Goal: Task Accomplishment & Management: Use online tool/utility

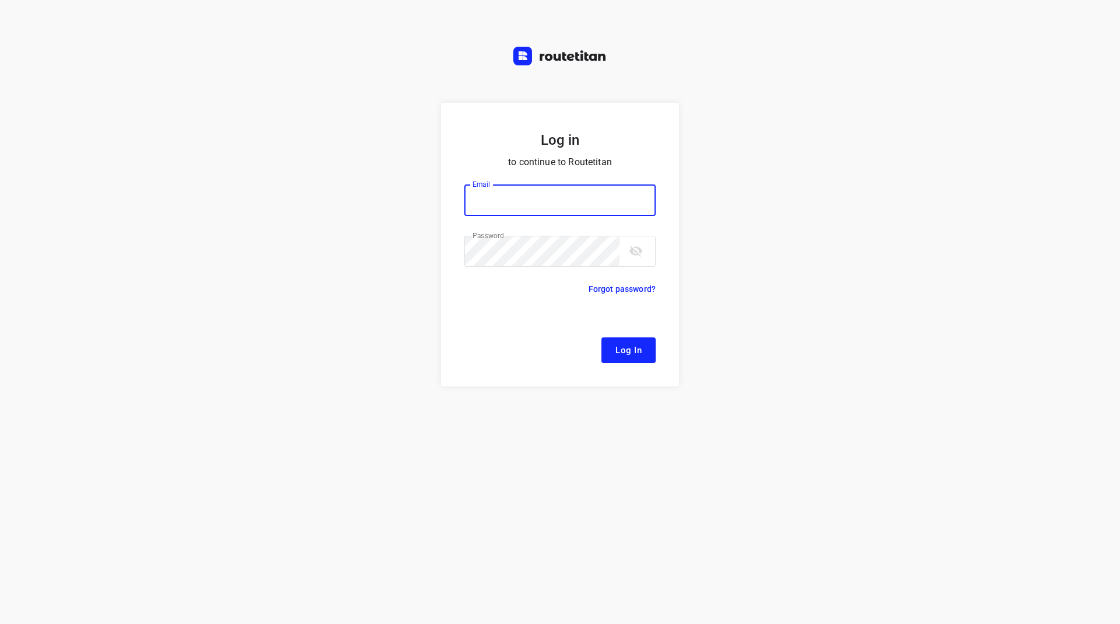
type input "[EMAIL_ADDRESS][DOMAIN_NAME]"
click at [640, 354] on span "Log In" at bounding box center [629, 349] width 26 height 15
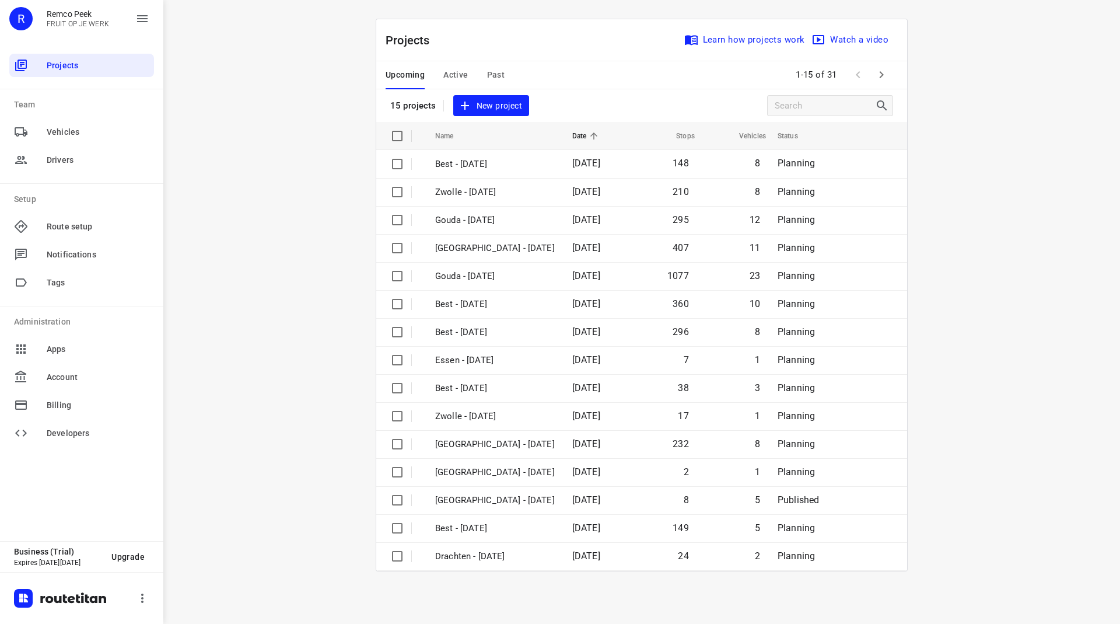
click at [456, 71] on span "Active" at bounding box center [455, 75] width 25 height 15
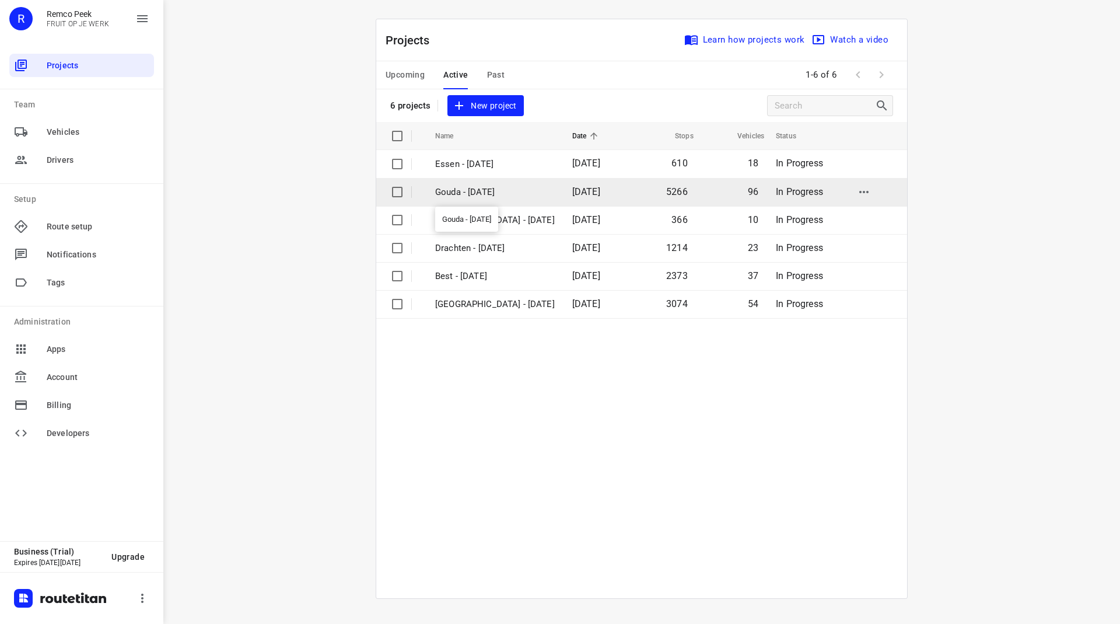
click at [462, 193] on p "Gouda - [DATE]" at bounding box center [495, 192] width 120 height 13
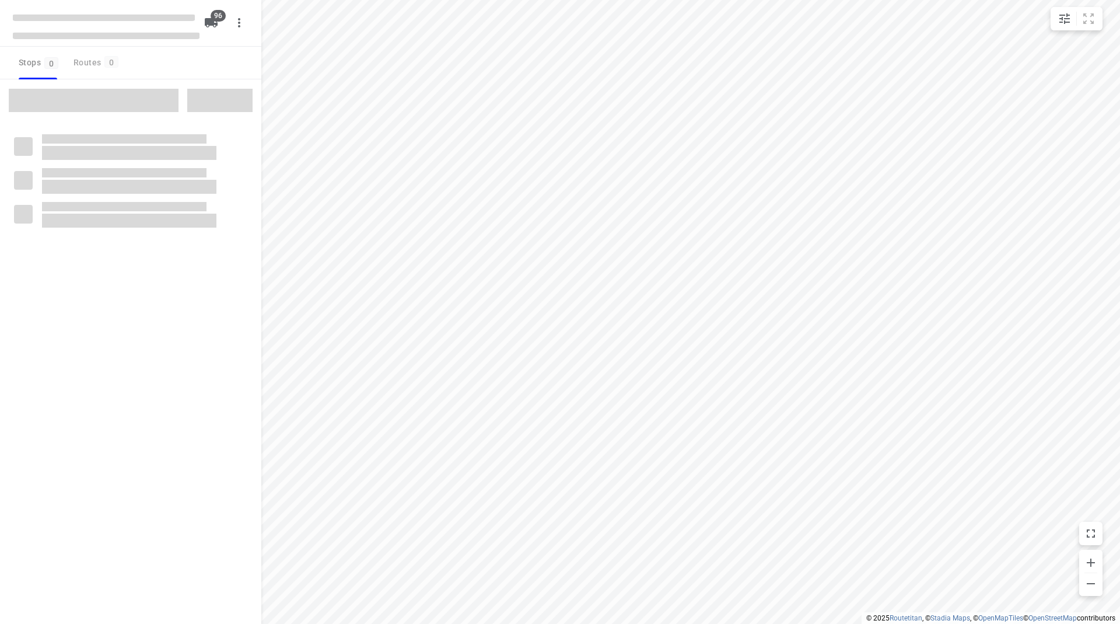
checkbox input "true"
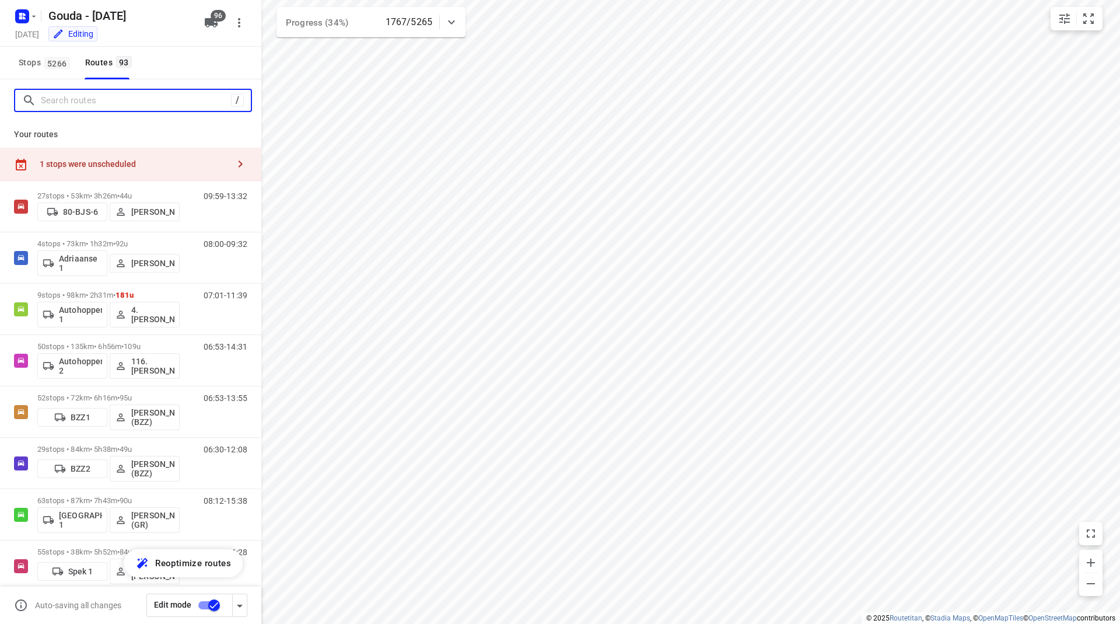
click at [155, 105] on input "Search routes" at bounding box center [136, 101] width 190 height 18
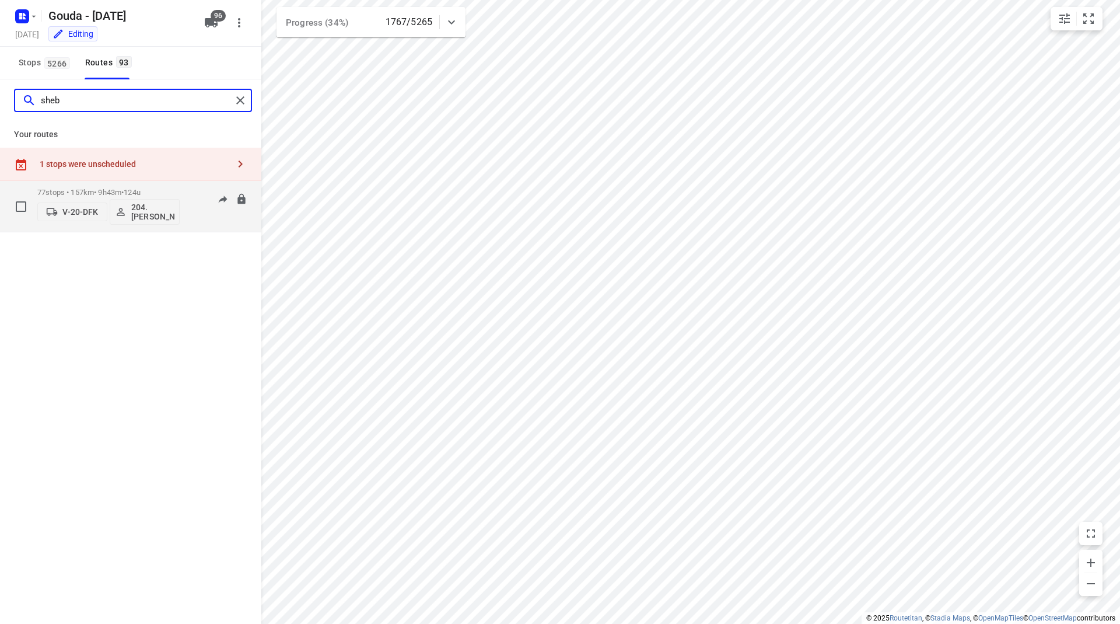
type input "sheb"
click at [99, 194] on p "77 stops • 157km • 9h43m • 124u" at bounding box center [108, 192] width 142 height 9
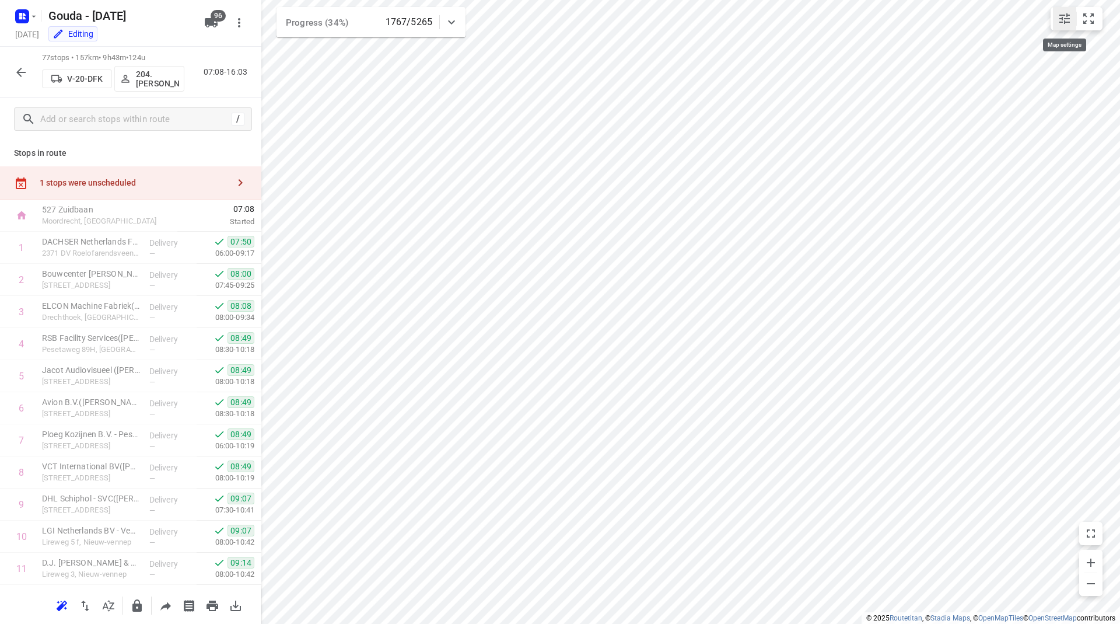
click at [1064, 20] on icon "small contained button group" at bounding box center [1065, 18] width 11 height 11
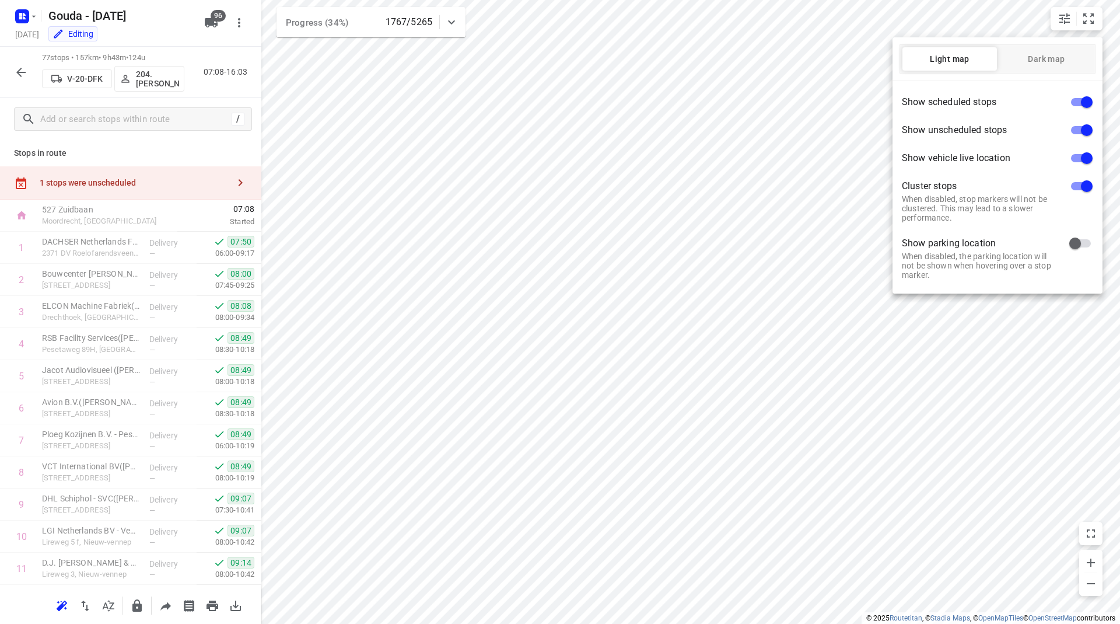
click at [1085, 99] on input "checkbox" at bounding box center [1087, 102] width 67 height 22
checkbox input "false"
click at [1078, 130] on input "checkbox" at bounding box center [1087, 130] width 67 height 22
checkbox input "false"
click at [1081, 159] on input "checkbox" at bounding box center [1087, 158] width 67 height 22
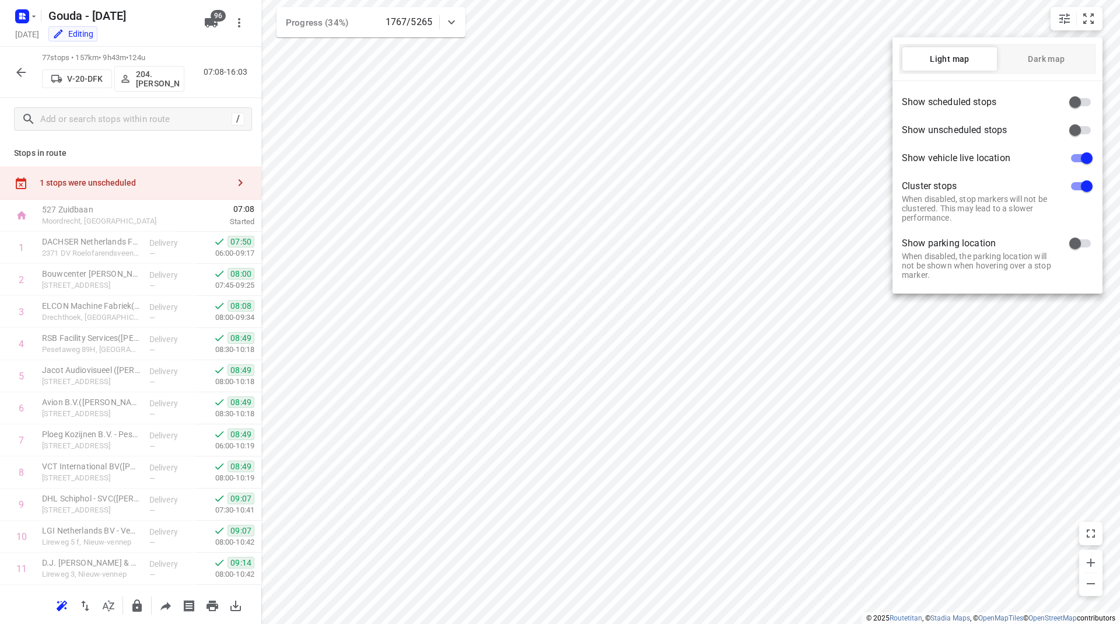
checkbox input "false"
click at [1077, 185] on input "checkbox" at bounding box center [1087, 186] width 67 height 22
checkbox input "false"
click at [114, 135] on div at bounding box center [560, 312] width 1120 height 624
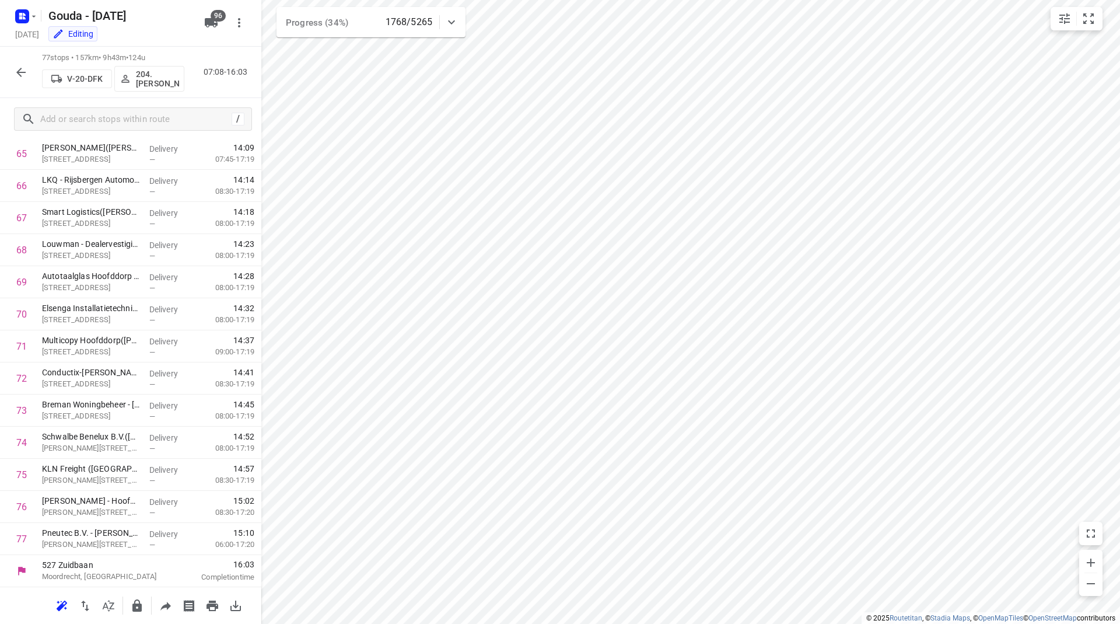
scroll to position [1929, 0]
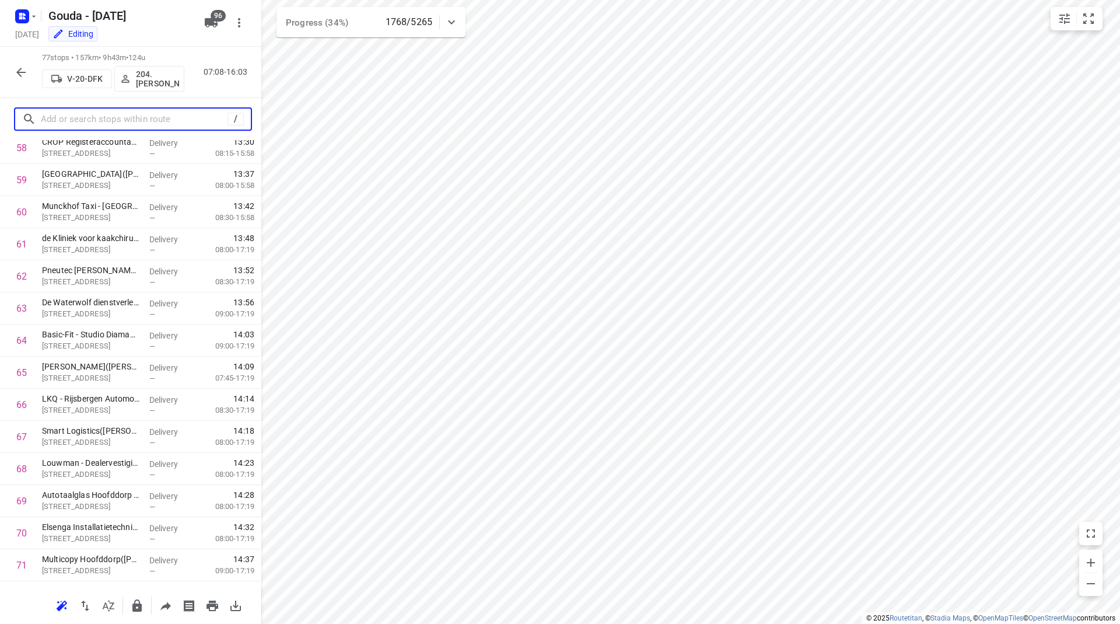
click at [102, 119] on input "text" at bounding box center [134, 119] width 187 height 18
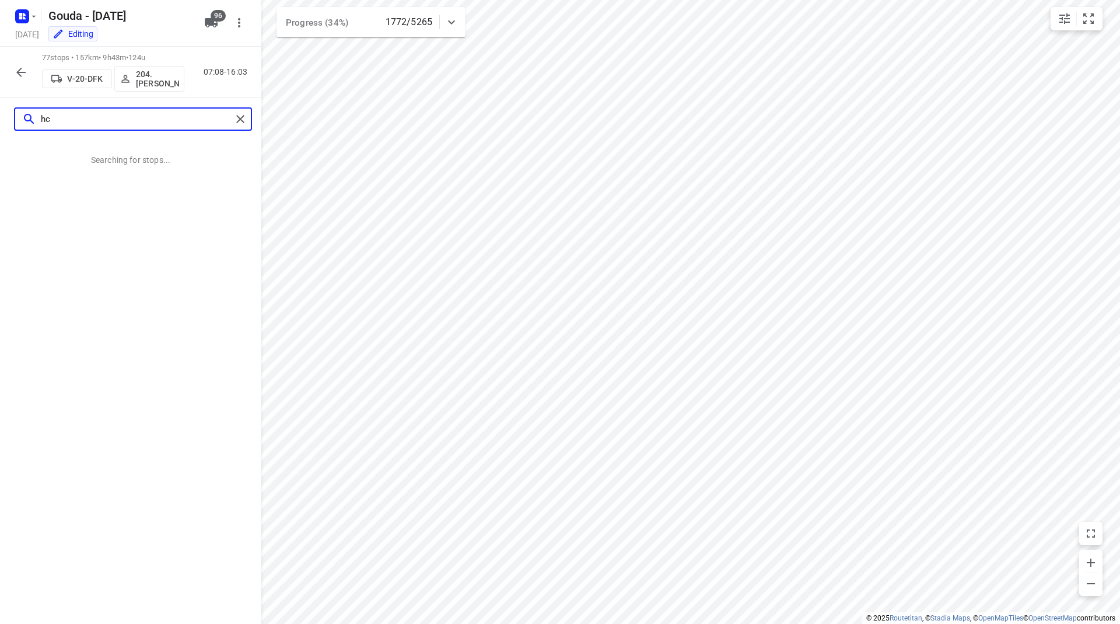
type input "h"
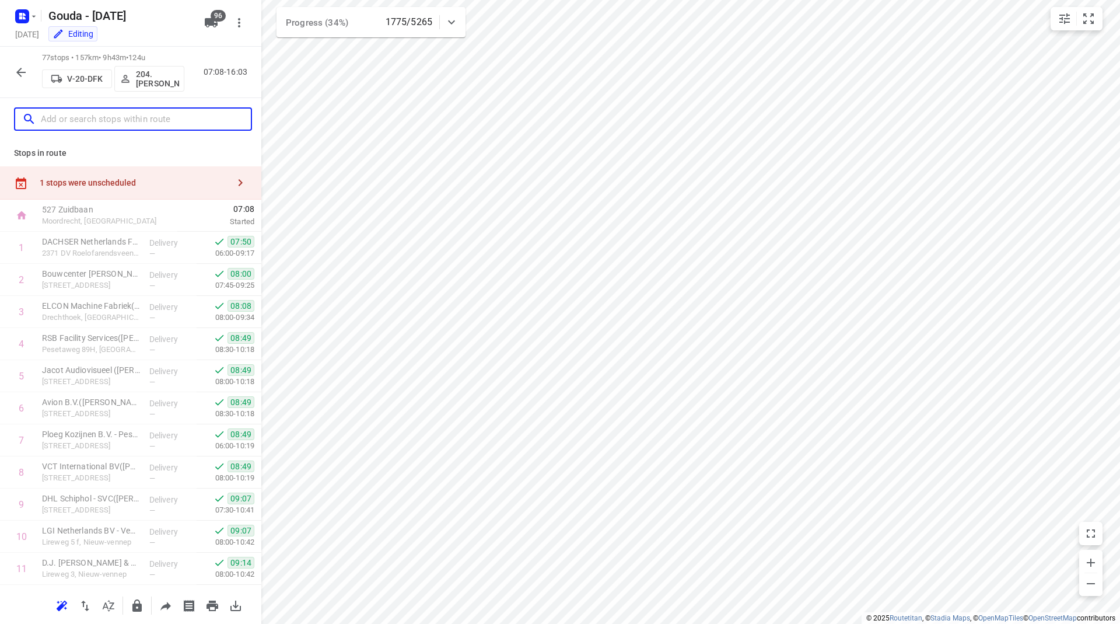
click at [137, 116] on input "text" at bounding box center [146, 119] width 210 height 18
click at [142, 117] on input "text" at bounding box center [146, 119] width 210 height 18
click at [22, 68] on icon "button" at bounding box center [21, 72] width 14 height 14
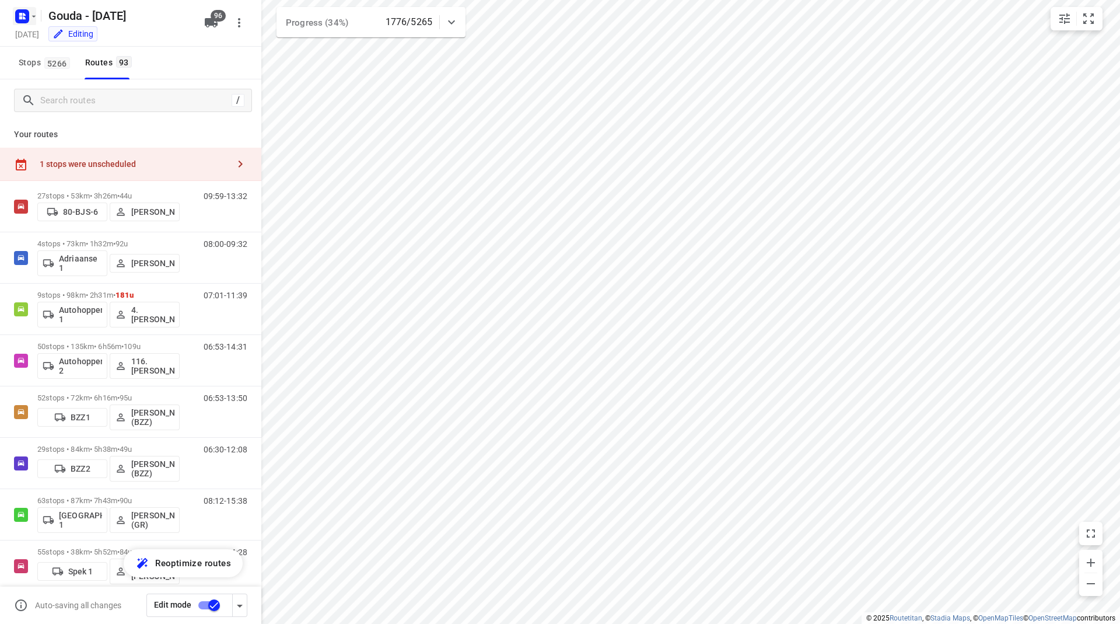
click at [30, 18] on icon "button" at bounding box center [33, 16] width 9 height 9
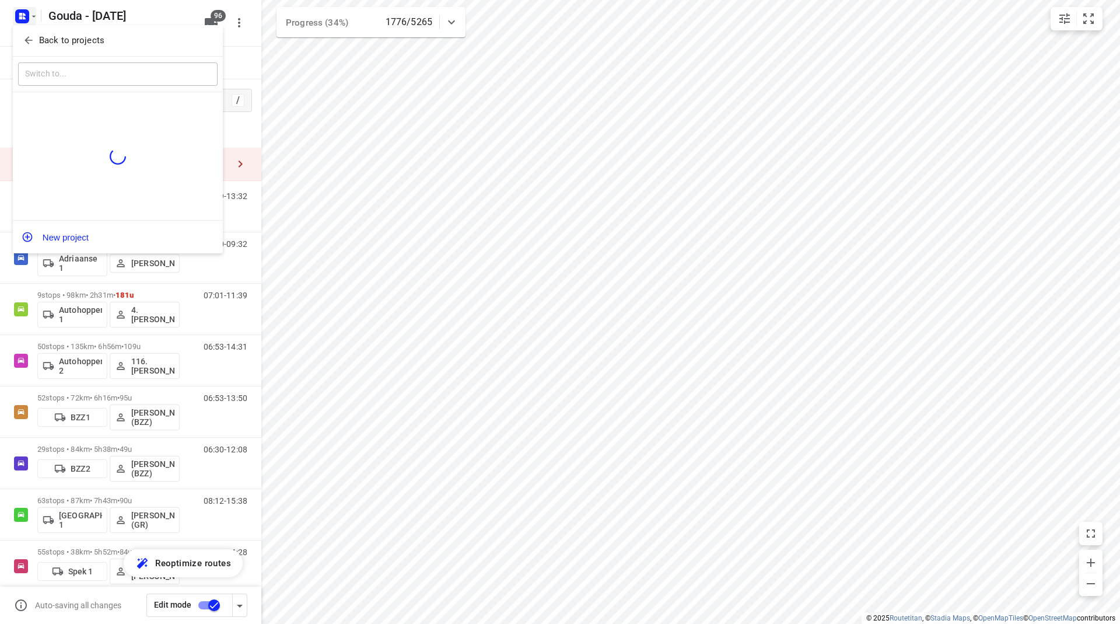
click at [40, 48] on button "Back to projects" at bounding box center [118, 40] width 200 height 19
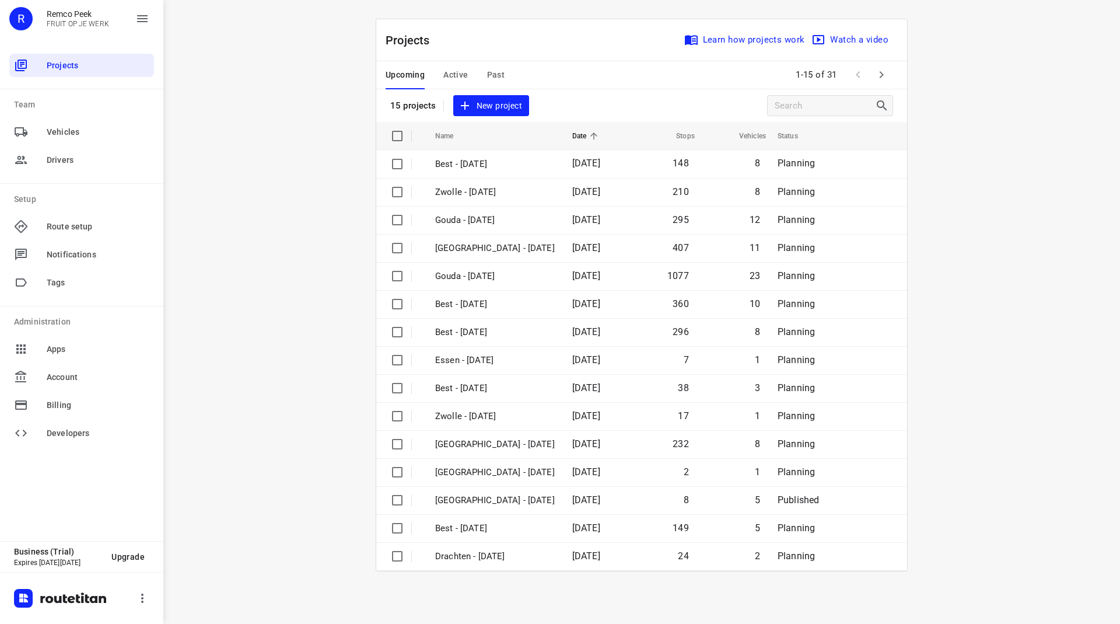
click at [449, 73] on span "Active" at bounding box center [455, 75] width 25 height 15
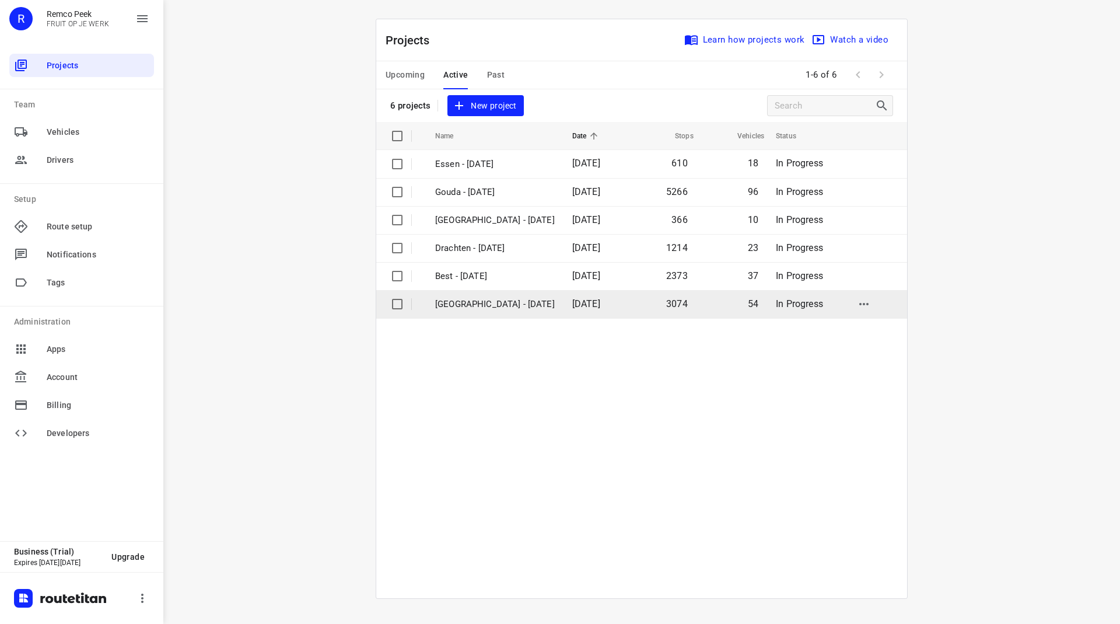
click at [473, 309] on p "[GEOGRAPHIC_DATA] - [DATE]" at bounding box center [495, 304] width 120 height 13
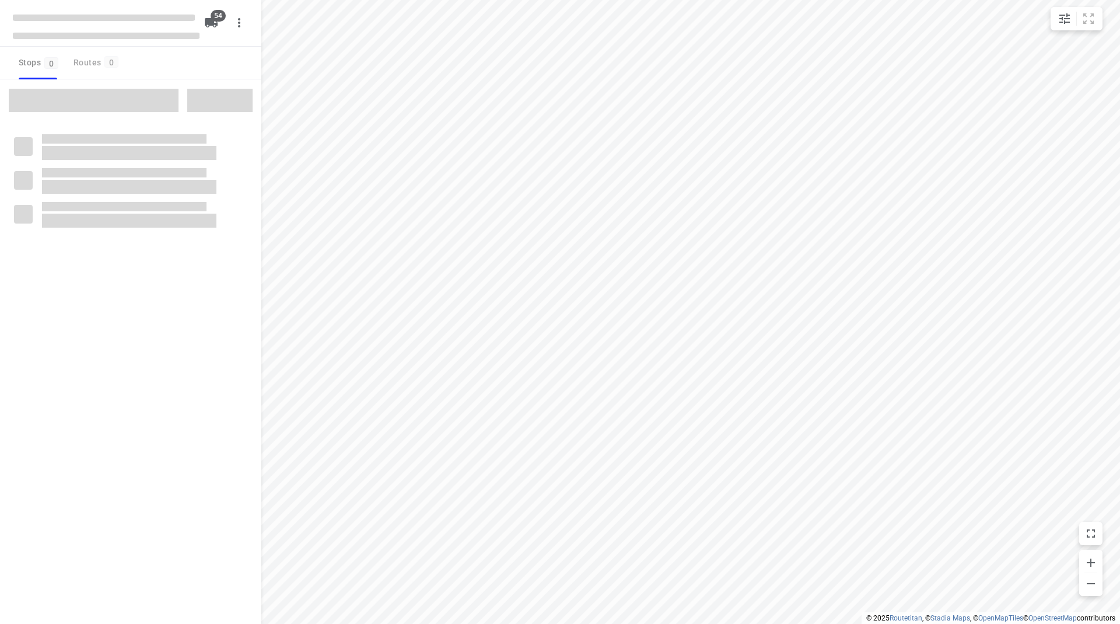
checkbox input "true"
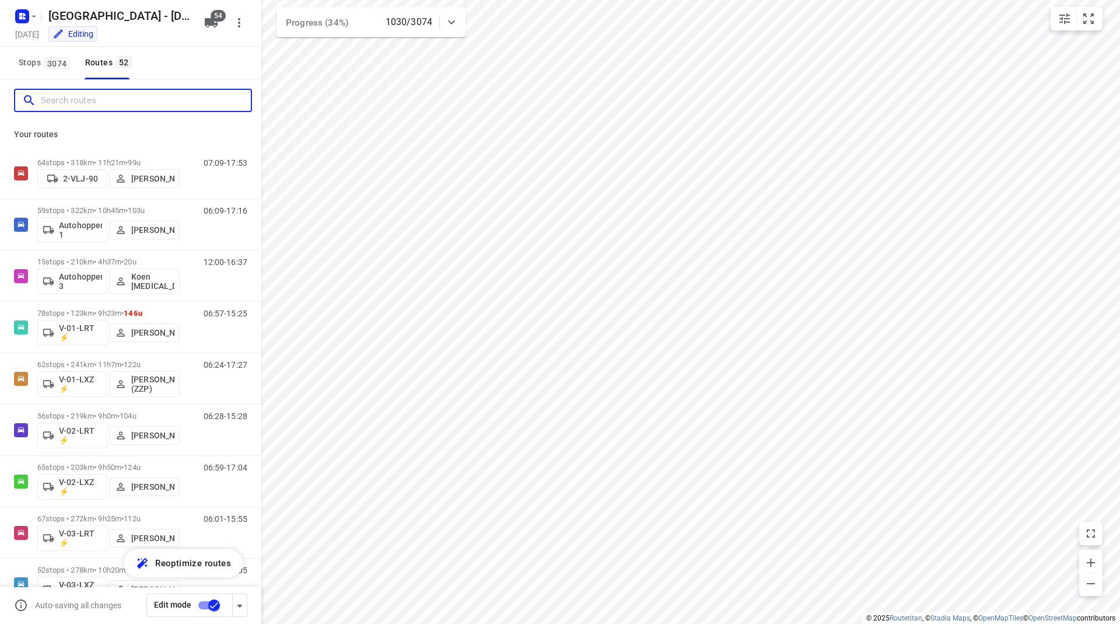
click at [141, 94] on input "Search routes" at bounding box center [146, 101] width 210 height 18
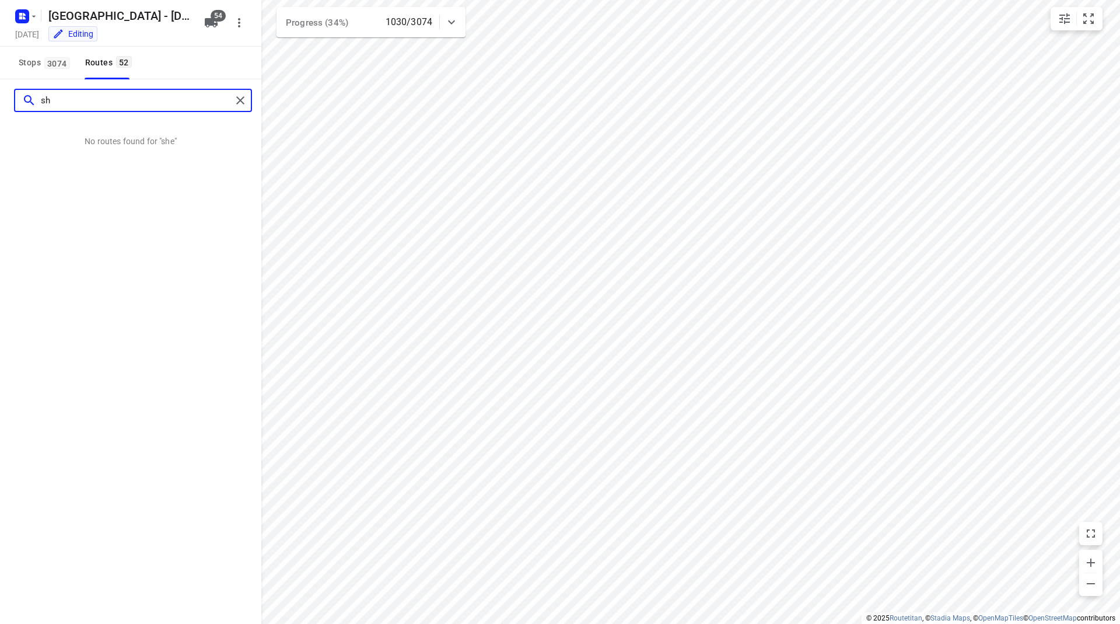
type input "s"
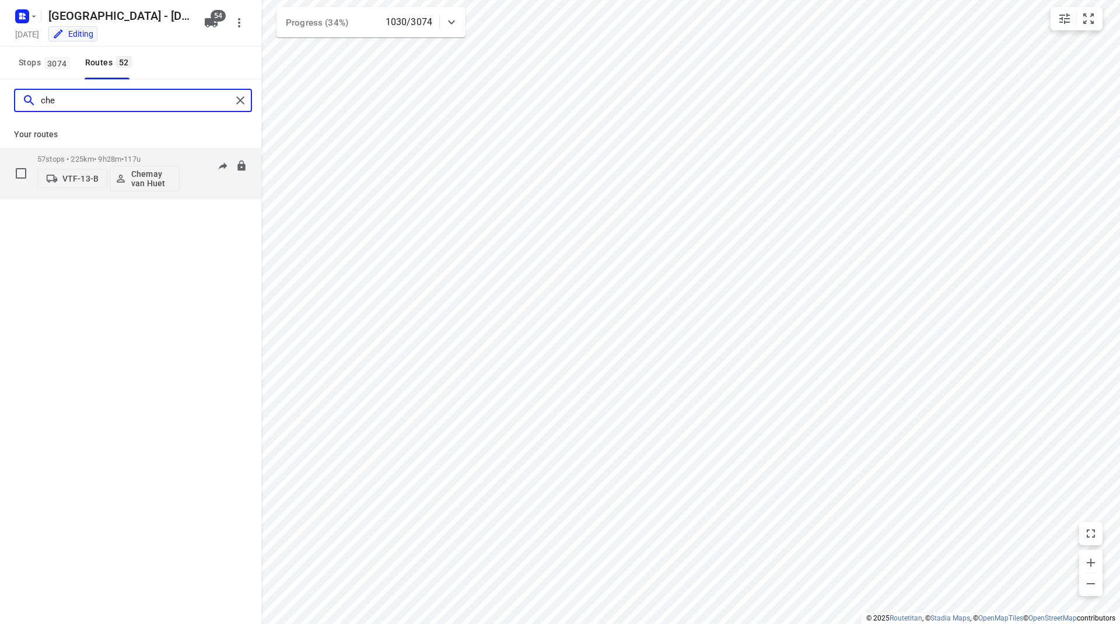
type input "che"
click at [128, 152] on div "57 stops • 225km • 9h28m • 117u VTF-13-B Chemay van Huet" at bounding box center [108, 173] width 142 height 48
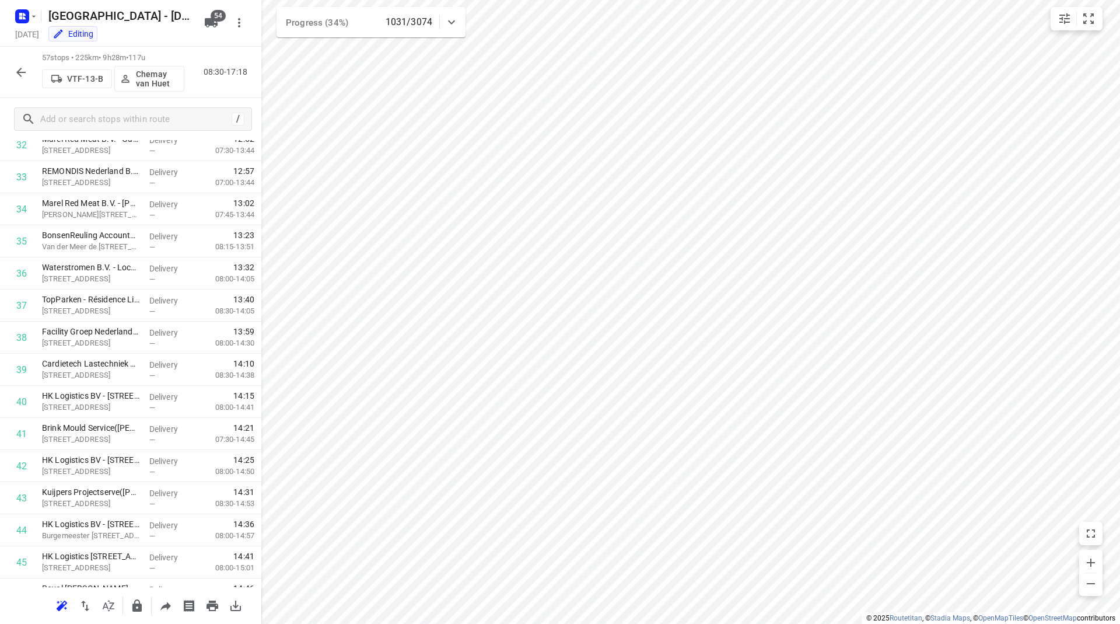
scroll to position [1093, 0]
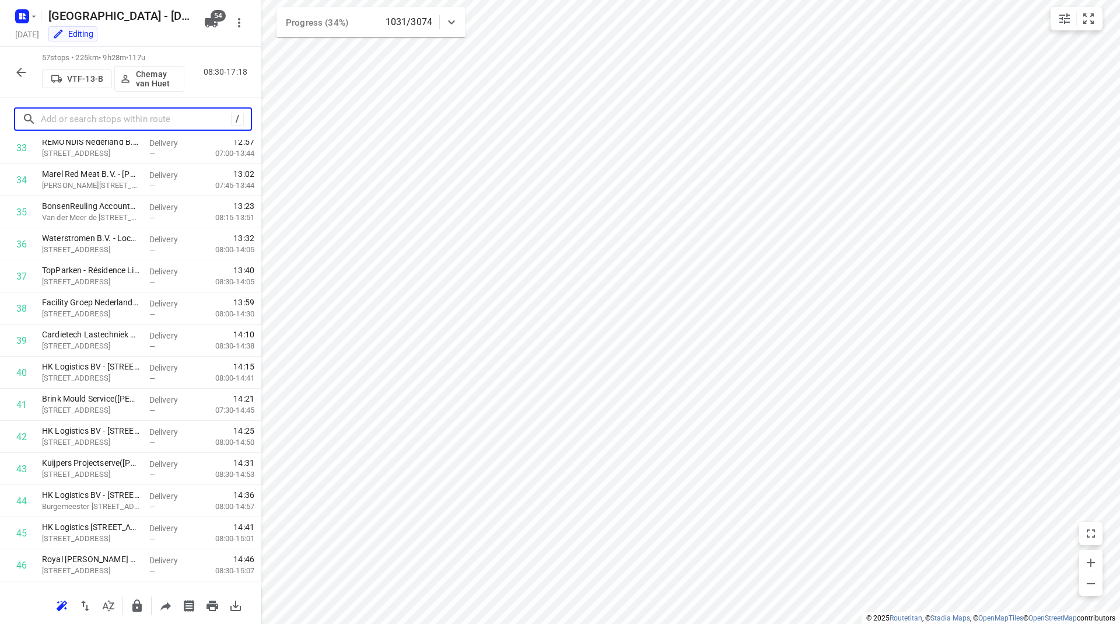
click at [118, 118] on input "text" at bounding box center [136, 119] width 190 height 18
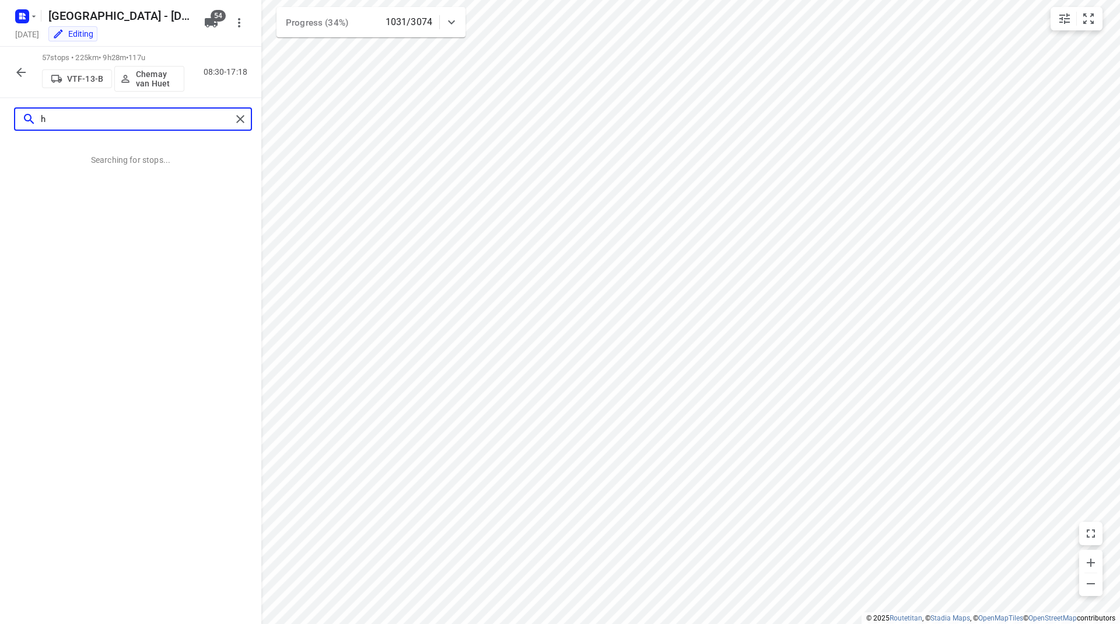
scroll to position [0, 0]
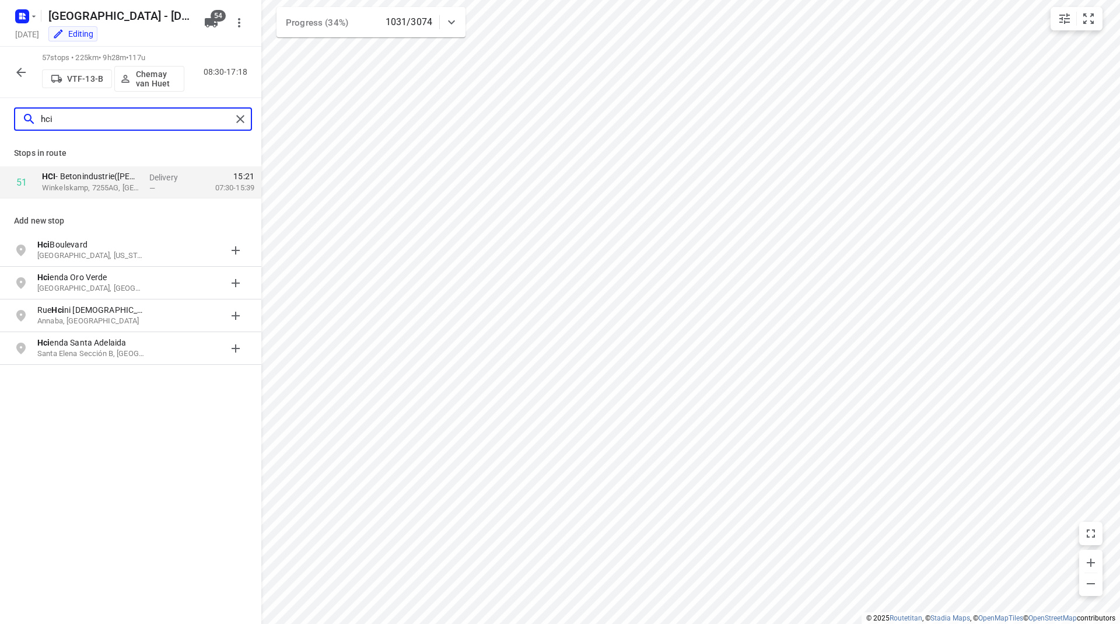
type input "hci"
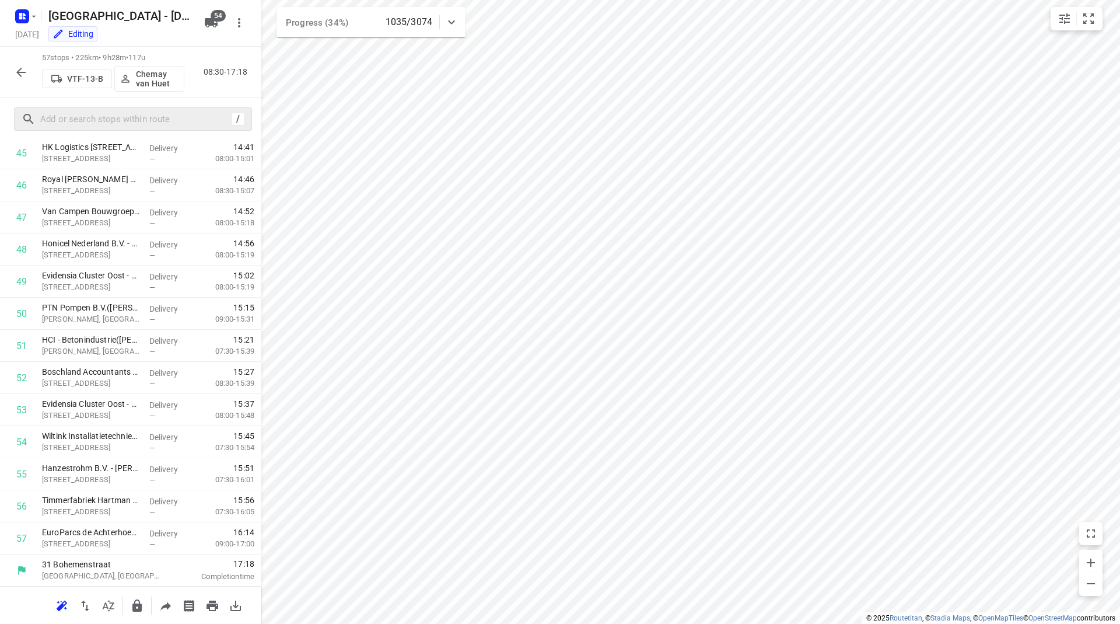
scroll to position [1473, 0]
click at [18, 69] on icon "button" at bounding box center [21, 72] width 14 height 14
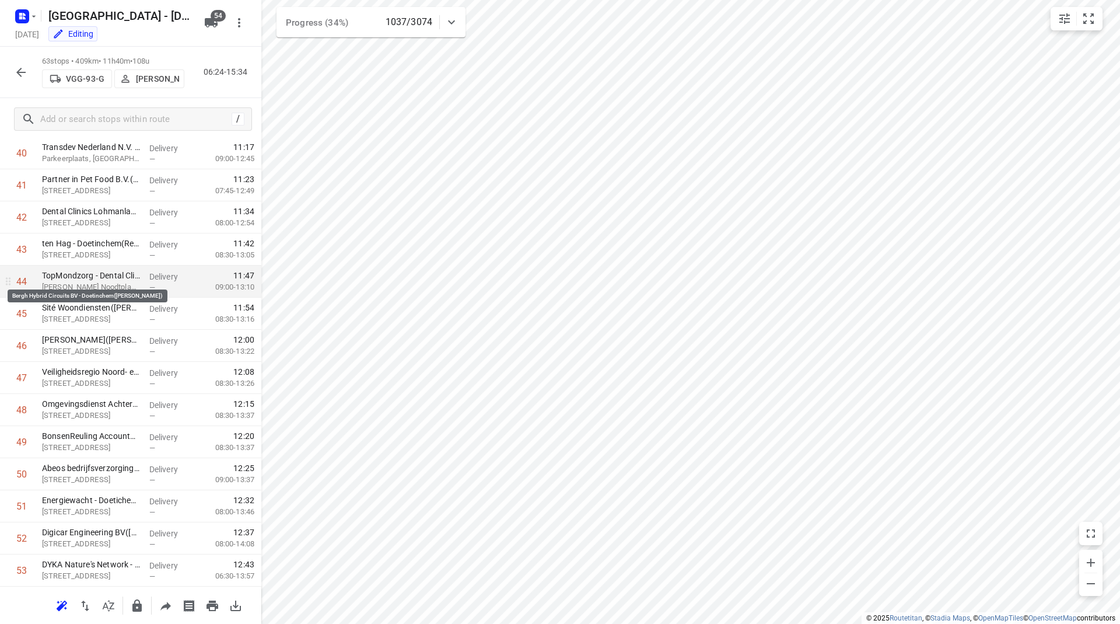
scroll to position [1666, 0]
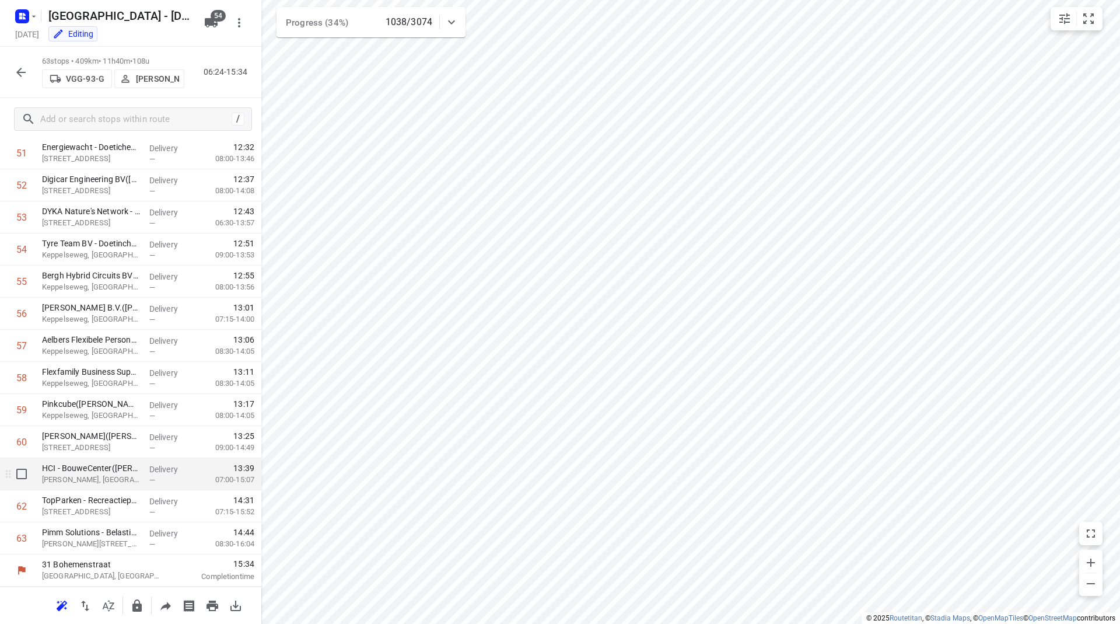
click at [60, 482] on p "[PERSON_NAME], [GEOGRAPHIC_DATA]" at bounding box center [91, 480] width 98 height 12
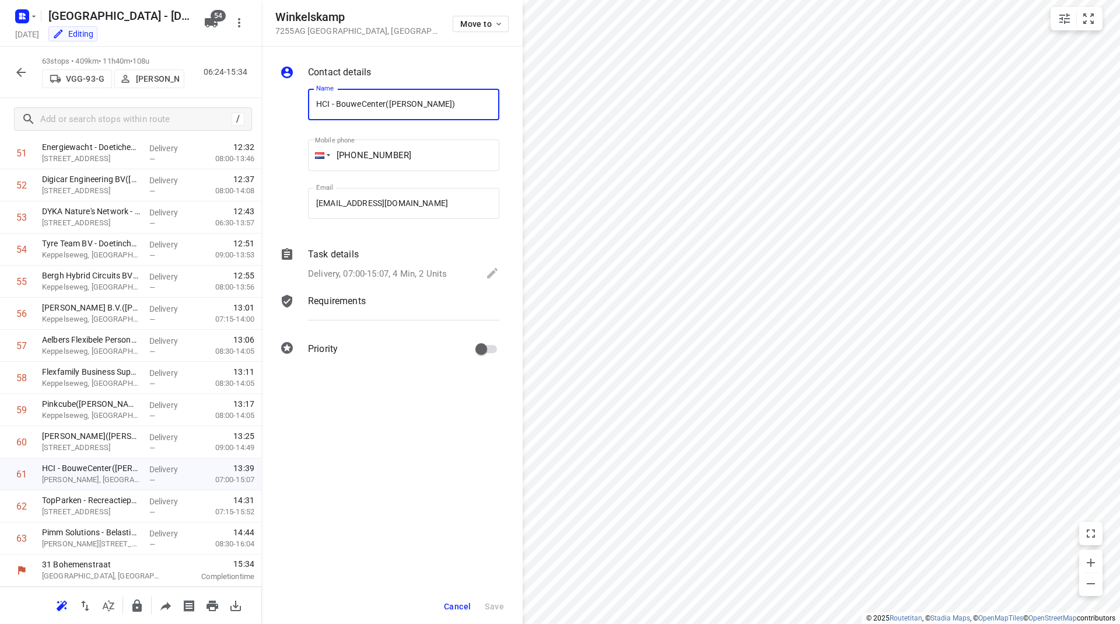
click at [393, 271] on p "Delivery, 07:00-15:07, 4 Min, 2 Units" at bounding box center [377, 273] width 139 height 13
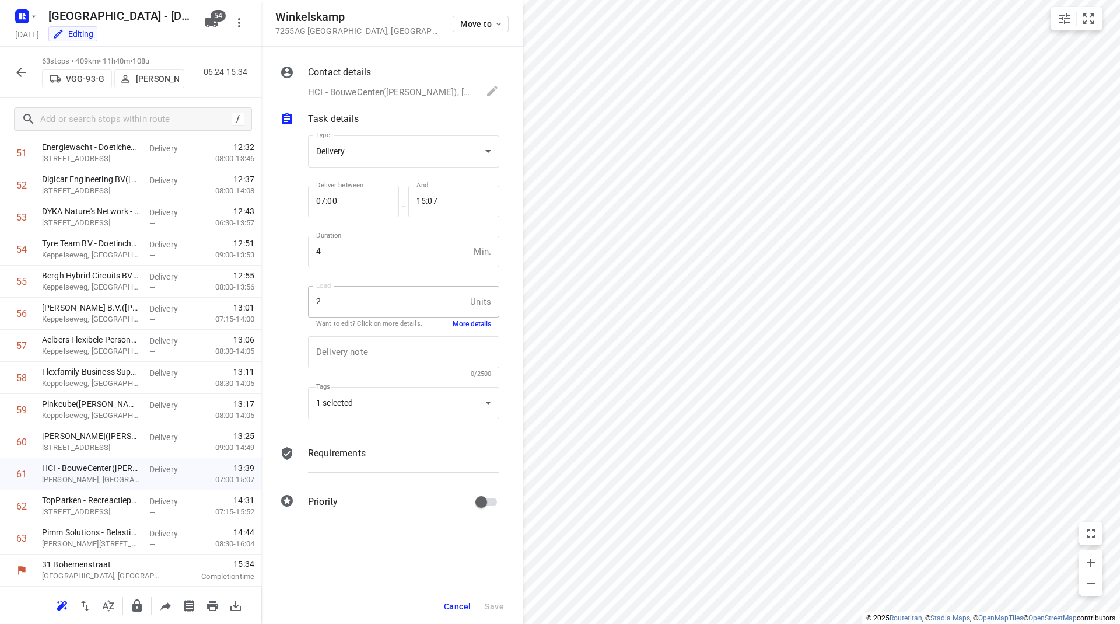
click at [469, 323] on button "More details" at bounding box center [472, 324] width 39 height 10
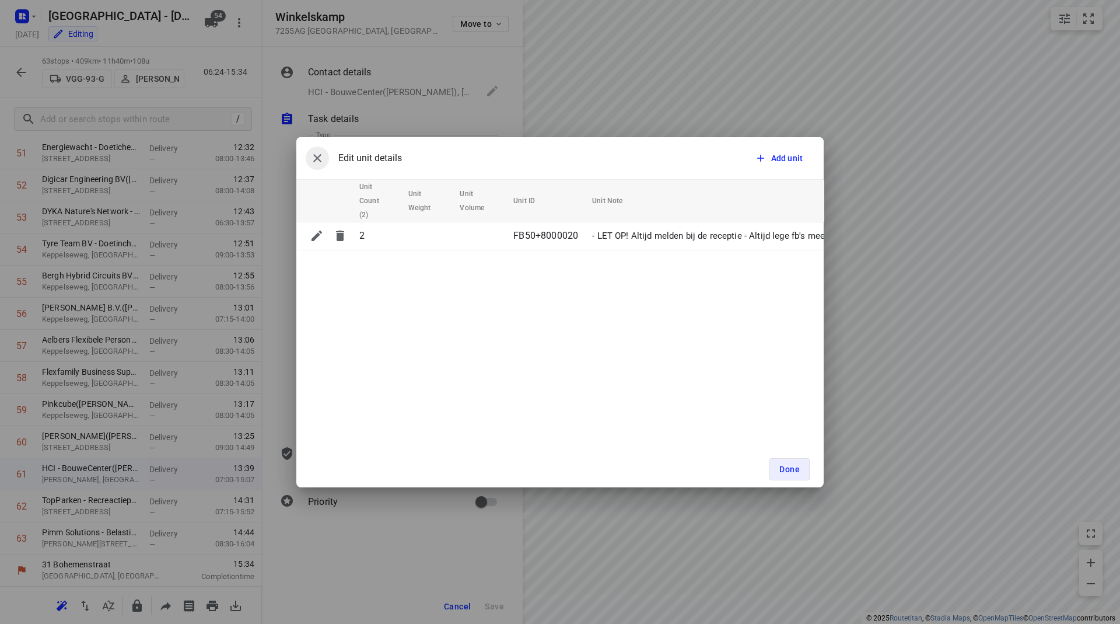
click at [318, 158] on icon "button" at bounding box center [317, 158] width 8 height 8
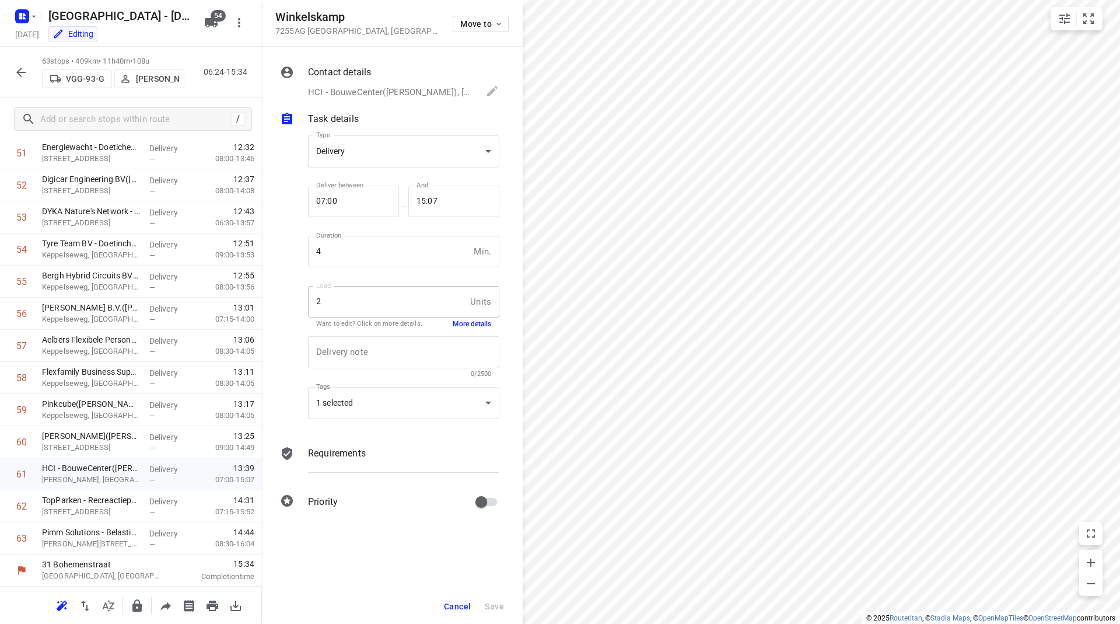
click at [460, 599] on button "Cancel" at bounding box center [457, 606] width 36 height 21
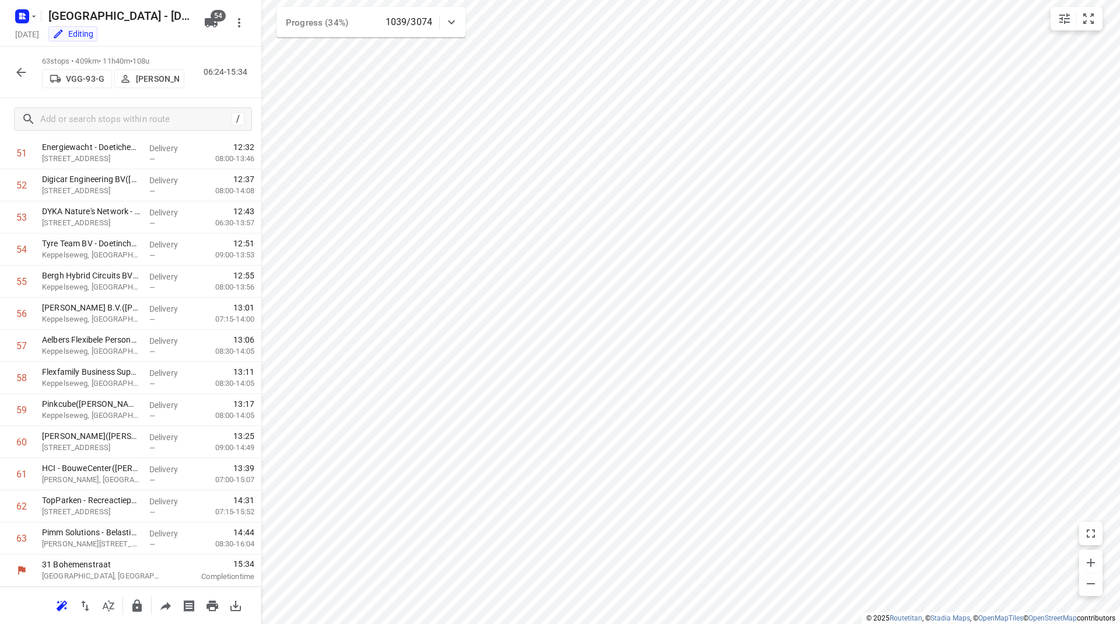
click at [1102, 15] on div "small contained button group" at bounding box center [1077, 18] width 52 height 23
click at [1096, 20] on button "small contained button group" at bounding box center [1088, 18] width 23 height 23
click at [90, 345] on p "[PERSON_NAME], [GEOGRAPHIC_DATA]" at bounding box center [91, 351] width 98 height 12
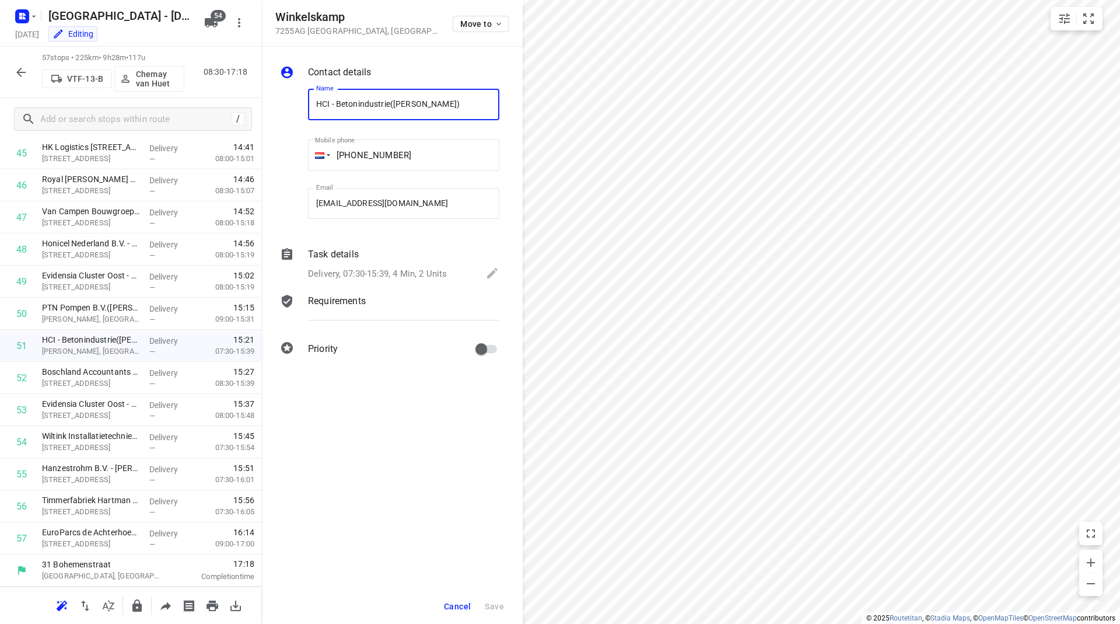
click at [413, 279] on p "Delivery, 07:30-15:39, 4 Min, 2 Units" at bounding box center [377, 273] width 139 height 13
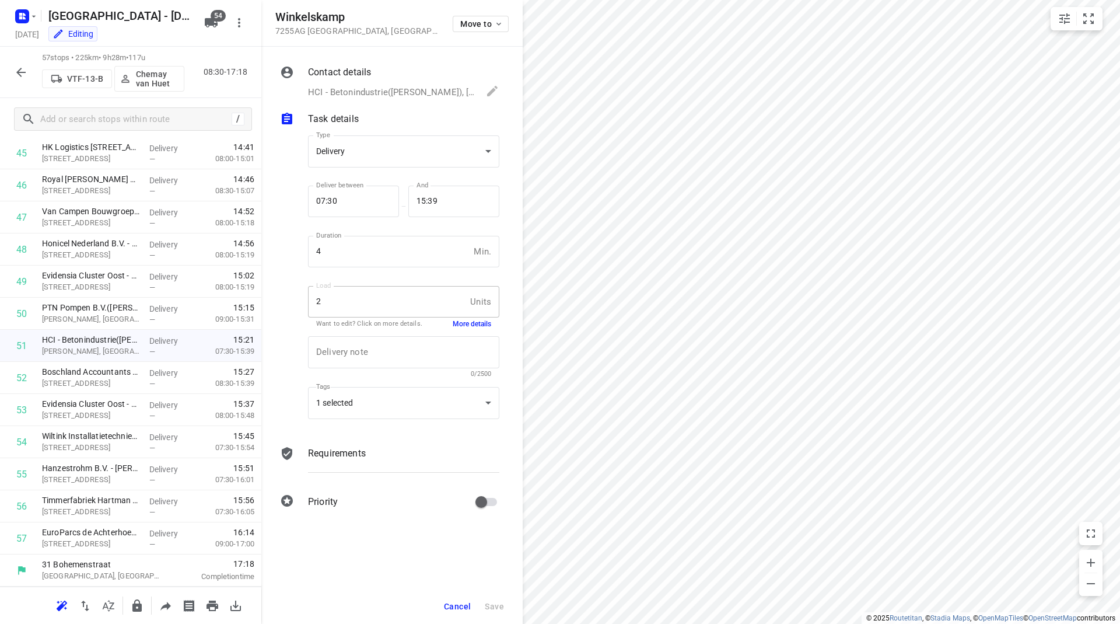
click at [457, 323] on button "More details" at bounding box center [472, 324] width 39 height 10
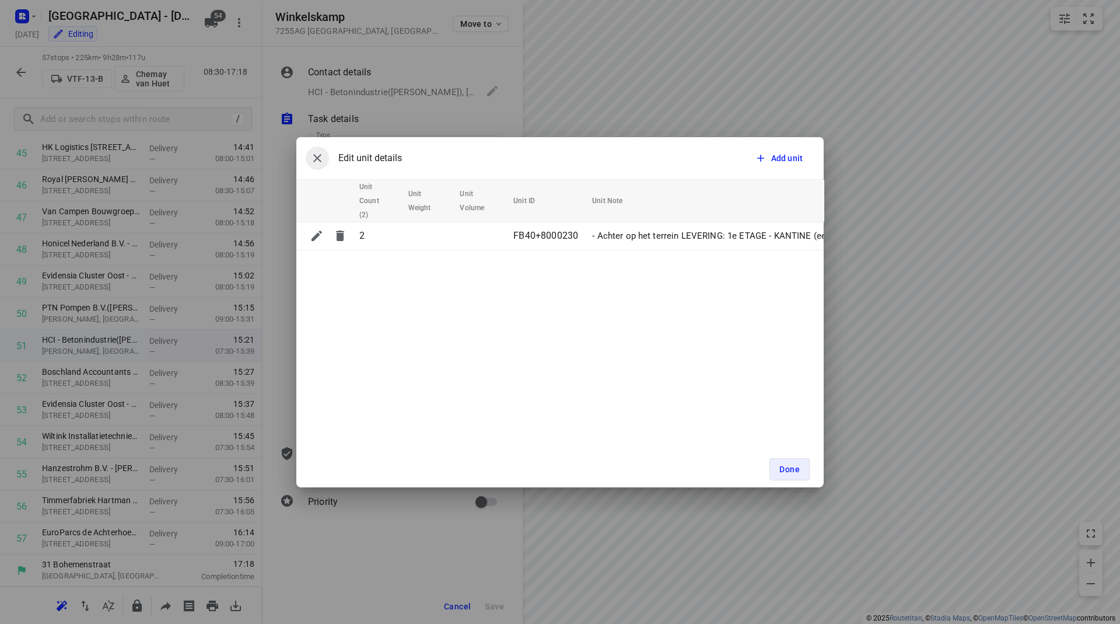
click at [318, 152] on icon "button" at bounding box center [317, 158] width 14 height 14
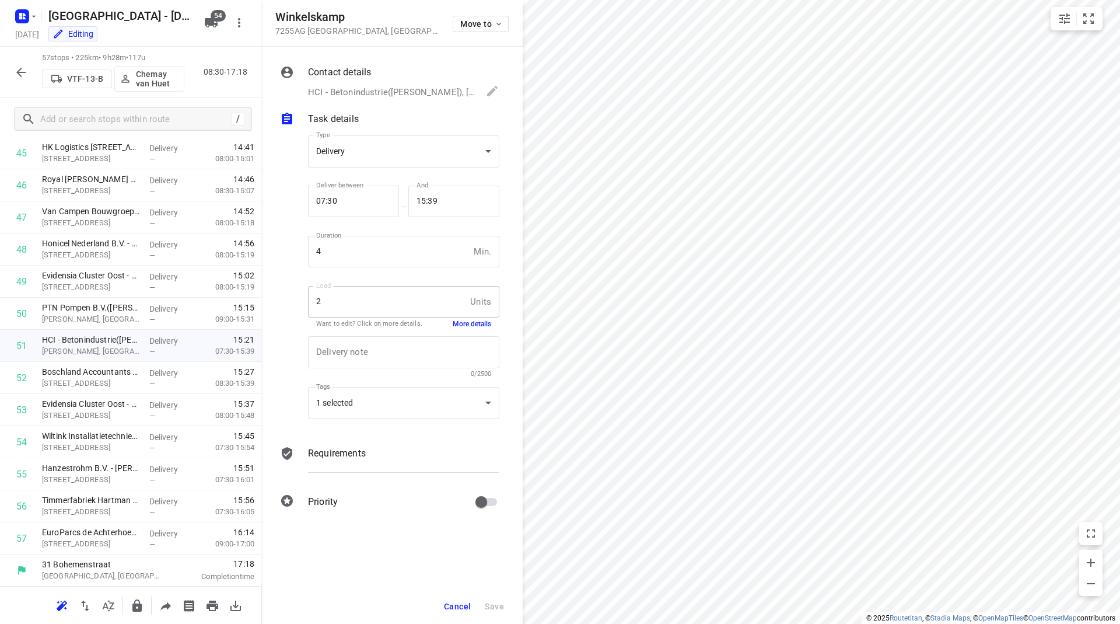
click at [455, 605] on span "Cancel" at bounding box center [457, 606] width 27 height 9
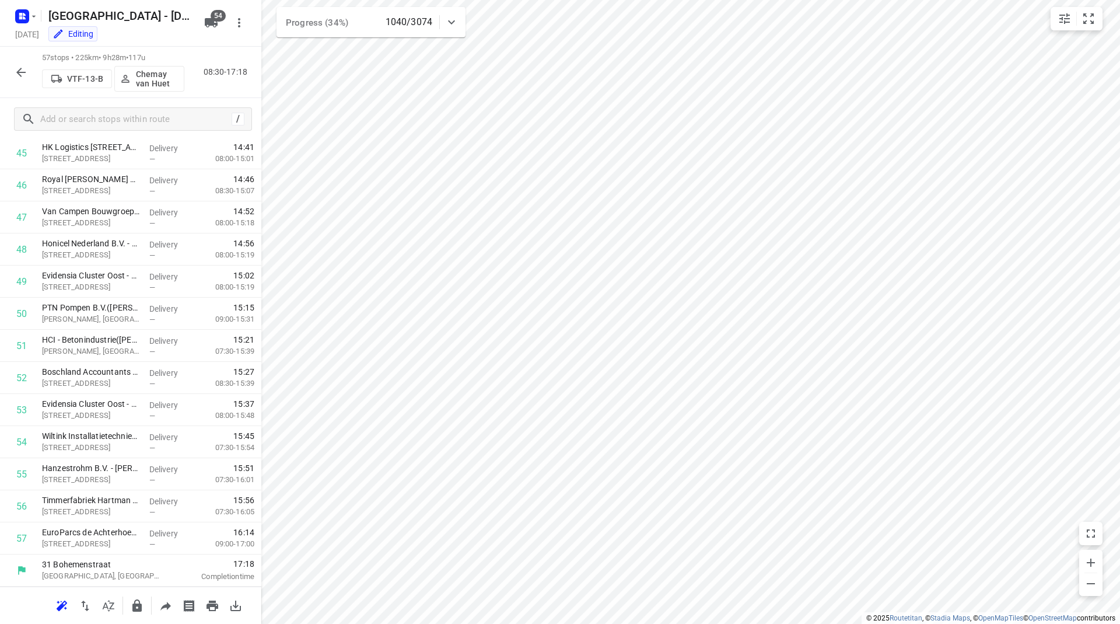
click at [18, 67] on icon "button" at bounding box center [21, 72] width 14 height 14
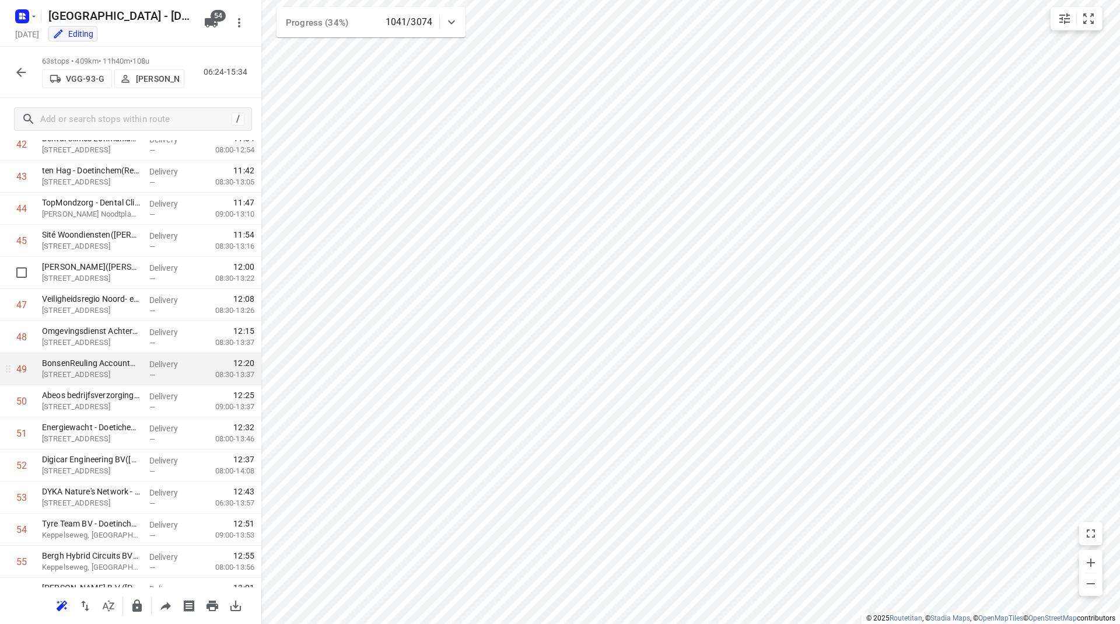
scroll to position [1666, 0]
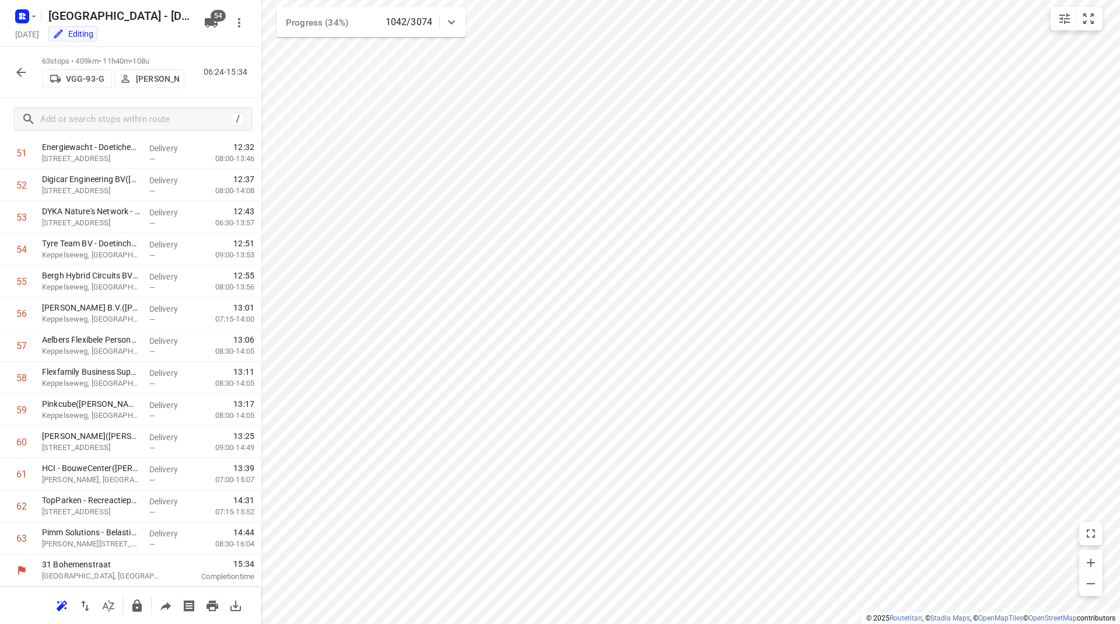
click at [17, 67] on icon "button" at bounding box center [21, 72] width 14 height 14
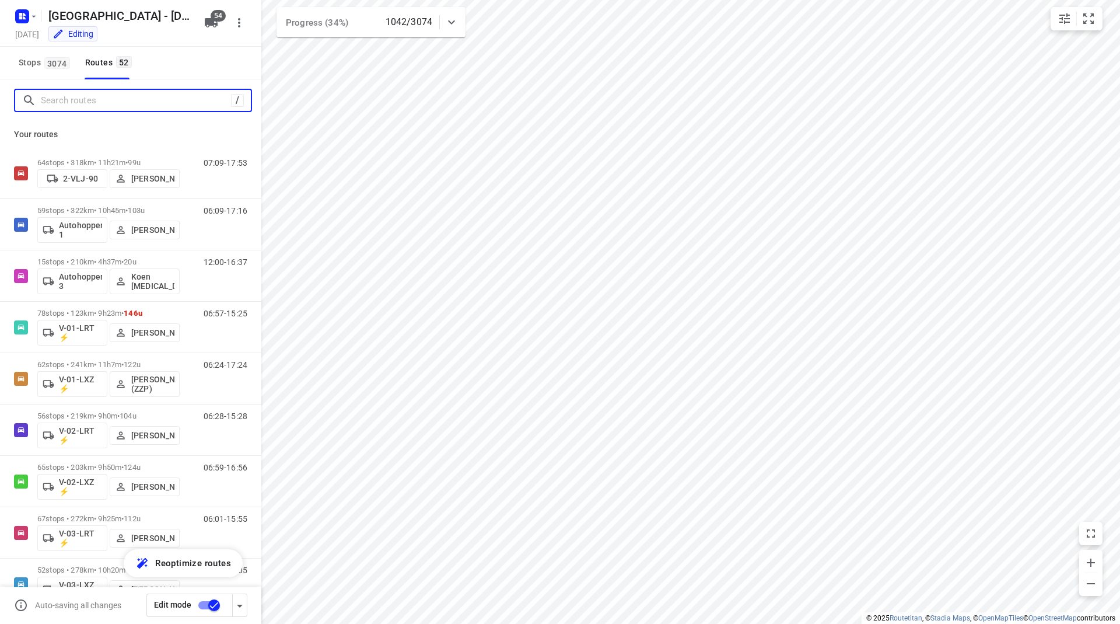
click at [90, 104] on input "Search routes" at bounding box center [136, 101] width 190 height 18
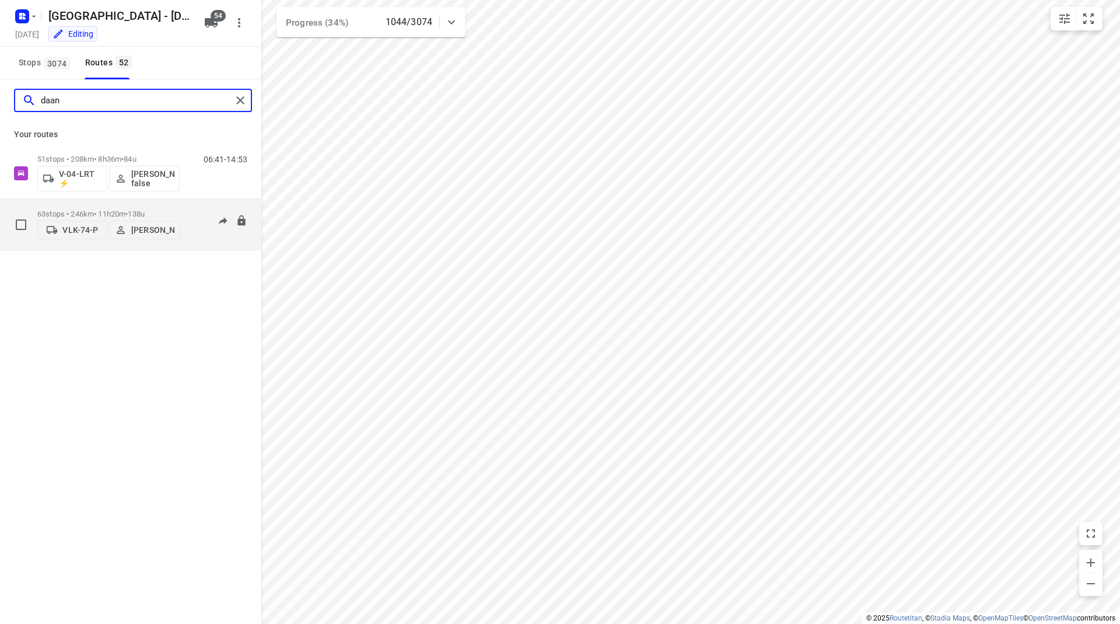
type input "daan"
click at [128, 209] on p "63 stops • 246km • 11h20m • 138u" at bounding box center [108, 213] width 142 height 9
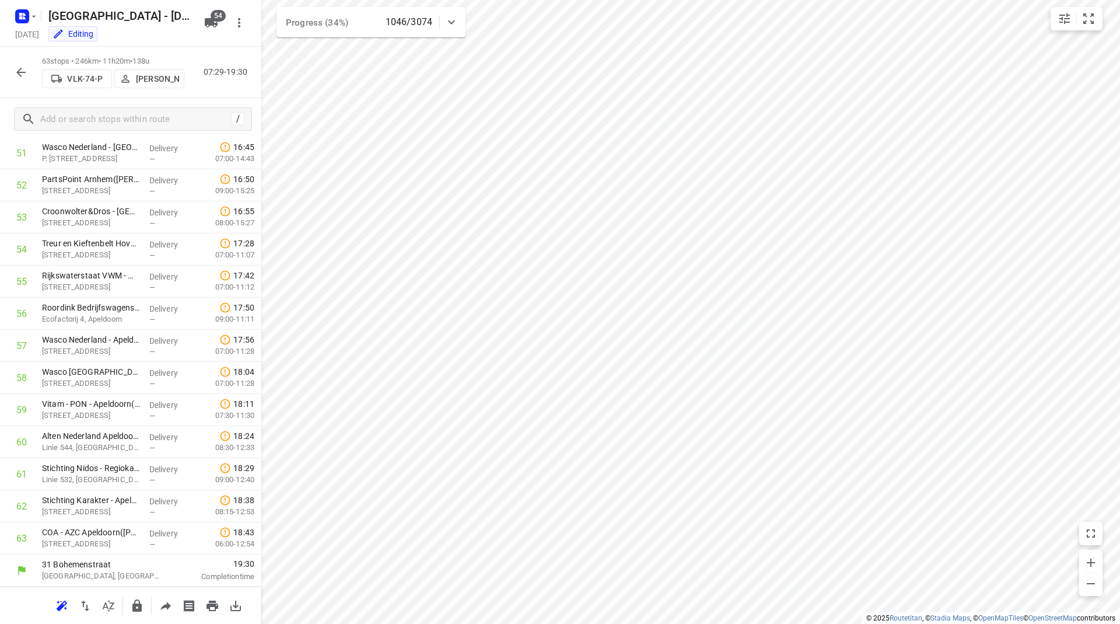
click at [26, 71] on icon "button" at bounding box center [21, 72] width 14 height 14
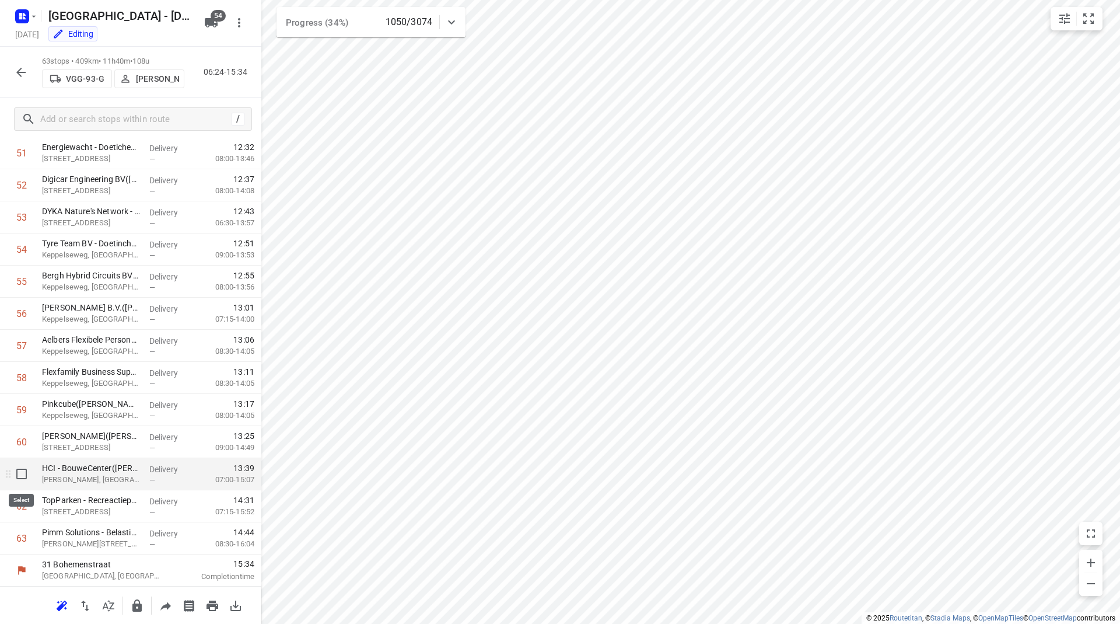
click at [15, 475] on input "checkbox" at bounding box center [21, 473] width 23 height 23
checkbox input "true"
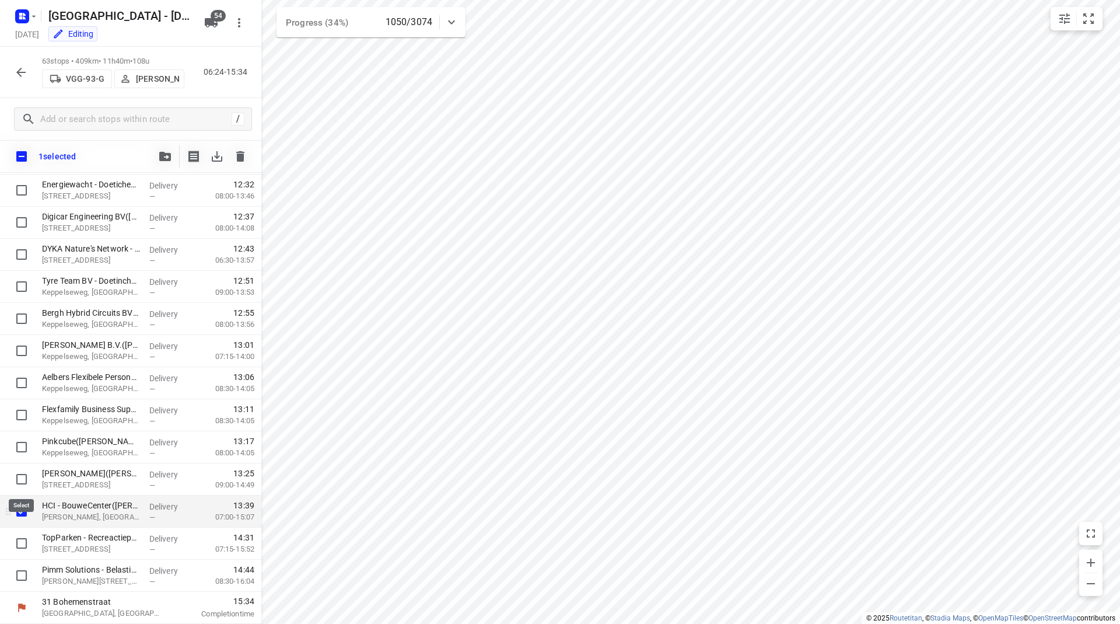
scroll to position [1661, 0]
click at [23, 61] on button "button" at bounding box center [20, 72] width 23 height 23
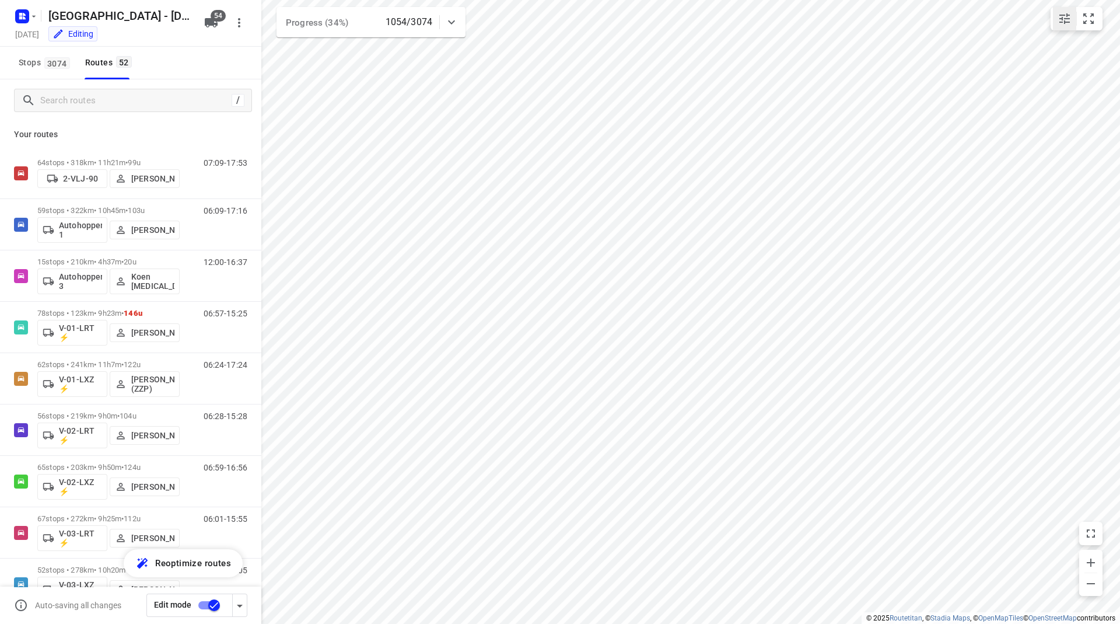
click at [1062, 19] on icon "small contained button group" at bounding box center [1065, 18] width 11 height 11
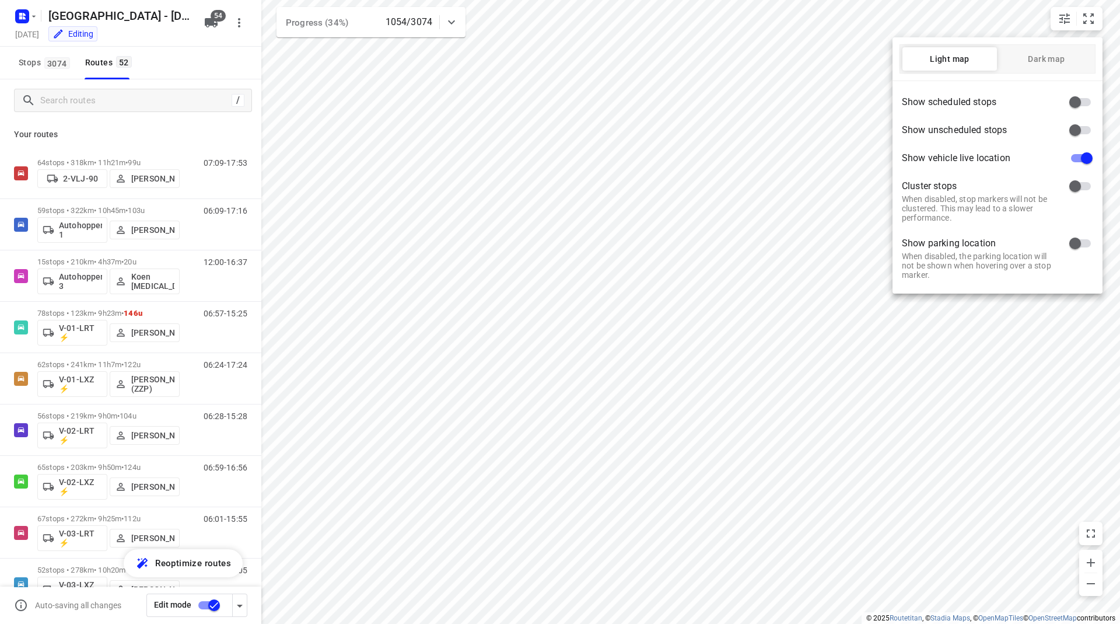
click at [1077, 153] on input "checkbox" at bounding box center [1087, 158] width 67 height 22
checkbox input "false"
click at [836, 121] on div at bounding box center [560, 312] width 1120 height 624
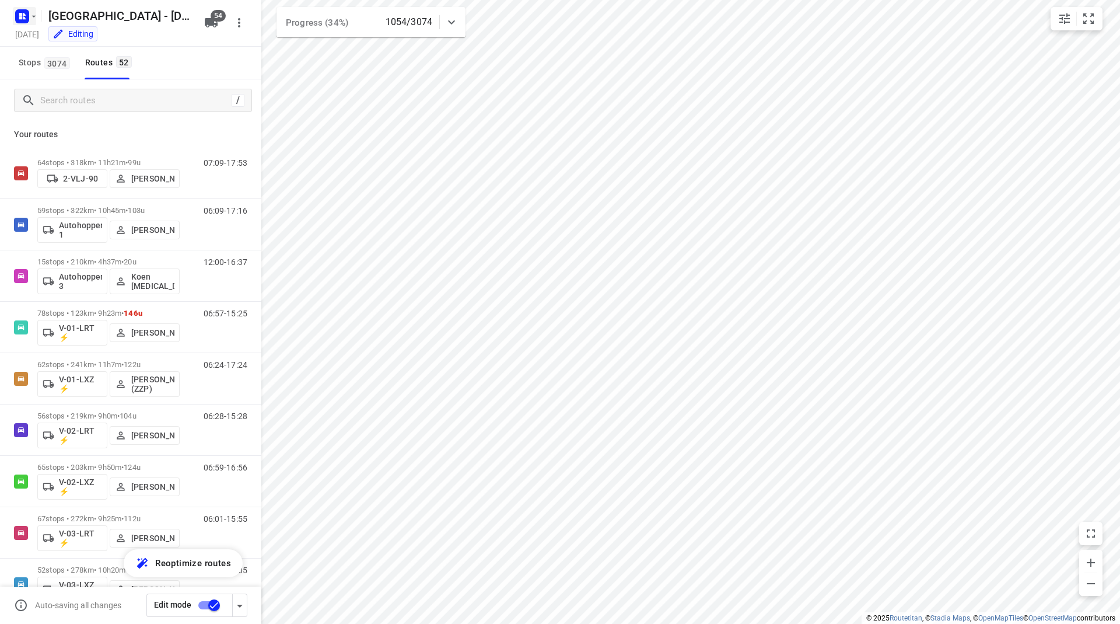
click at [20, 15] on icon "button" at bounding box center [20, 14] width 3 height 3
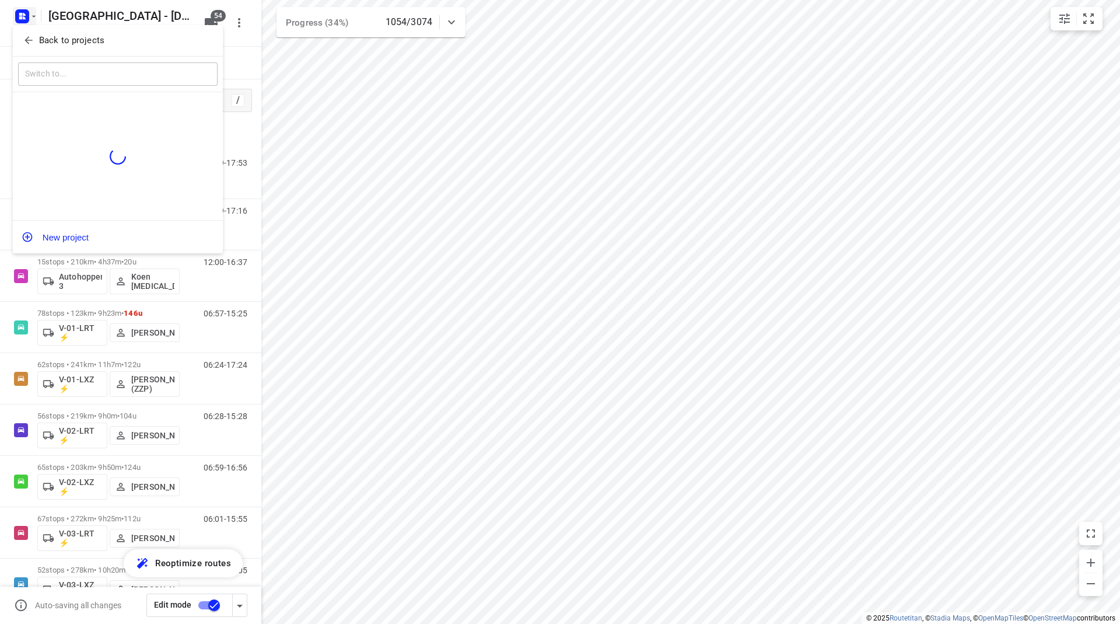
click at [27, 36] on icon "button" at bounding box center [29, 40] width 12 height 12
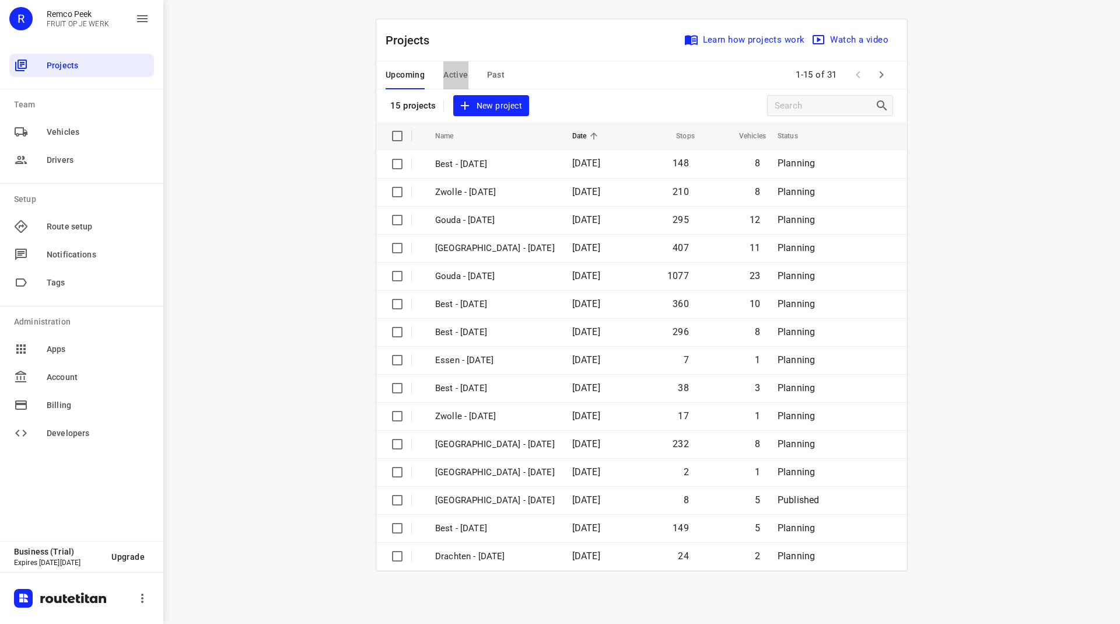
click at [460, 71] on span "Active" at bounding box center [455, 75] width 25 height 15
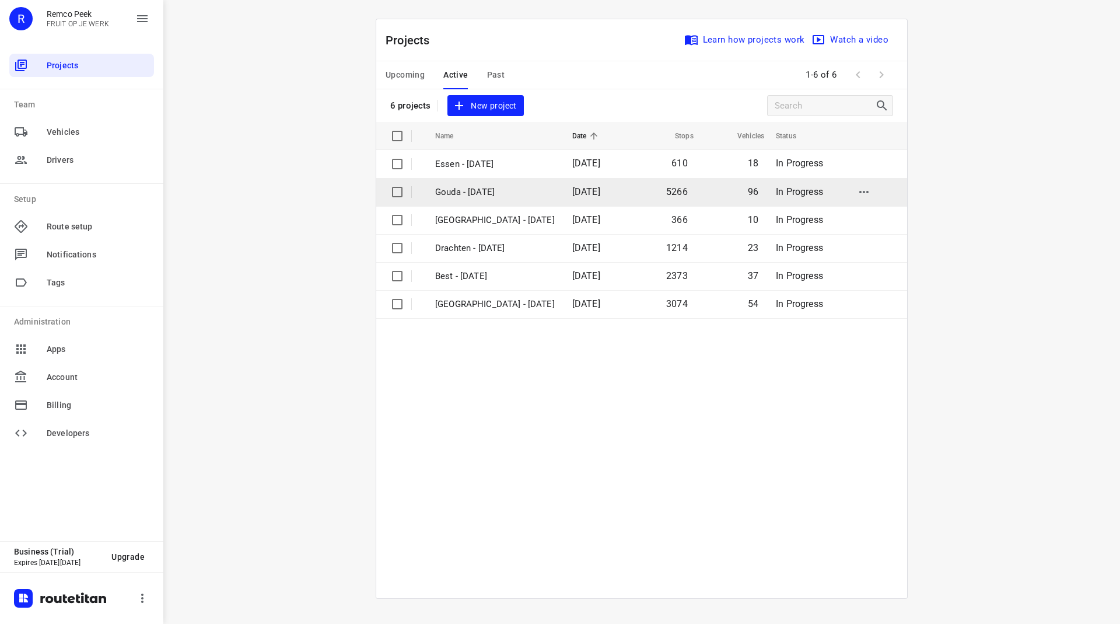
click at [470, 194] on p "Gouda - [DATE]" at bounding box center [495, 192] width 120 height 13
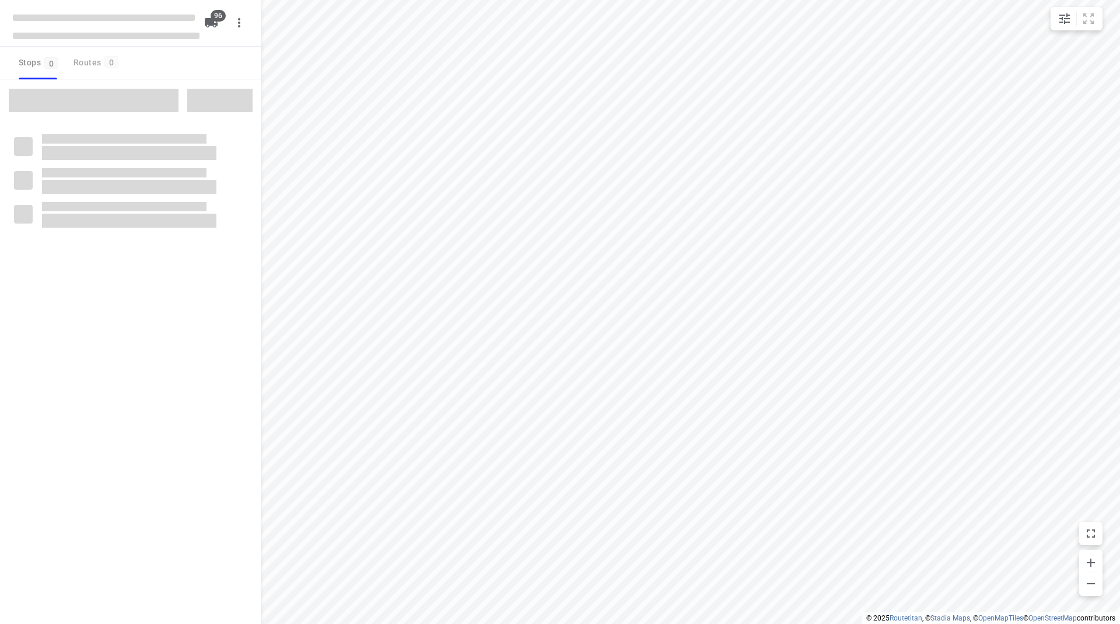
checkbox input "true"
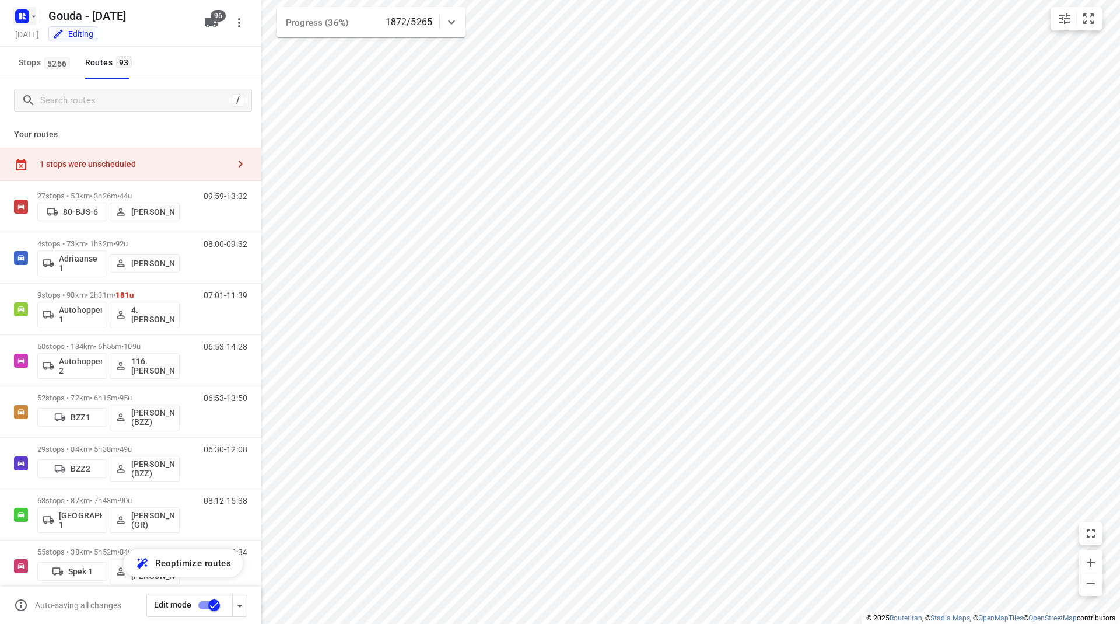
click at [28, 13] on rect "button" at bounding box center [22, 16] width 14 height 14
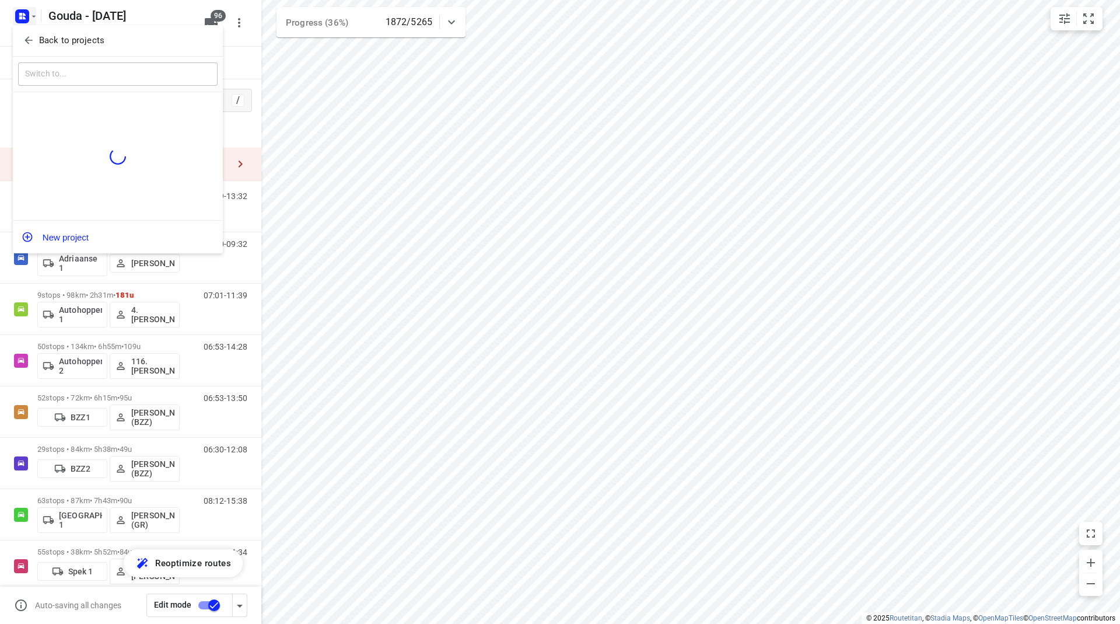
click at [26, 39] on icon "button" at bounding box center [29, 41] width 8 height 8
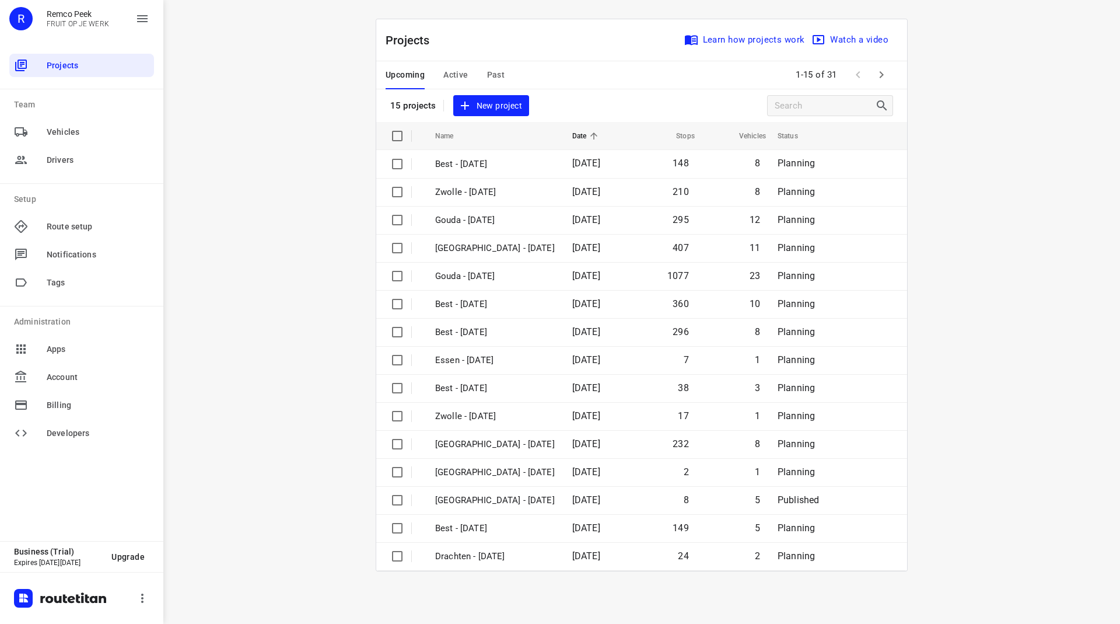
click at [450, 74] on span "Active" at bounding box center [455, 75] width 25 height 15
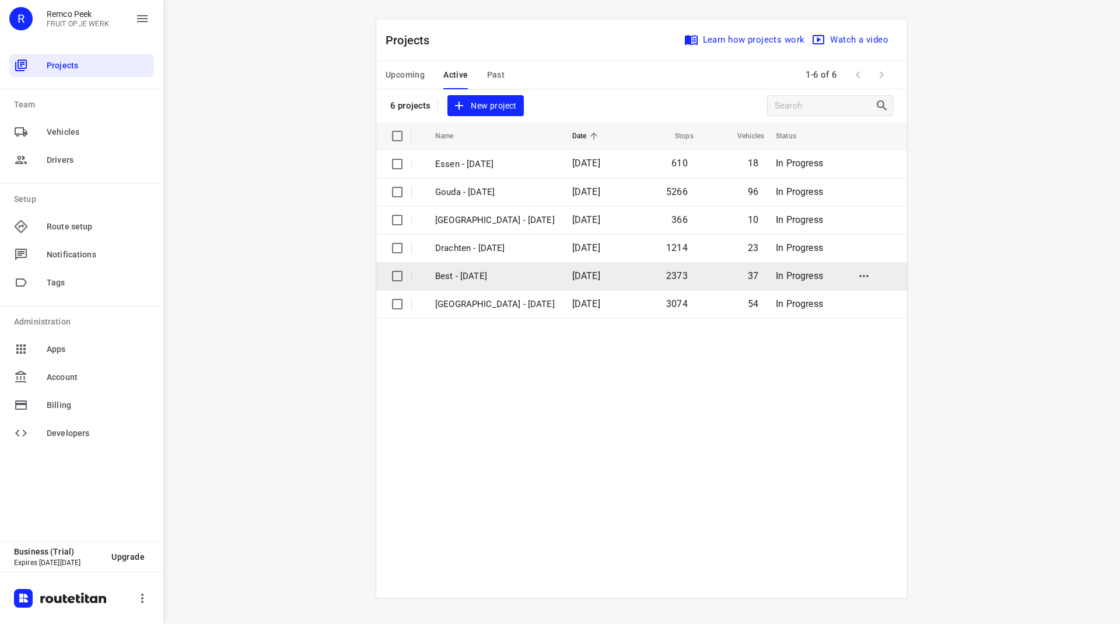
click at [459, 272] on p "Best - [DATE]" at bounding box center [495, 276] width 120 height 13
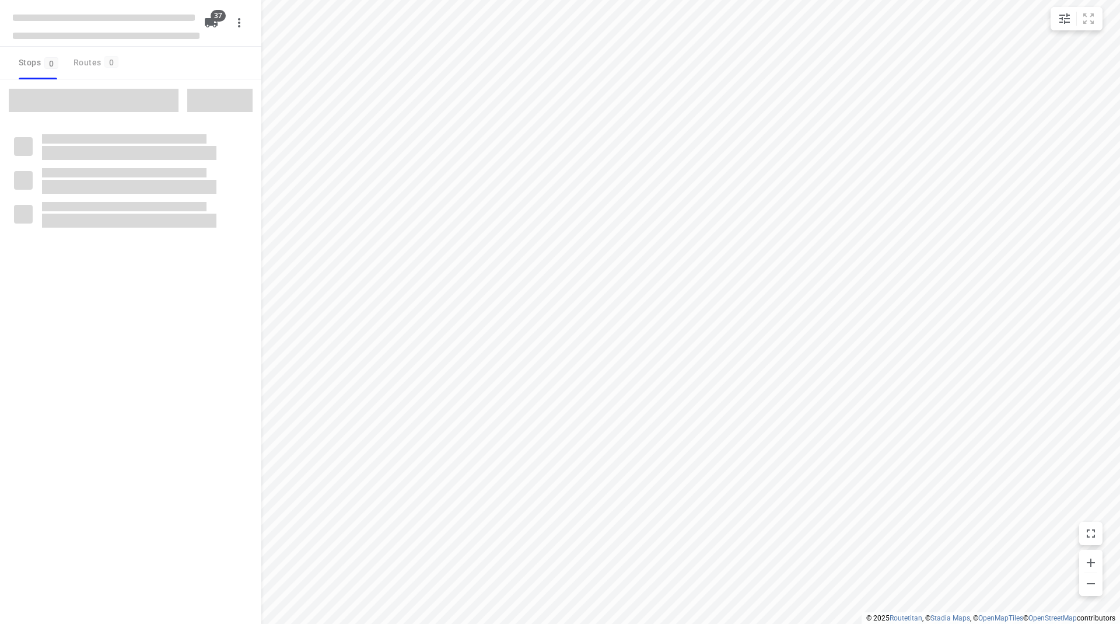
checkbox input "true"
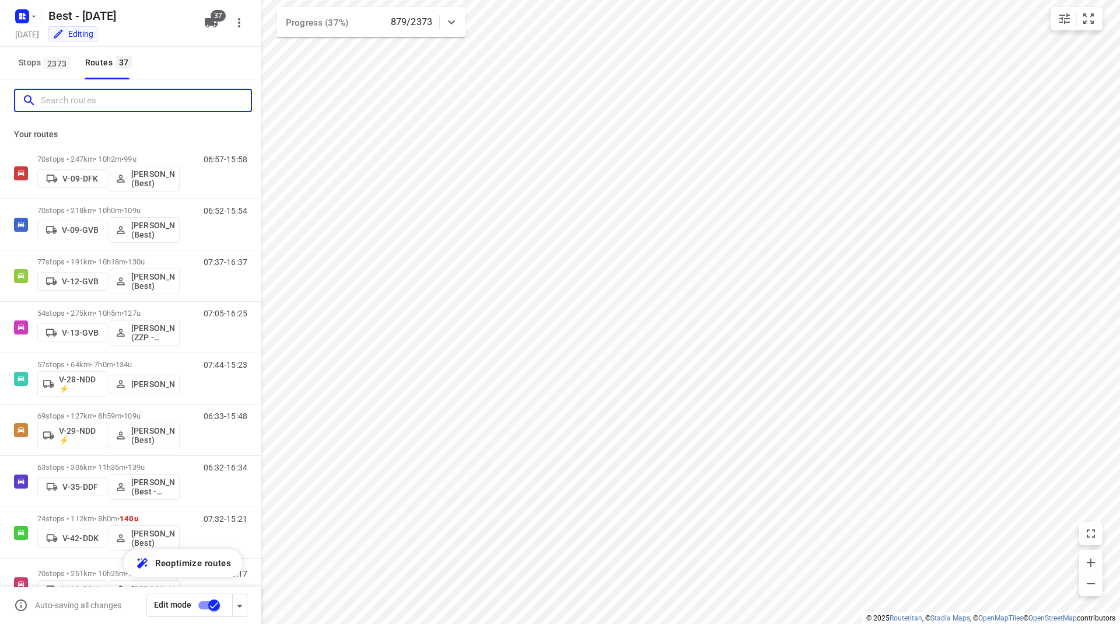
click at [105, 103] on input "Search routes" at bounding box center [146, 101] width 210 height 18
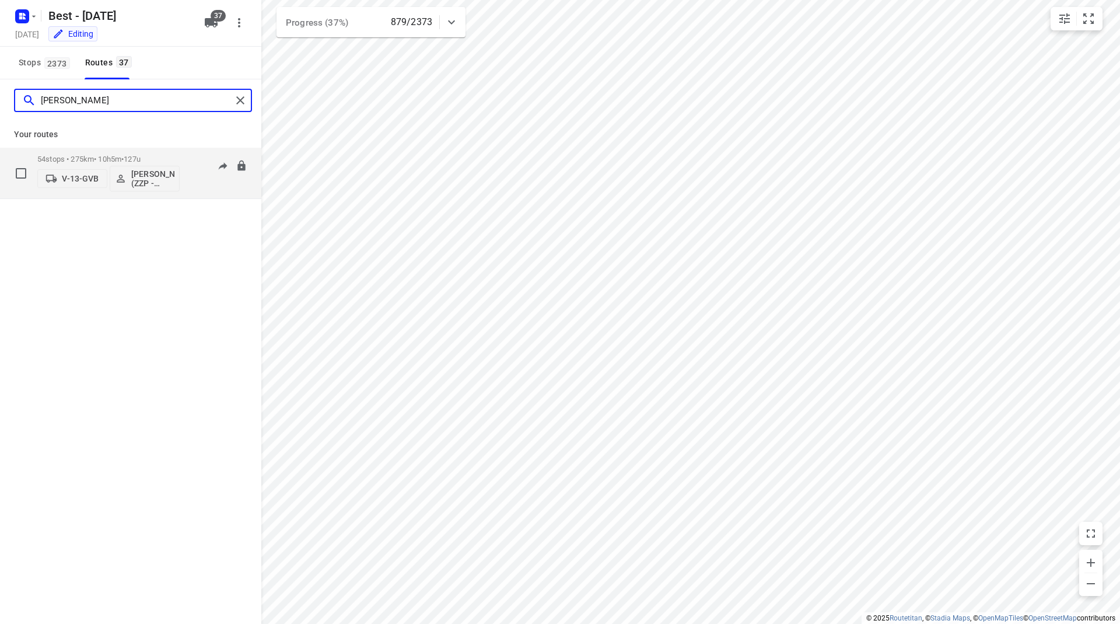
type input "[PERSON_NAME]"
click at [89, 152] on div "54 stops • 275km • 10h5m • 127u V-13-GVB [PERSON_NAME] (ZZP - Best)" at bounding box center [108, 173] width 142 height 48
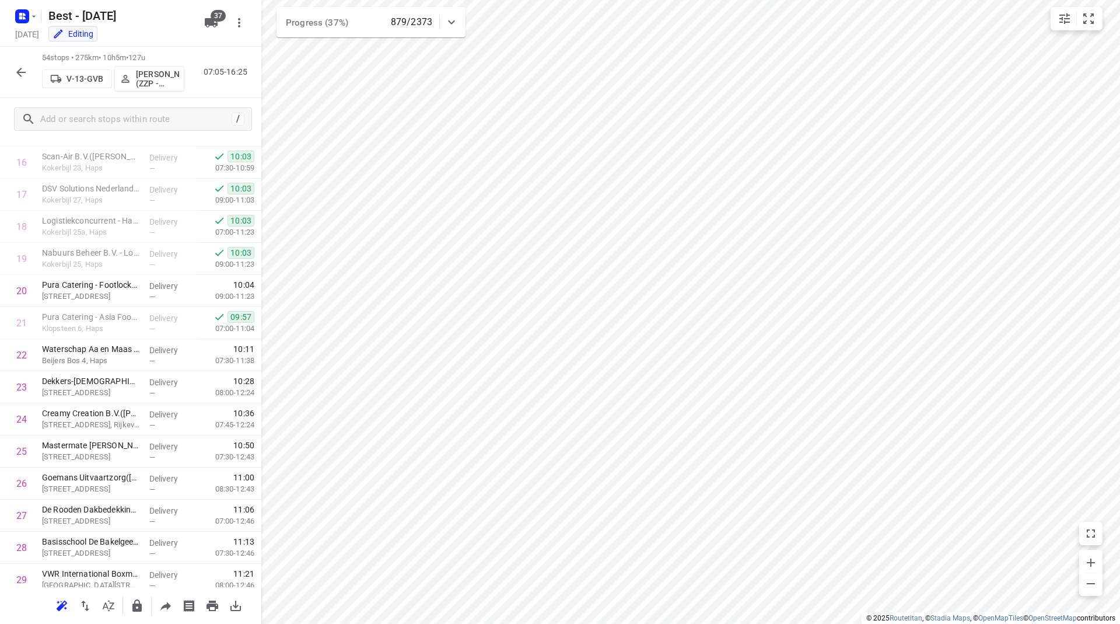
scroll to position [1377, 0]
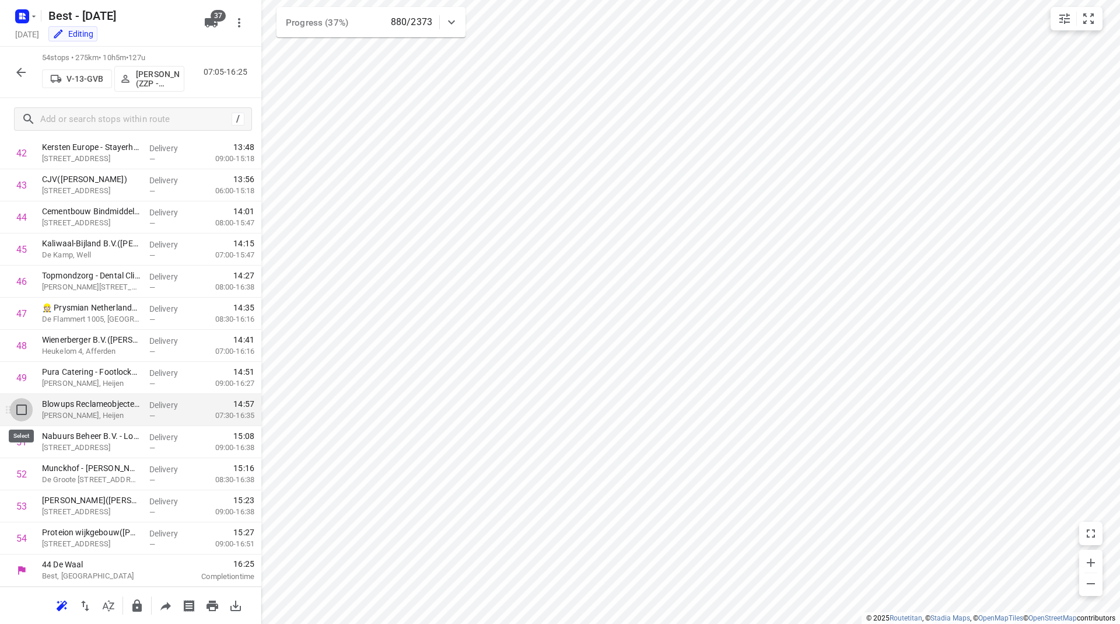
click at [22, 408] on input "checkbox" at bounding box center [21, 409] width 23 height 23
checkbox input "true"
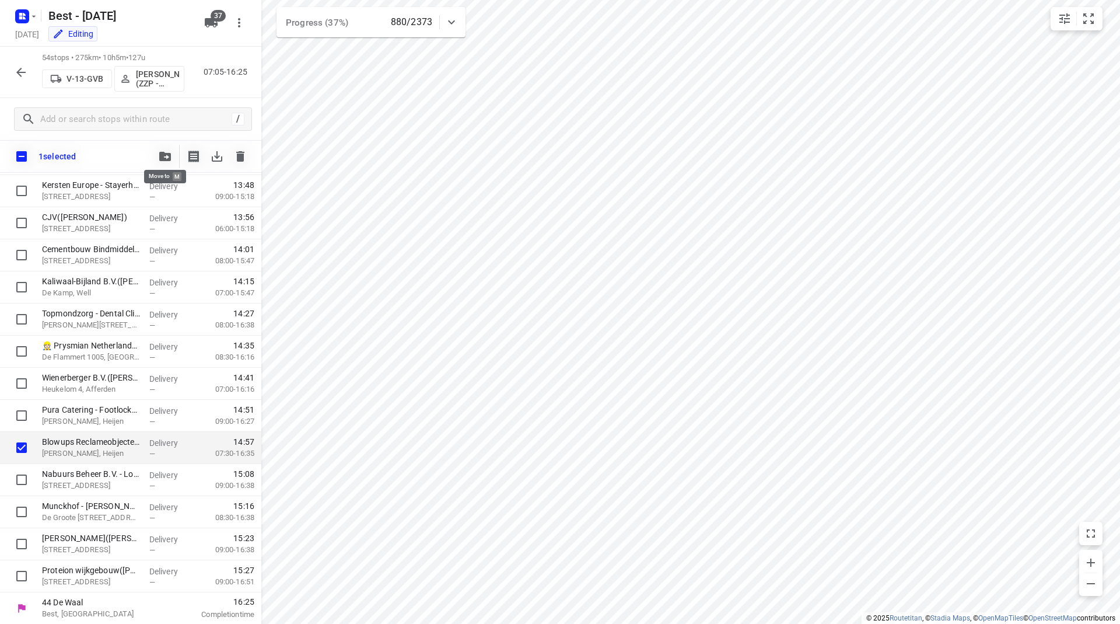
click at [160, 155] on icon "button" at bounding box center [165, 156] width 12 height 9
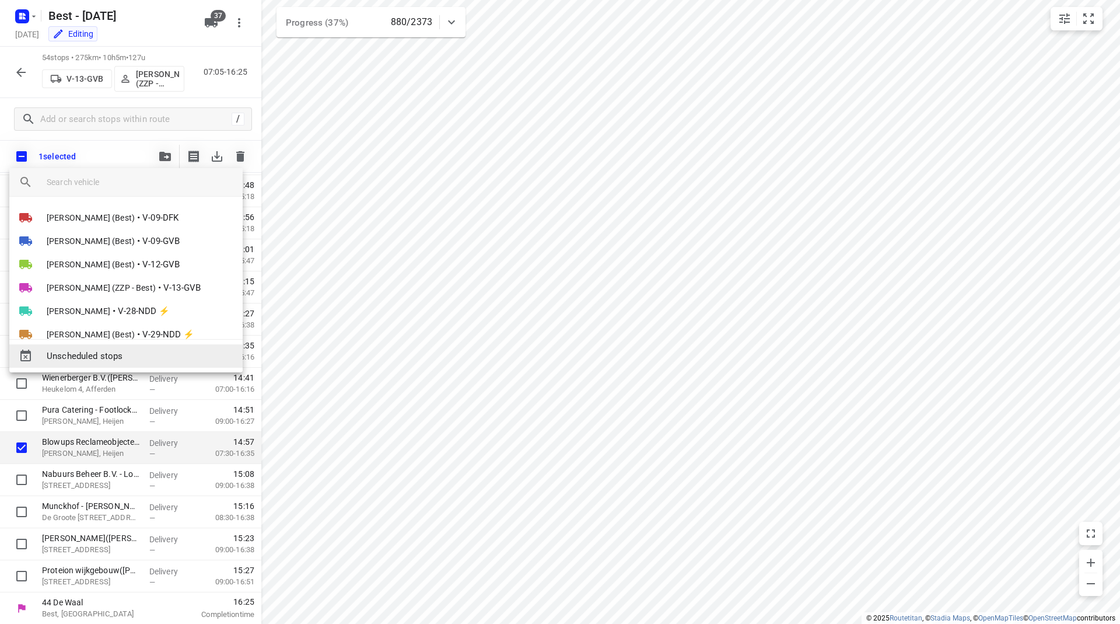
click at [107, 351] on span "Unscheduled stops" at bounding box center [140, 355] width 187 height 13
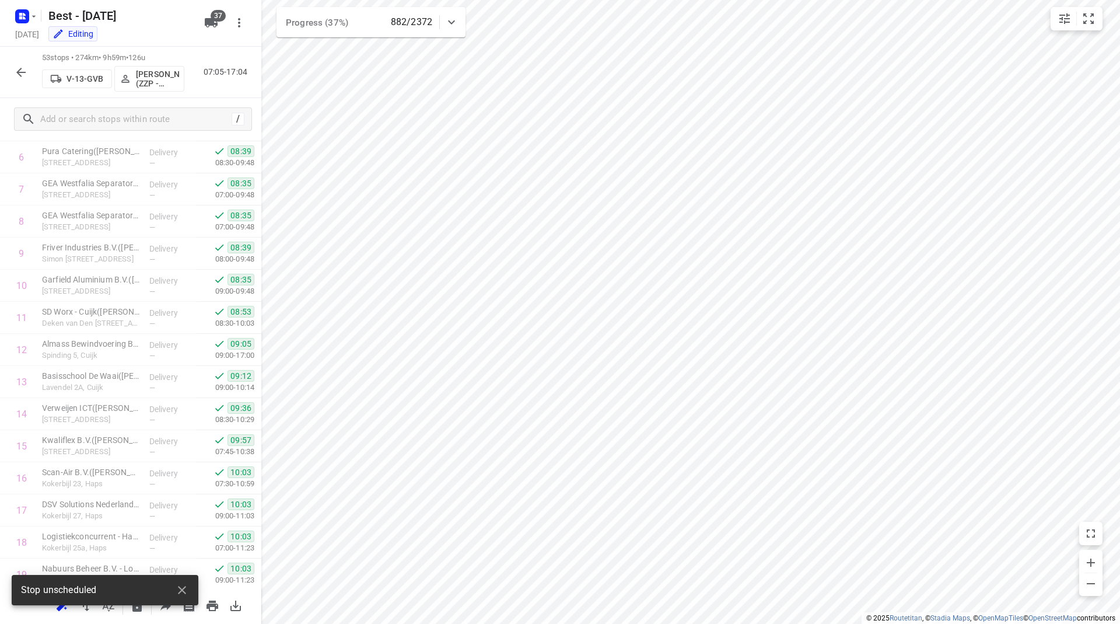
scroll to position [0, 0]
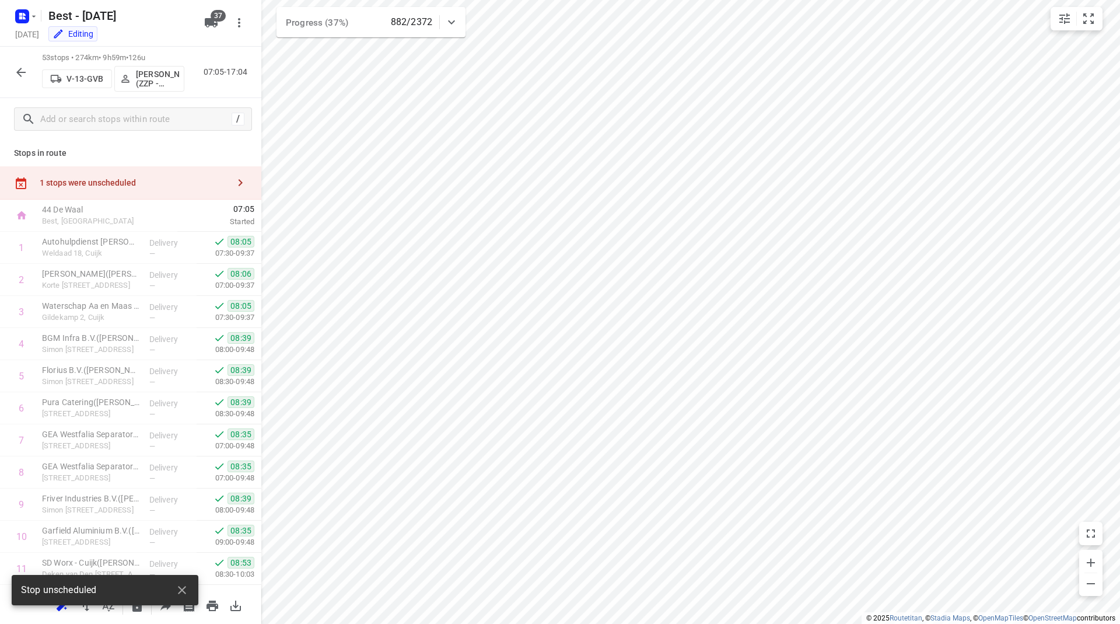
click at [175, 180] on div "1 stops were unscheduled" at bounding box center [134, 182] width 189 height 9
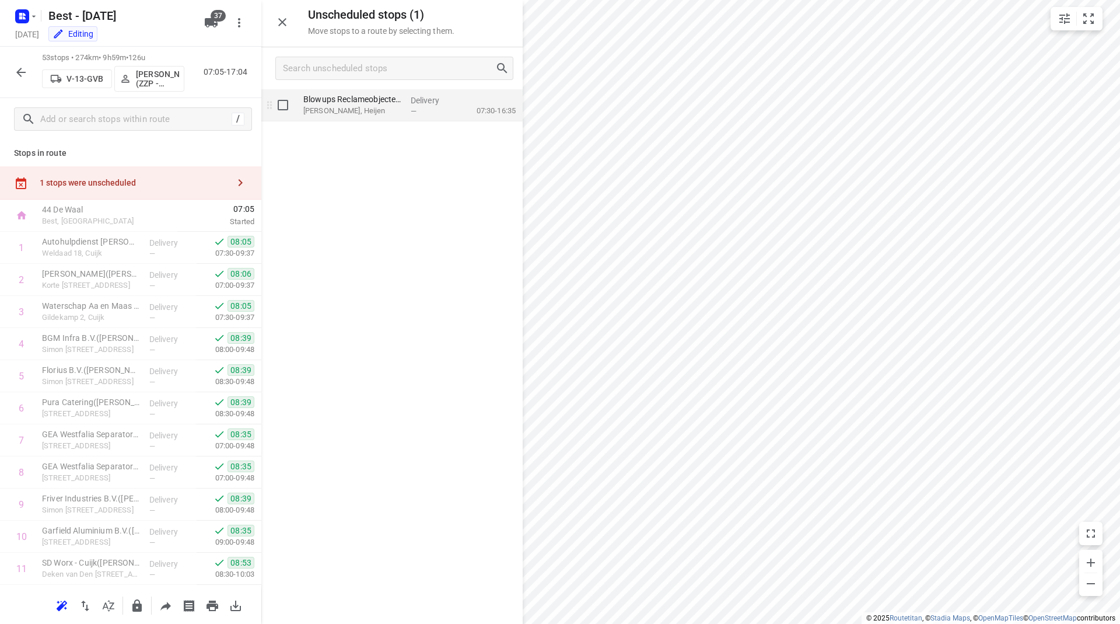
click at [344, 106] on p "[PERSON_NAME], Heijen" at bounding box center [352, 111] width 98 height 12
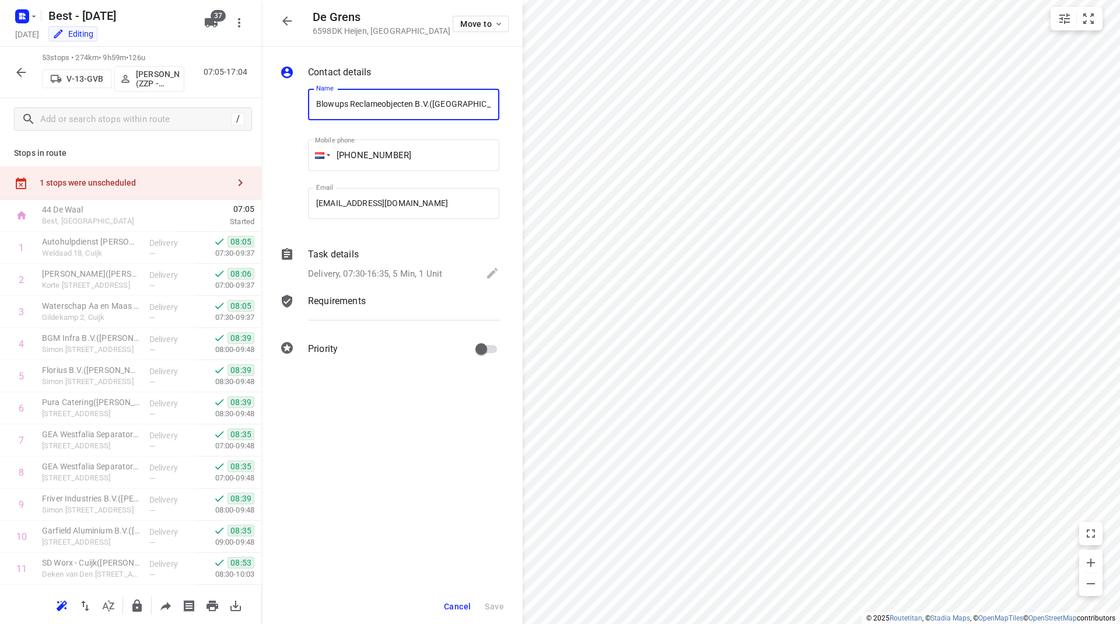
click at [374, 111] on input "Blowups Reclameobjecten B.V.([GEOGRAPHIC_DATA])" at bounding box center [403, 105] width 191 height 32
click at [406, 104] on input "Blowups Reclameobjecten B.V.([GEOGRAPHIC_DATA])" at bounding box center [403, 105] width 191 height 32
drag, startPoint x: 429, startPoint y: 104, endPoint x: 314, endPoint y: 103, distance: 114.4
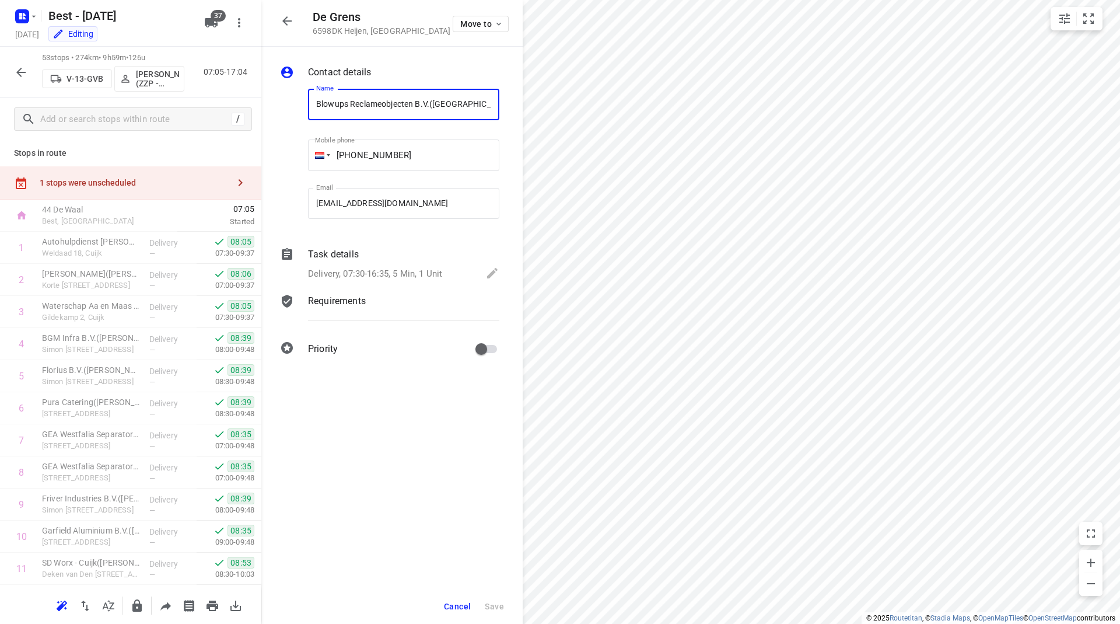
click at [314, 103] on input "Blowups Reclameobjecten B.V.([GEOGRAPHIC_DATA])" at bounding box center [403, 105] width 191 height 32
click at [467, 599] on button "Cancel" at bounding box center [457, 606] width 36 height 21
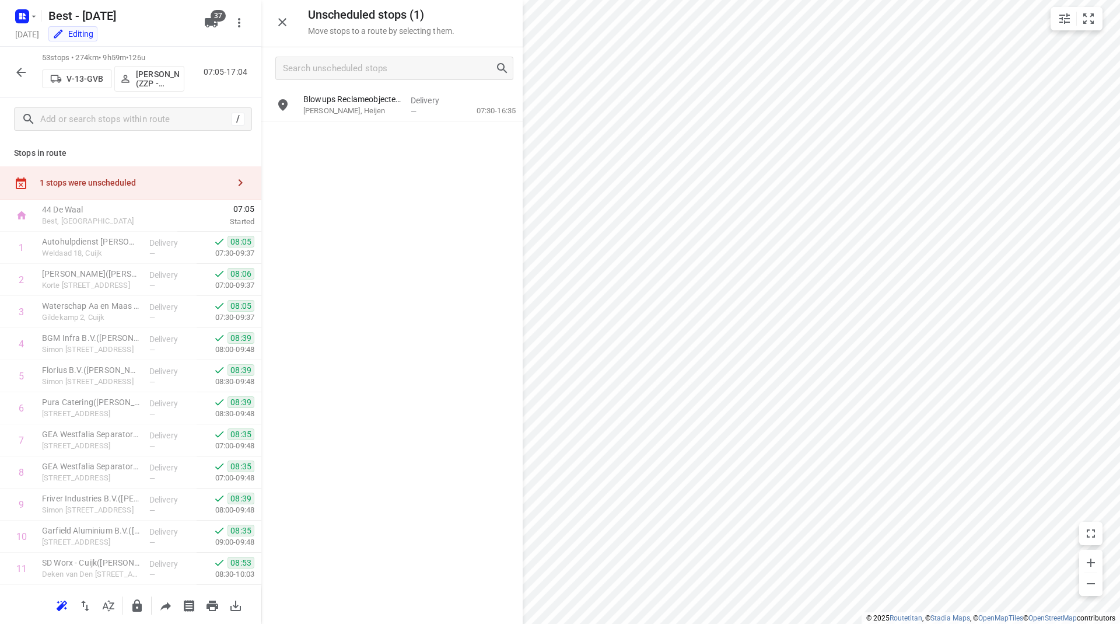
click at [27, 74] on button "button" at bounding box center [20, 72] width 23 height 23
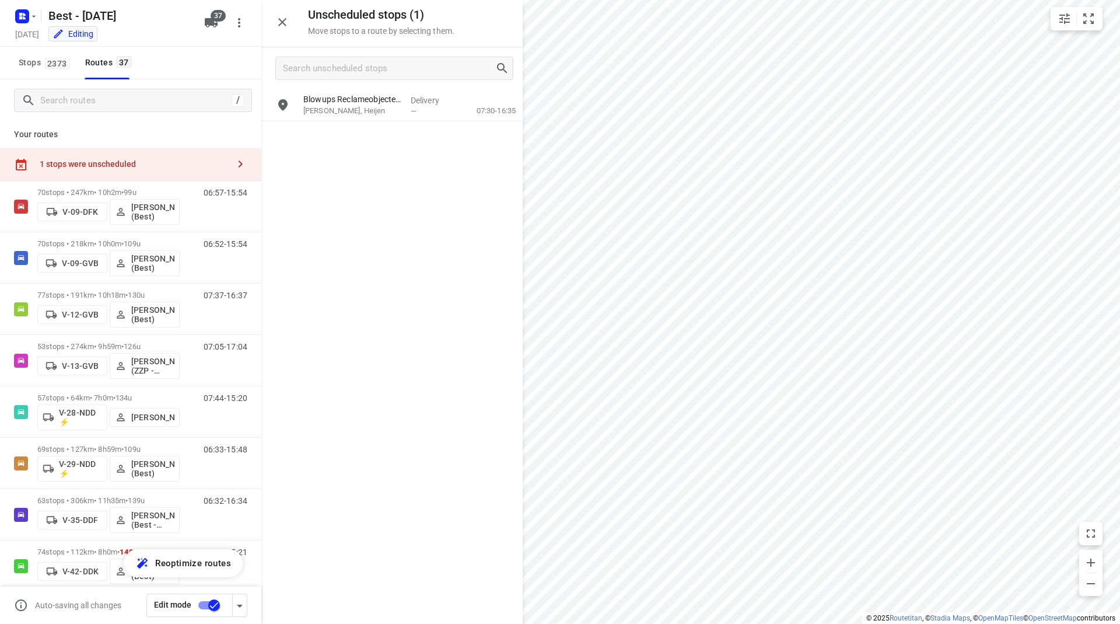
click at [296, 22] on div "Unscheduled stops ( 1 ) Move stops to a route by selecting them." at bounding box center [391, 23] width 261 height 47
click at [281, 19] on icon "button" at bounding box center [282, 22] width 14 height 14
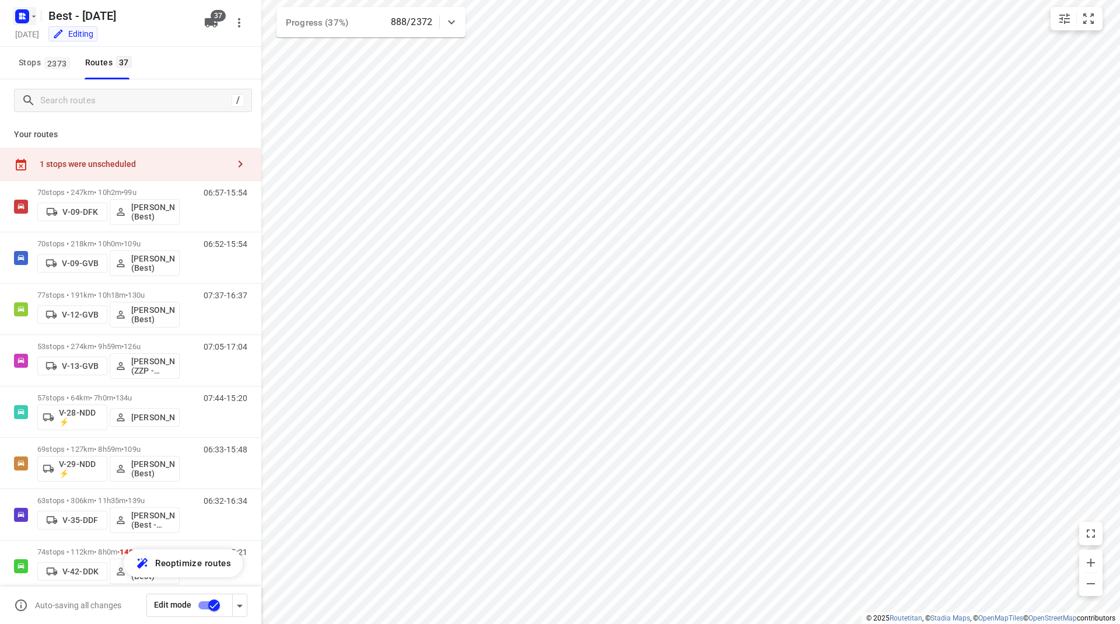
click at [27, 9] on icon "button" at bounding box center [22, 16] width 19 height 19
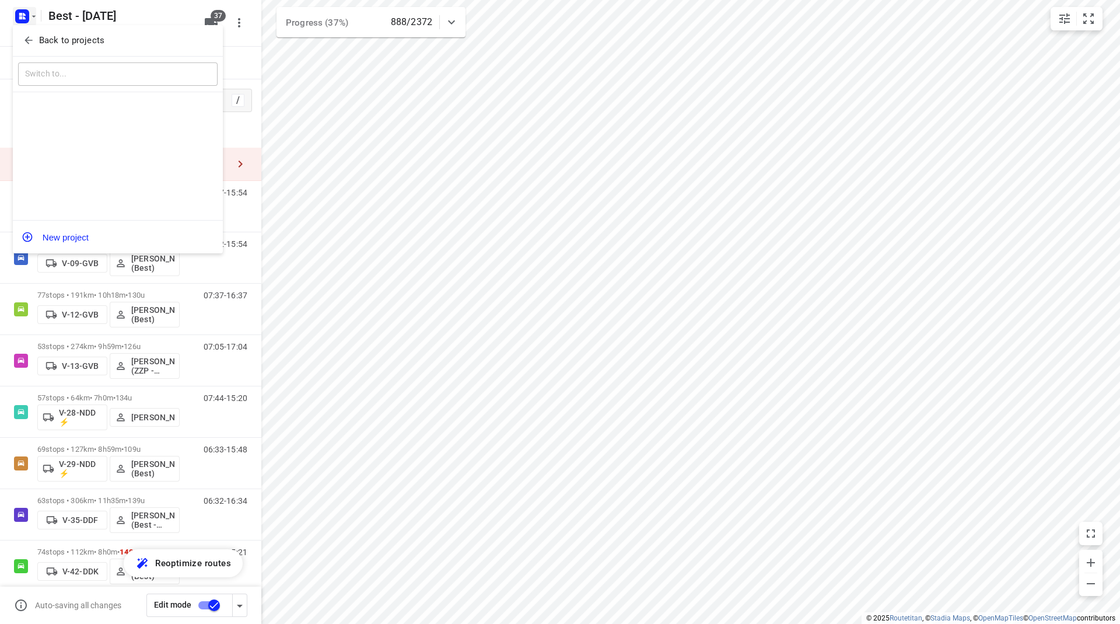
click at [31, 39] on icon "button" at bounding box center [29, 40] width 12 height 12
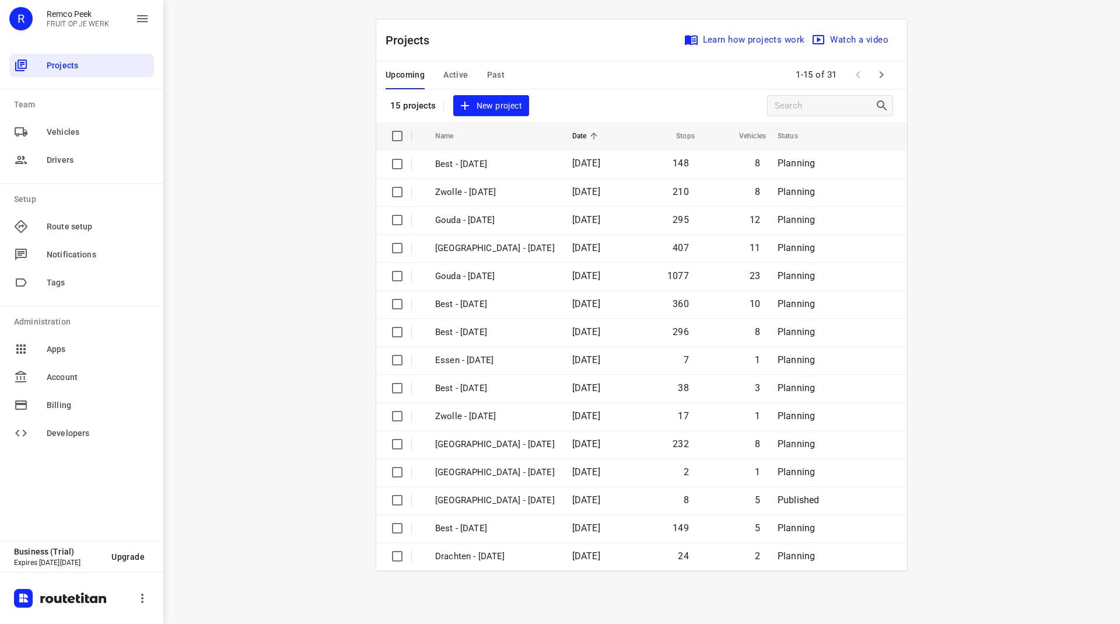
click at [462, 81] on span "Active" at bounding box center [455, 75] width 25 height 15
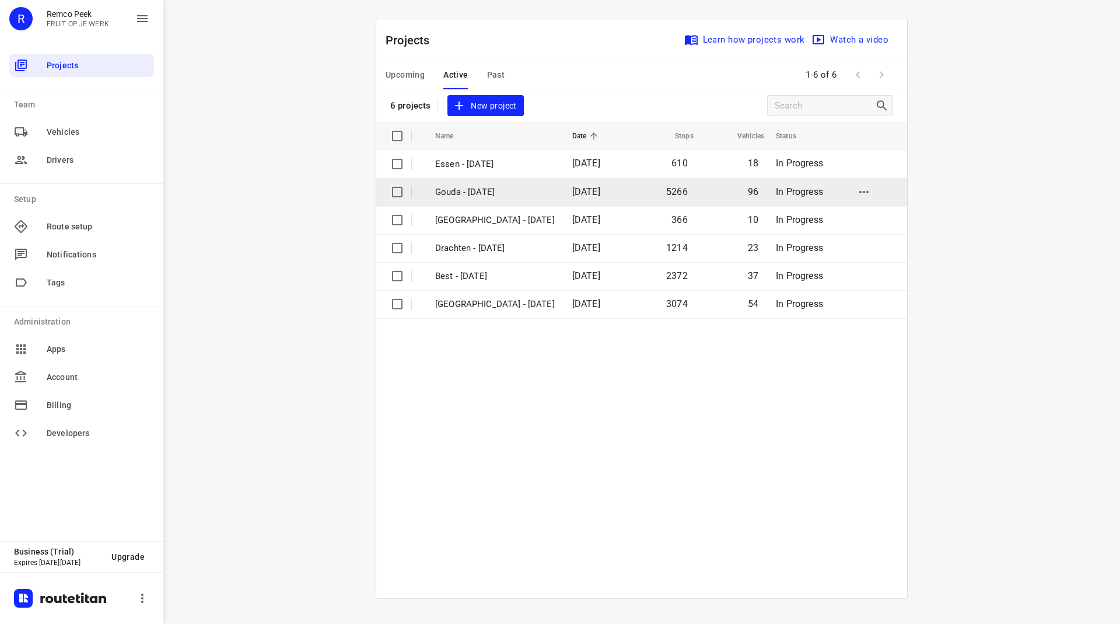
click at [467, 192] on p "Gouda - [DATE]" at bounding box center [495, 192] width 120 height 13
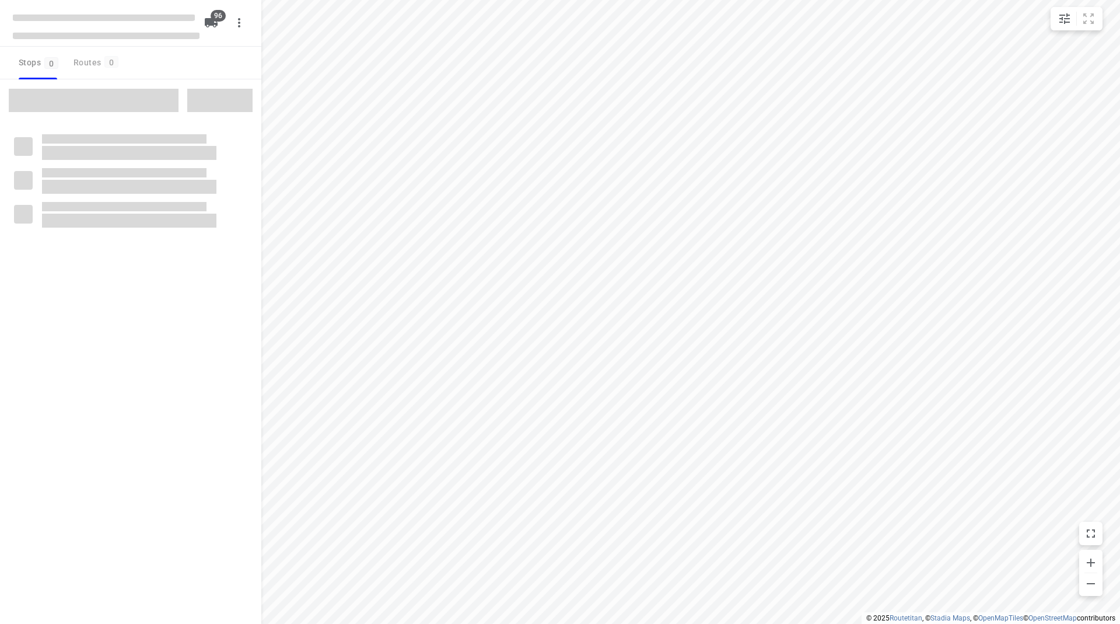
checkbox input "true"
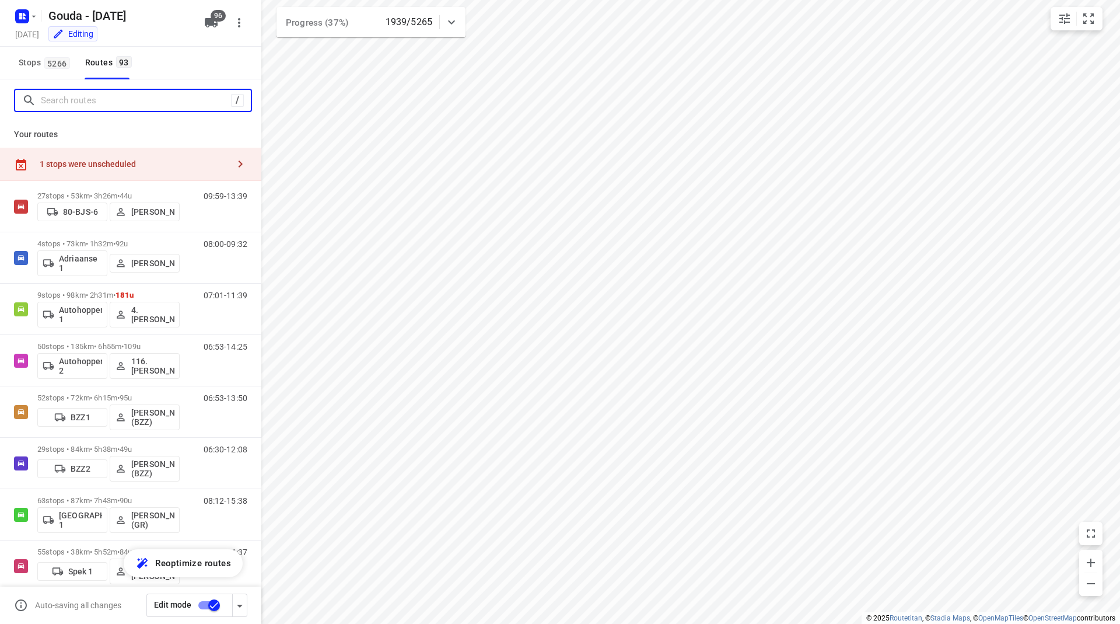
click at [82, 101] on input "Search routes" at bounding box center [136, 101] width 190 height 18
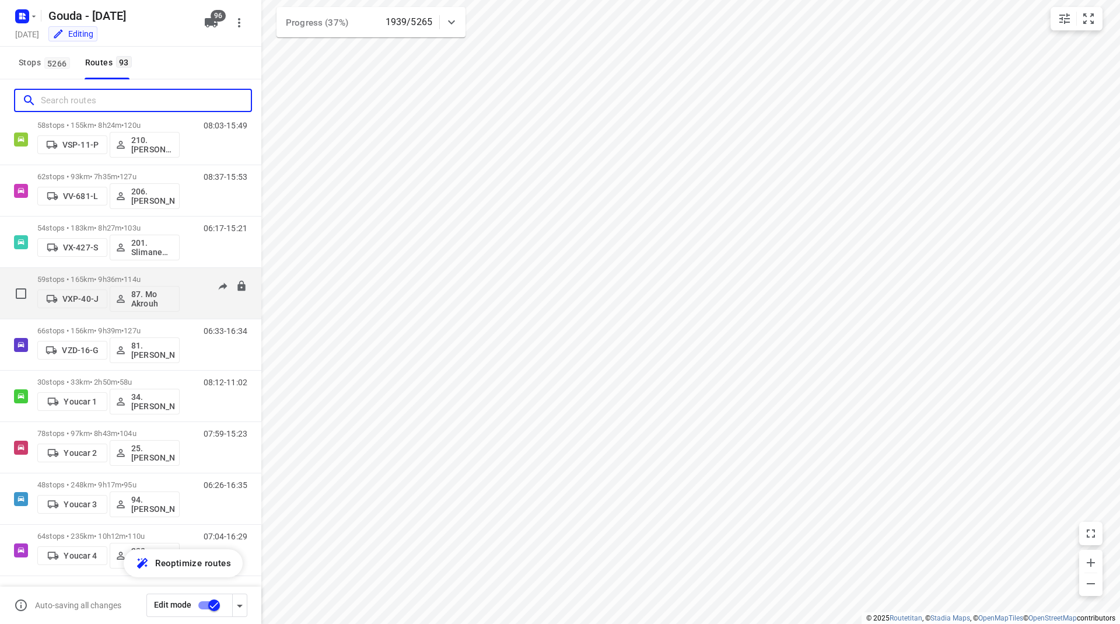
scroll to position [4307, 0]
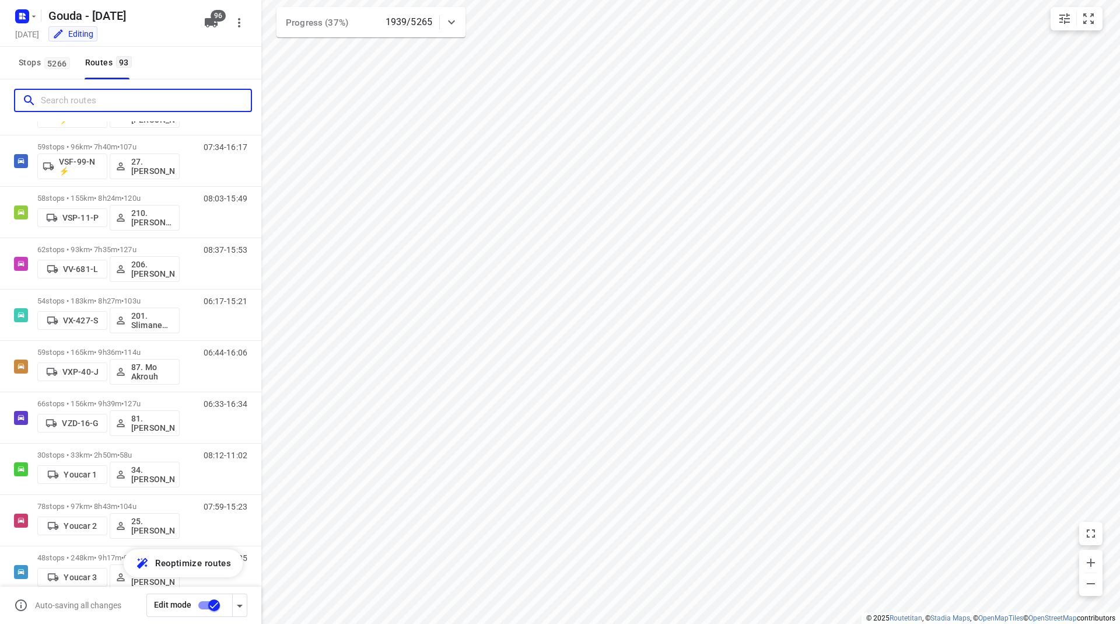
click at [134, 100] on input "Search routes" at bounding box center [146, 101] width 210 height 18
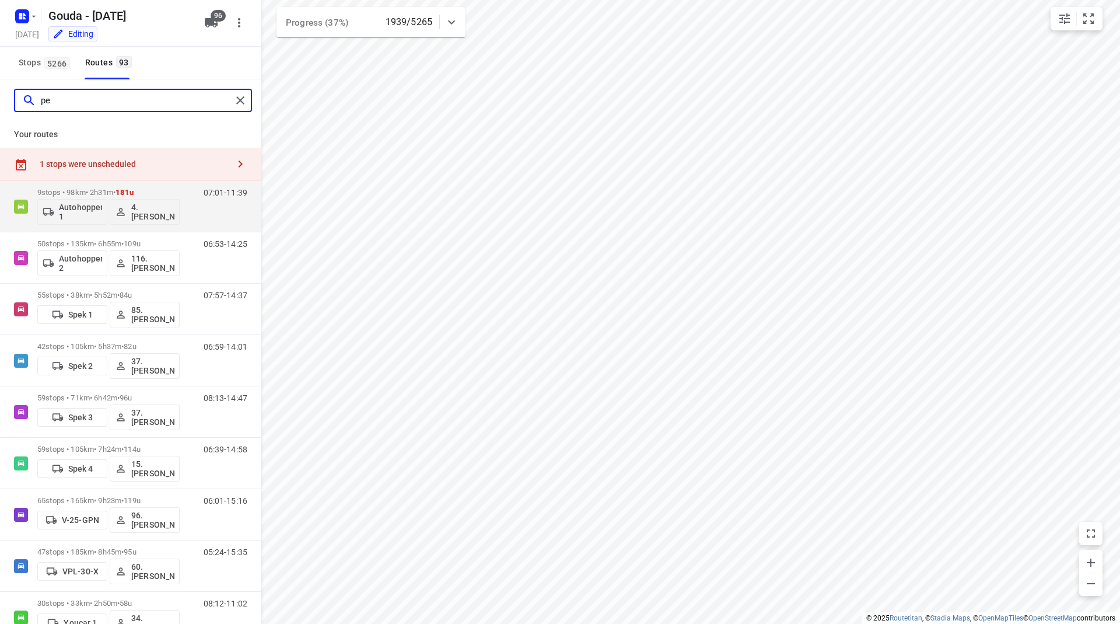
scroll to position [0, 0]
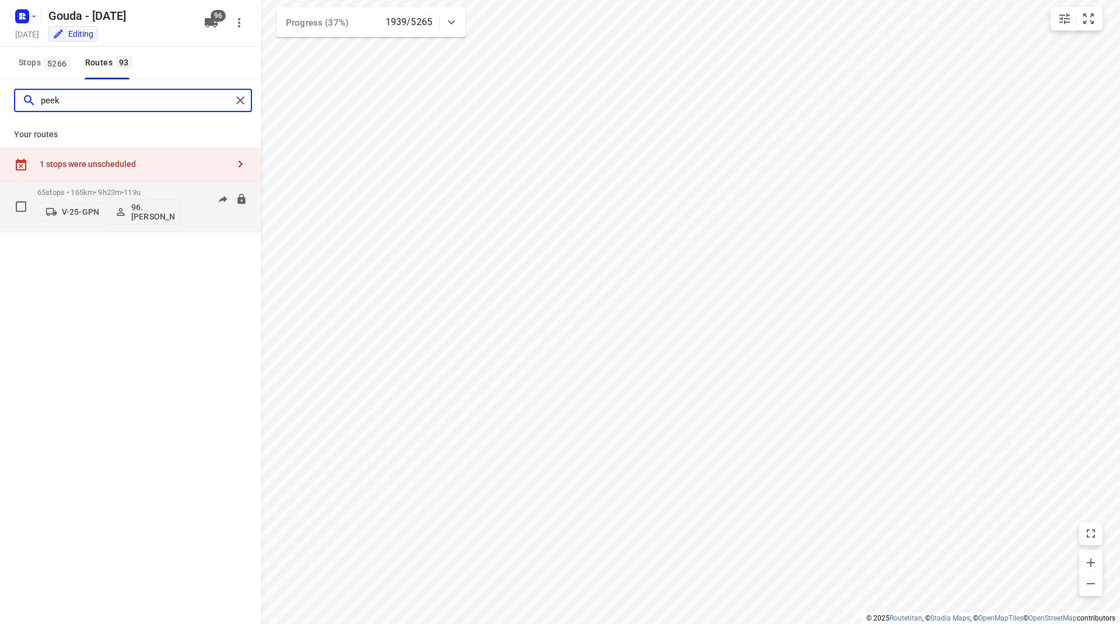
type input "peek"
click at [125, 185] on div "65 stops • 165km • 9h23m • 119u V-25-GPN 96.[PERSON_NAME]" at bounding box center [108, 206] width 142 height 48
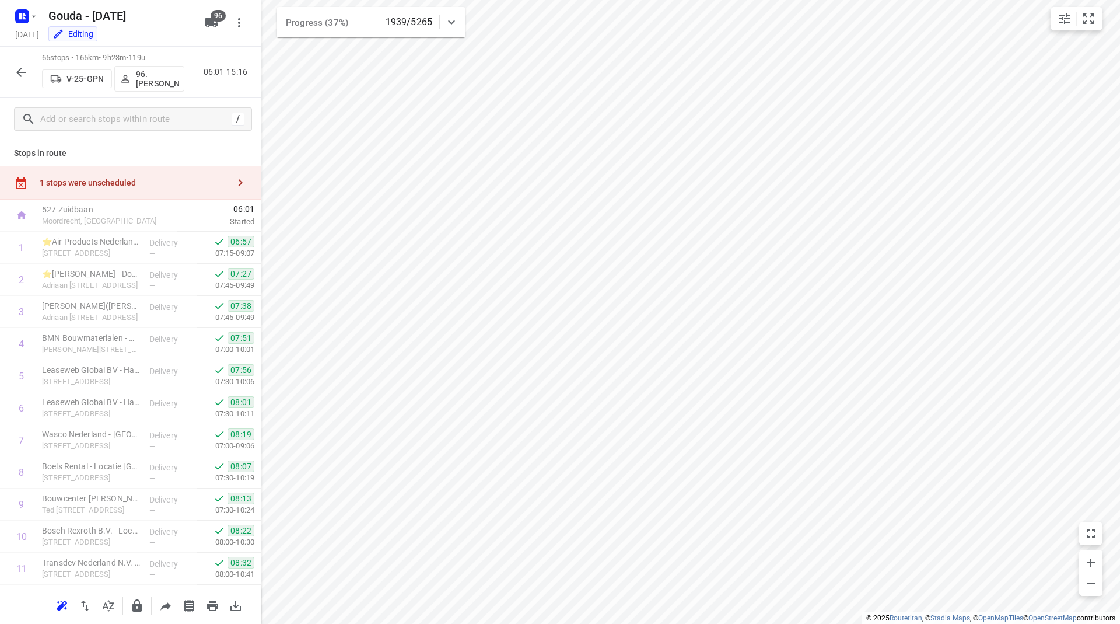
click at [9, 67] on div at bounding box center [20, 72] width 23 height 23
click at [17, 68] on icon "button" at bounding box center [21, 72] width 14 height 14
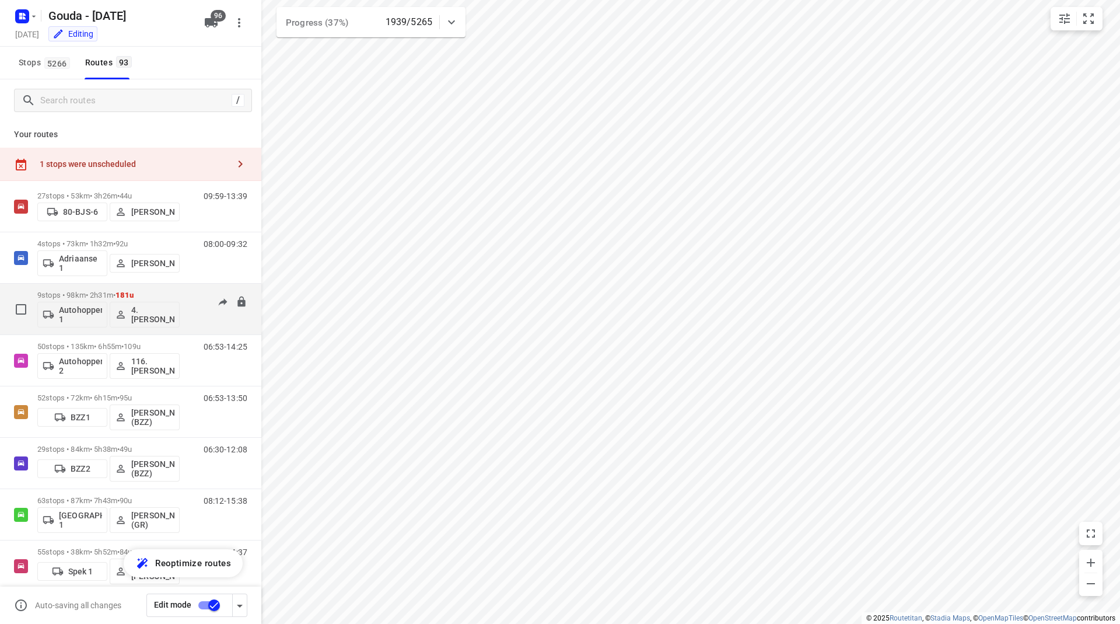
click at [165, 288] on div "9 stops • 98km • 2h31m • 181u Autohopper 1 4. [PERSON_NAME]" at bounding box center [108, 309] width 142 height 48
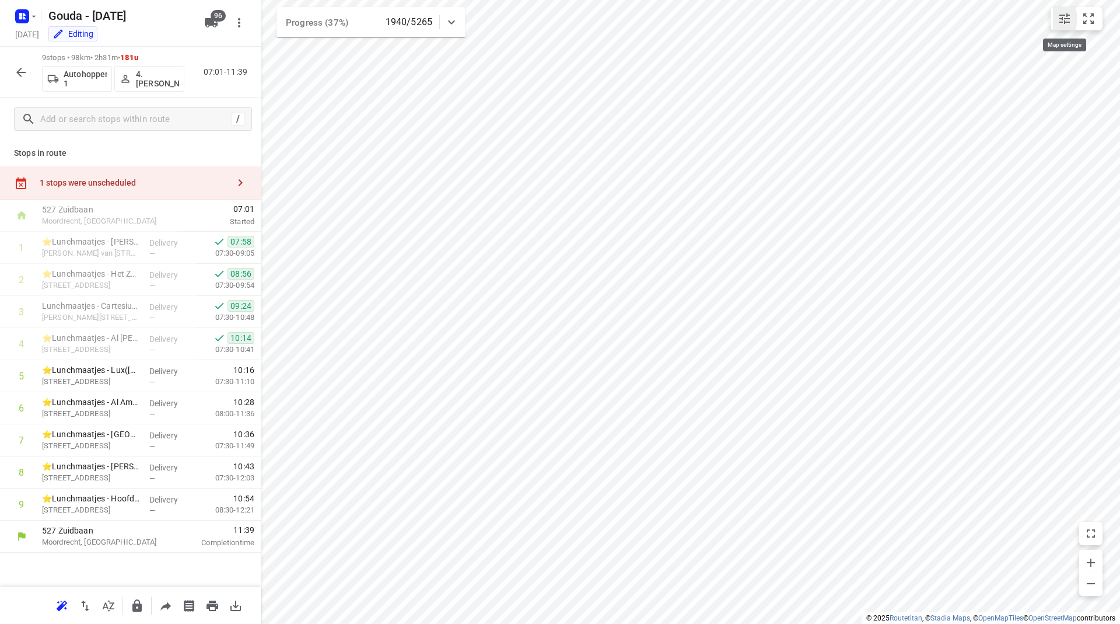
click at [1068, 15] on icon "small contained button group" at bounding box center [1065, 18] width 11 height 11
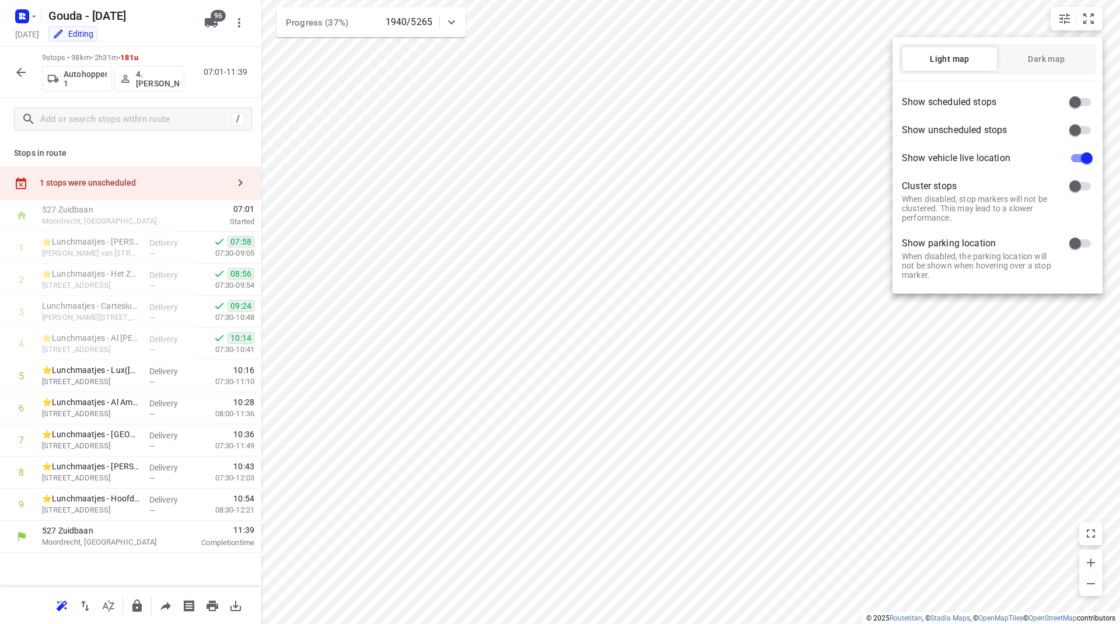
click at [1085, 156] on input "checkbox" at bounding box center [1087, 158] width 67 height 22
checkbox input "false"
drag, startPoint x: 644, startPoint y: 249, endPoint x: 688, endPoint y: 226, distance: 50.6
click at [688, 226] on div at bounding box center [560, 312] width 1120 height 624
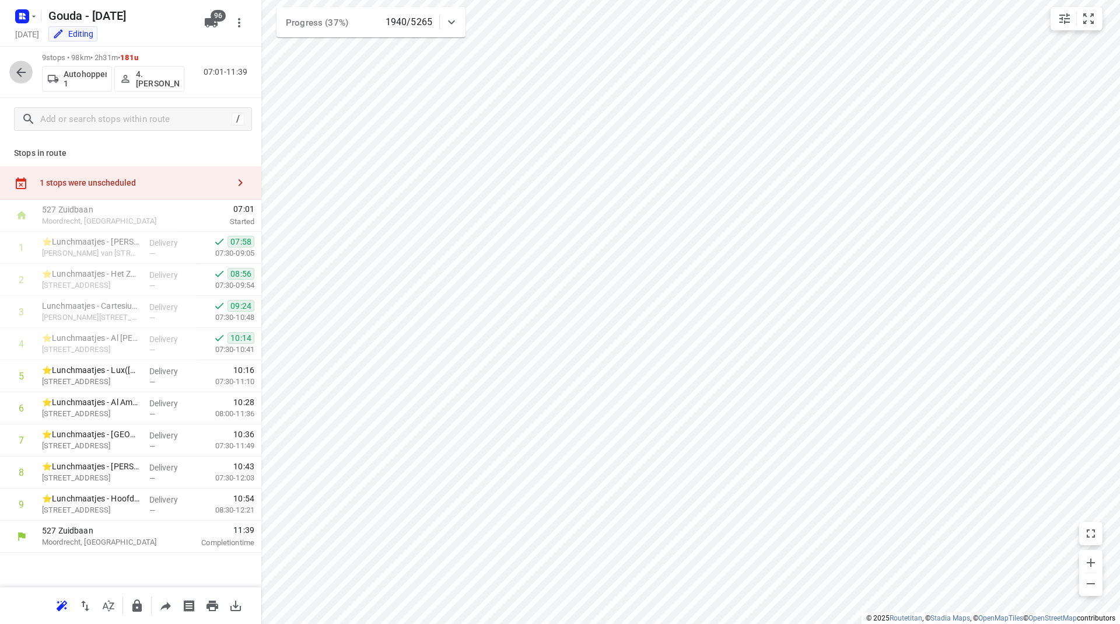
click at [16, 65] on icon "button" at bounding box center [21, 72] width 14 height 14
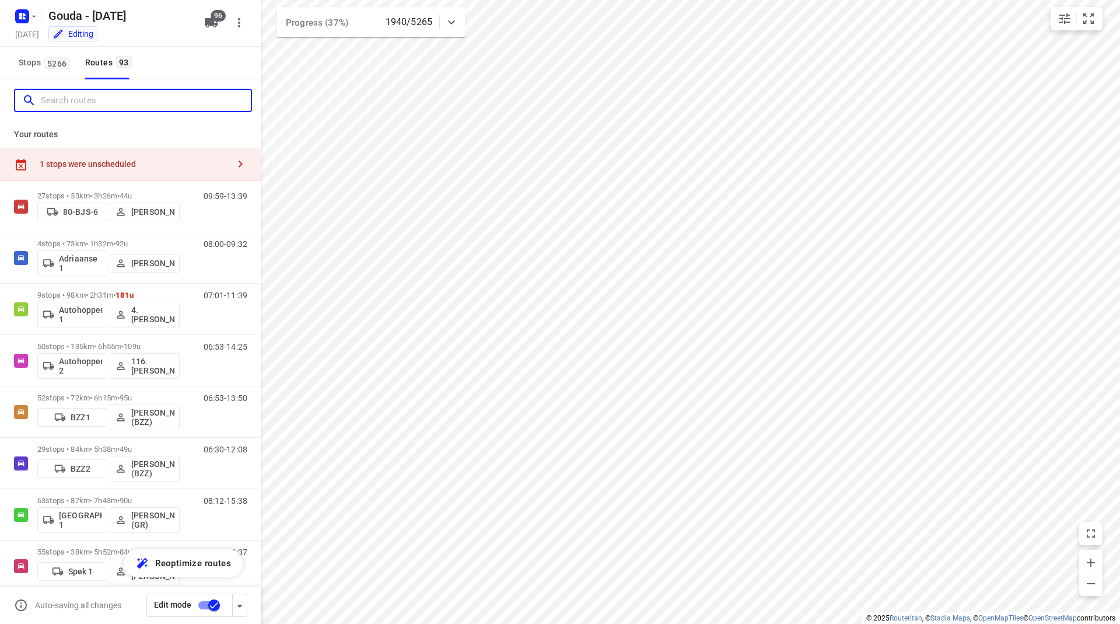
click at [111, 99] on input "Search routes" at bounding box center [146, 101] width 210 height 18
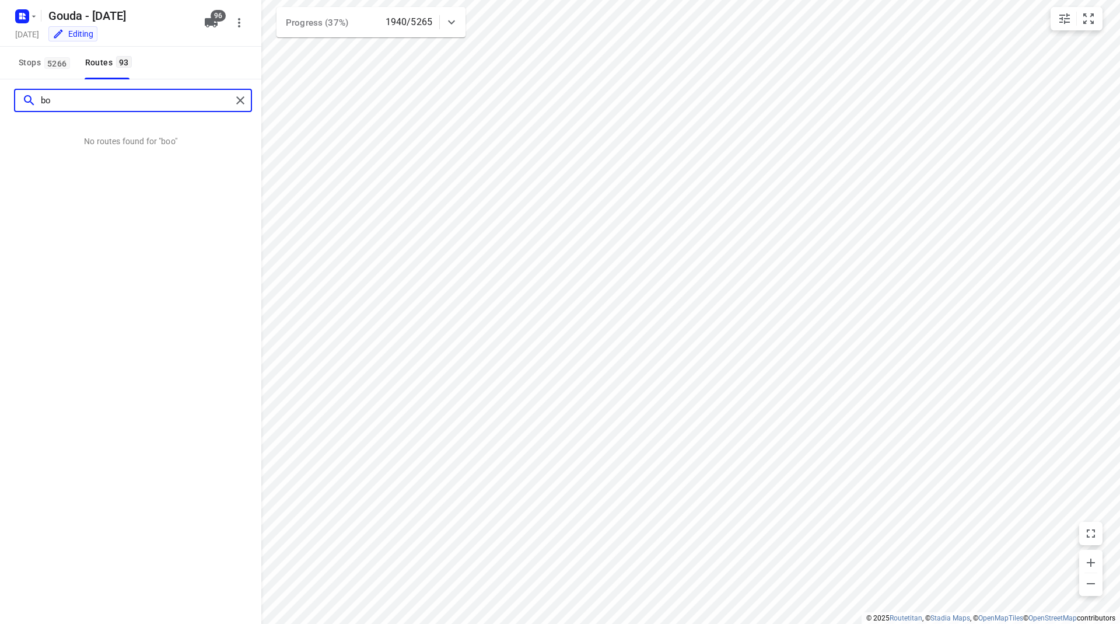
type input "b"
click at [103, 104] on input "jiob" at bounding box center [136, 101] width 191 height 18
click at [102, 103] on input "jiob" at bounding box center [136, 101] width 191 height 18
type input "j"
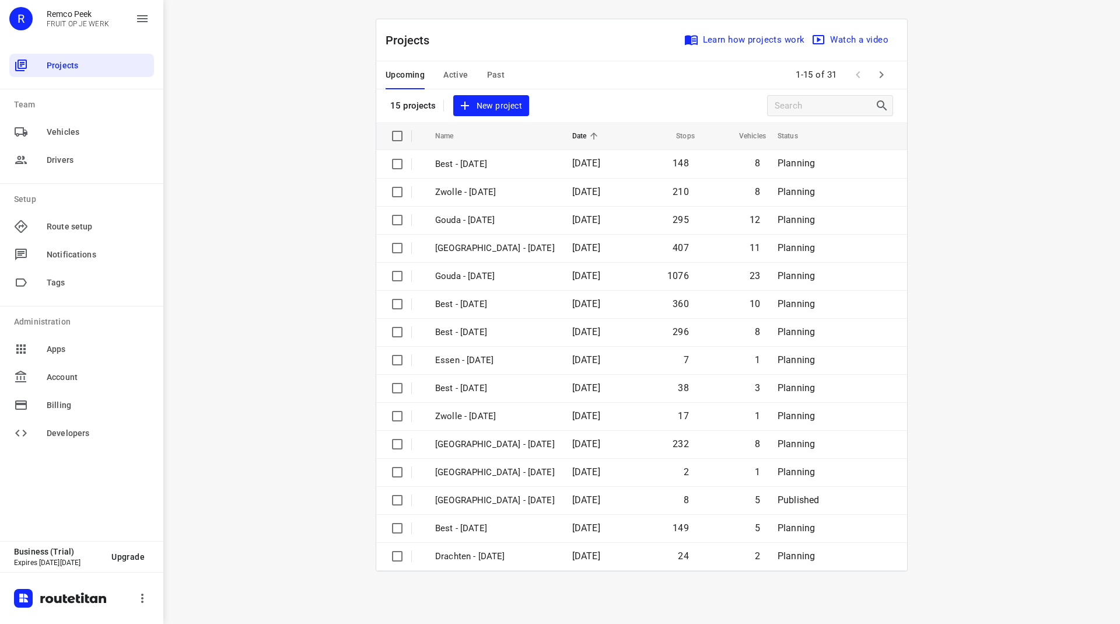
click at [459, 68] on span "Active" at bounding box center [455, 75] width 25 height 15
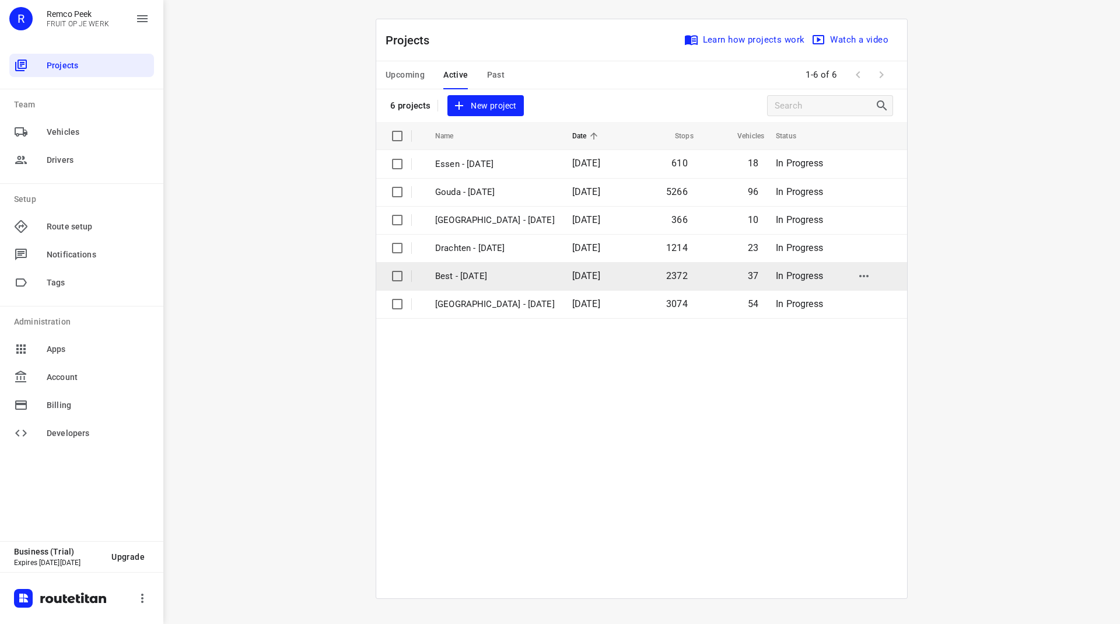
click at [463, 278] on p "Best - [DATE]" at bounding box center [495, 276] width 120 height 13
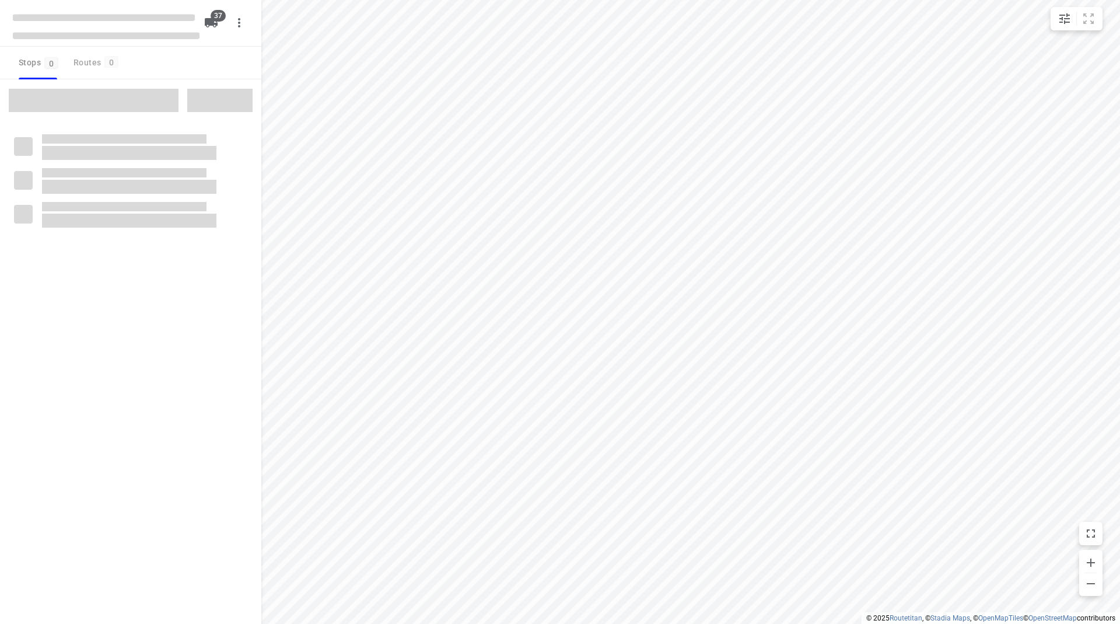
checkbox input "true"
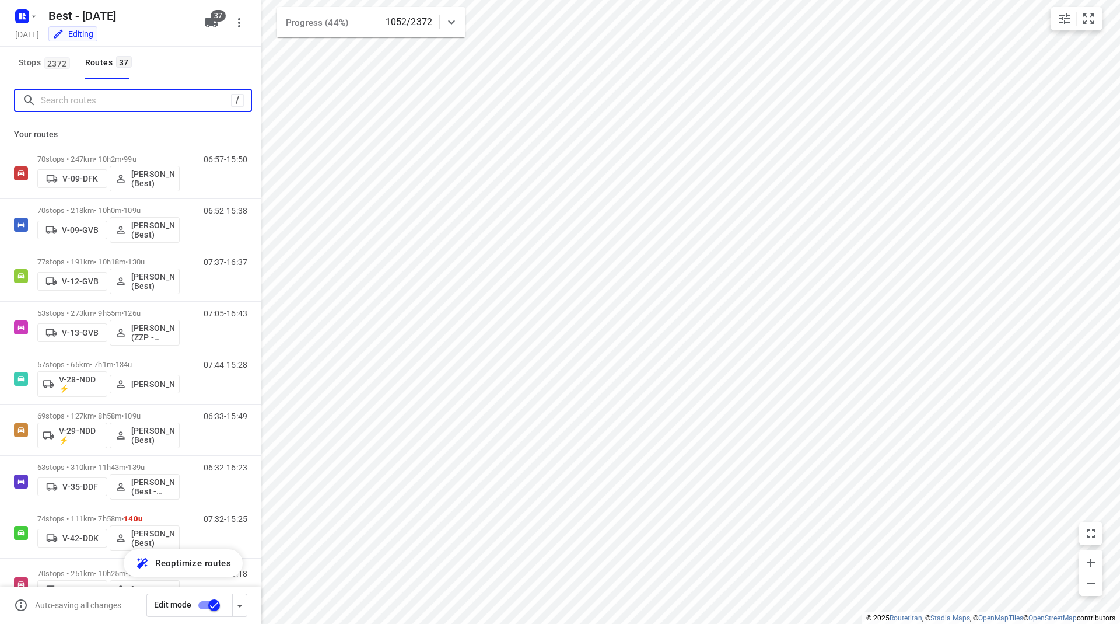
click at [125, 96] on input "Search routes" at bounding box center [136, 101] width 190 height 18
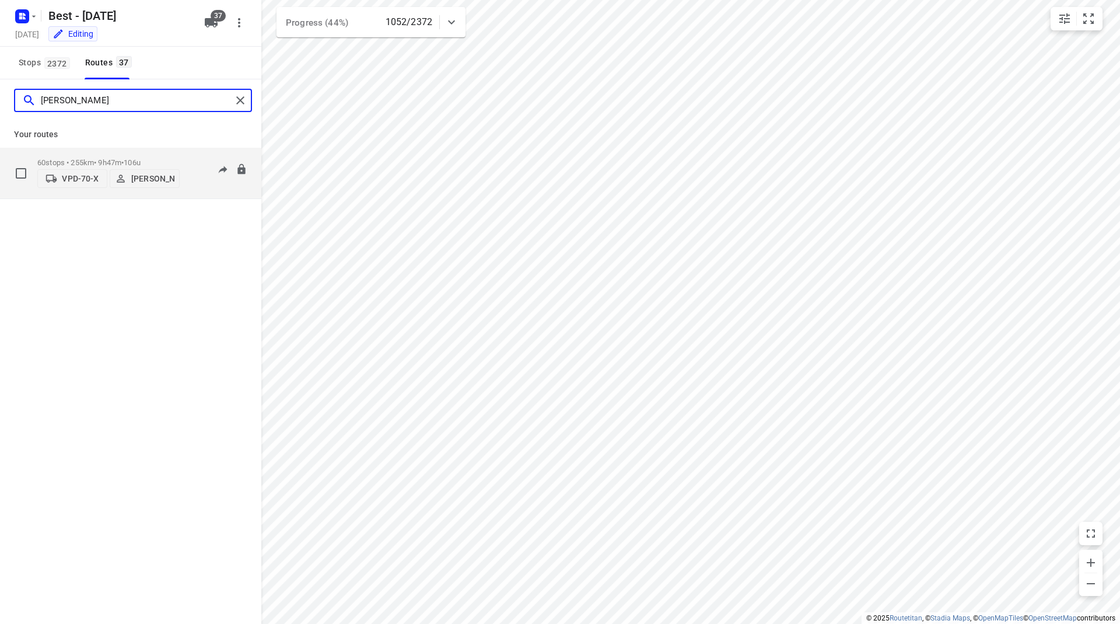
type input "dani"
click at [103, 158] on p "60 stops • 255km • 9h47m • 106u" at bounding box center [108, 162] width 142 height 9
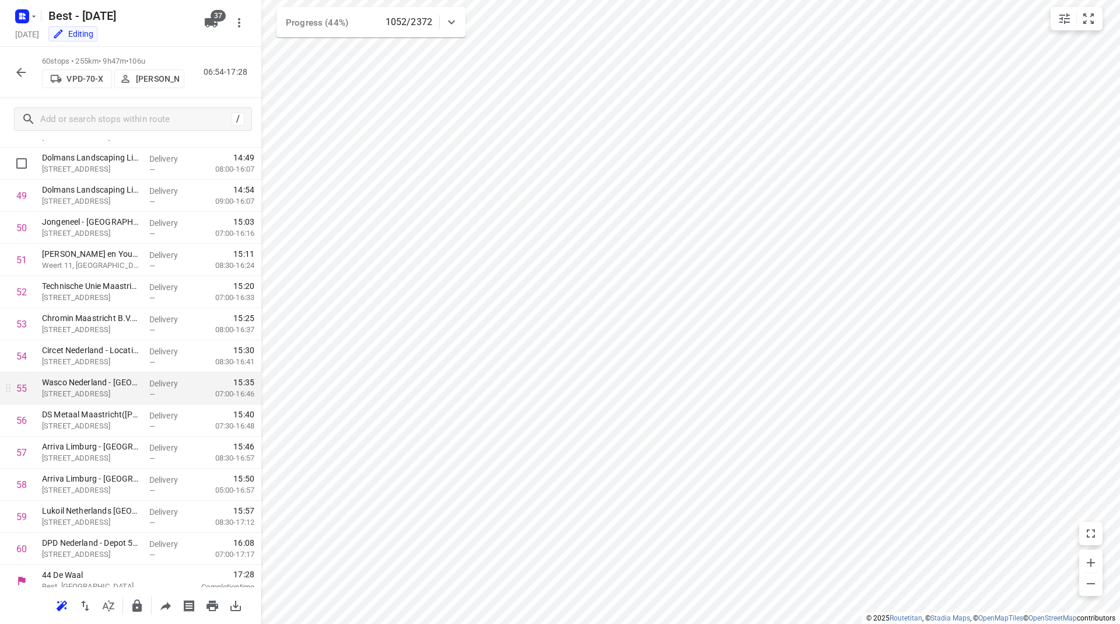
scroll to position [1570, 0]
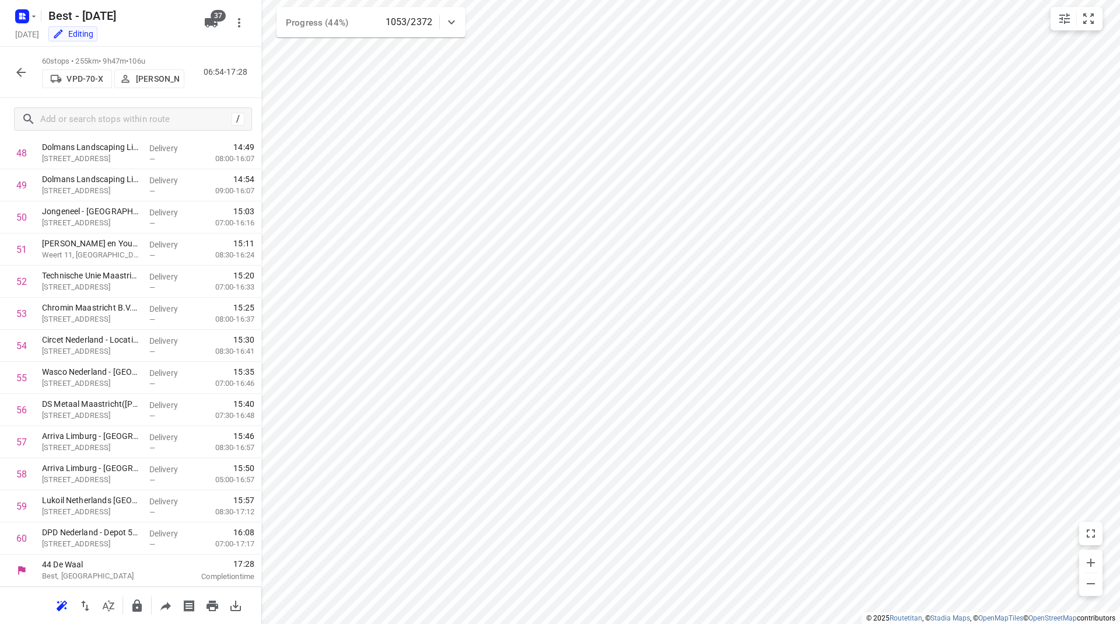
click at [15, 74] on icon "button" at bounding box center [21, 72] width 14 height 14
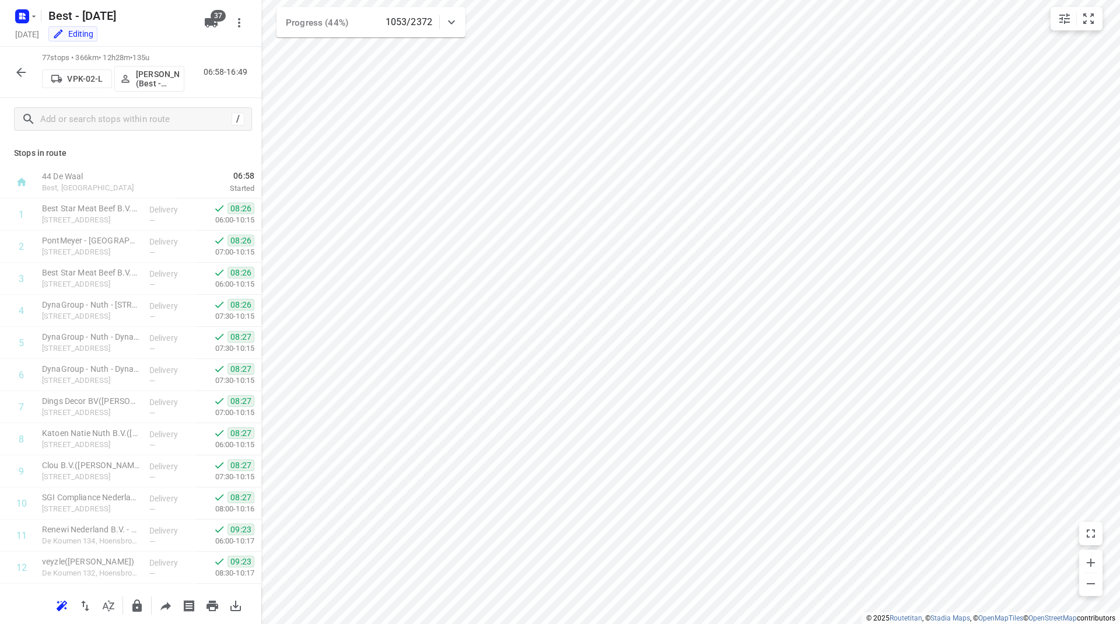
click at [12, 74] on button "button" at bounding box center [20, 72] width 23 height 23
click at [21, 69] on icon "button" at bounding box center [21, 72] width 14 height 14
click at [18, 74] on icon "button" at bounding box center [20, 72] width 9 height 9
click at [12, 71] on button "button" at bounding box center [20, 72] width 23 height 23
click at [11, 65] on div at bounding box center [20, 72] width 23 height 23
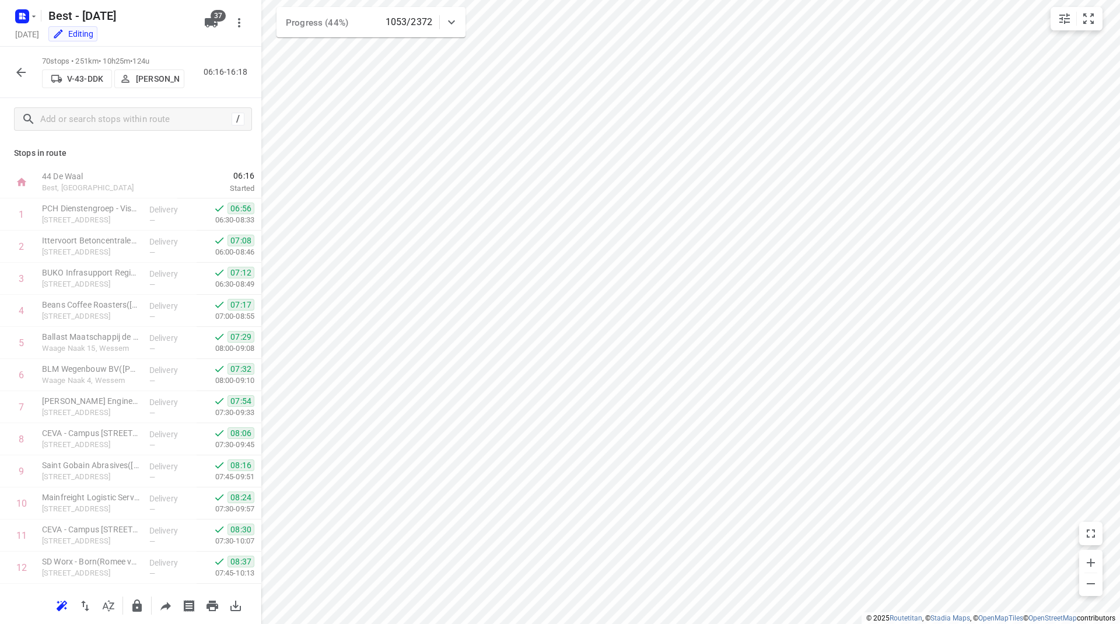
click at [22, 76] on icon "button" at bounding box center [21, 72] width 14 height 14
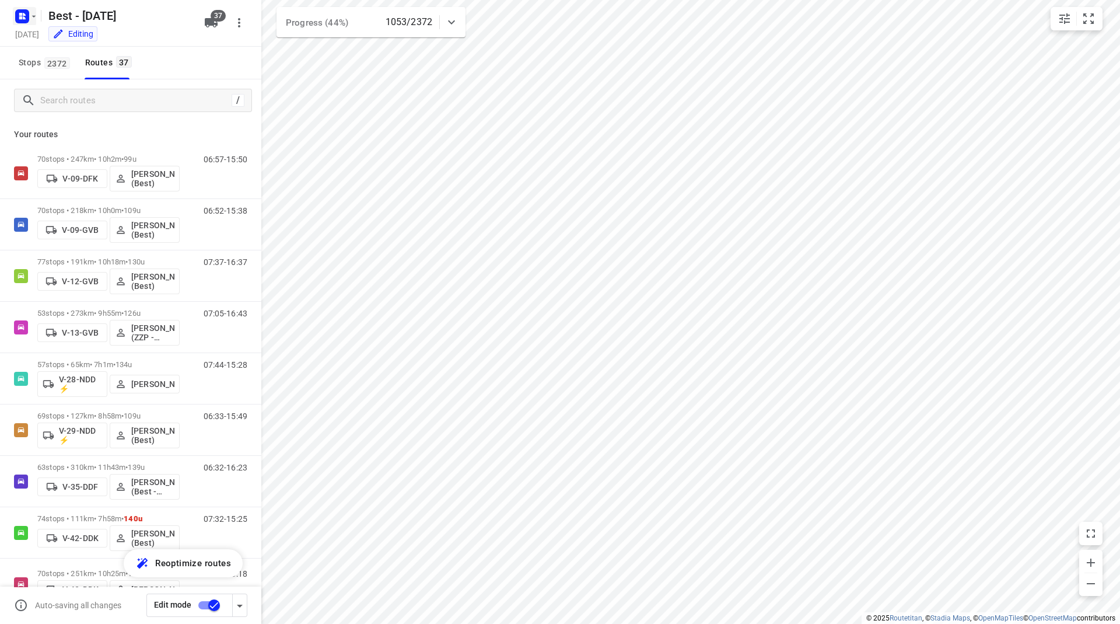
click at [19, 18] on rect "button" at bounding box center [22, 16] width 14 height 14
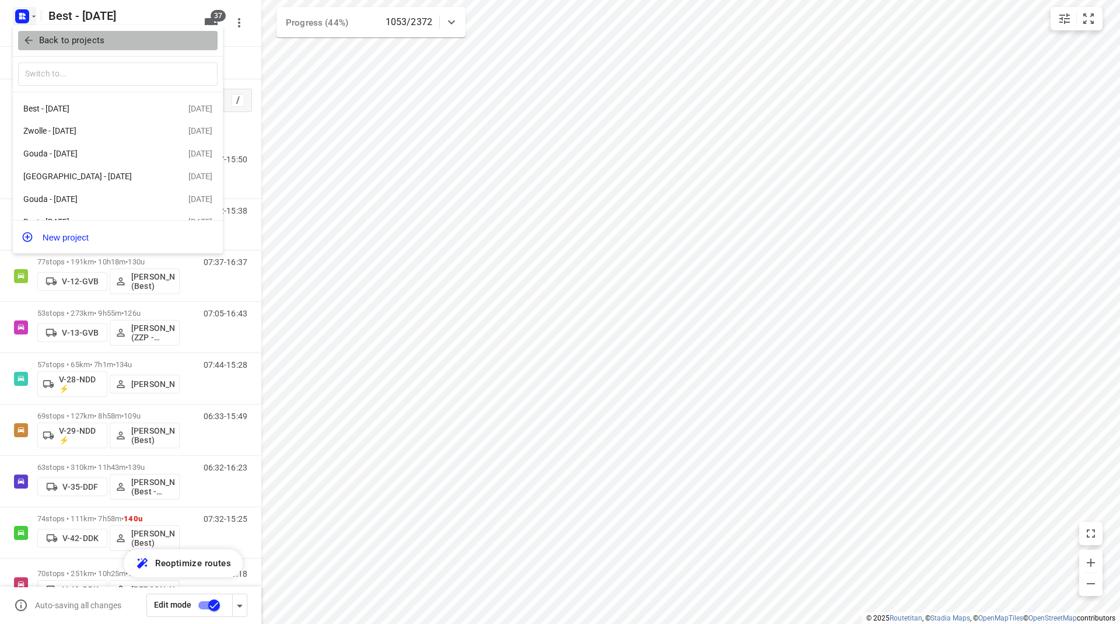
click at [27, 39] on icon "button" at bounding box center [29, 41] width 8 height 8
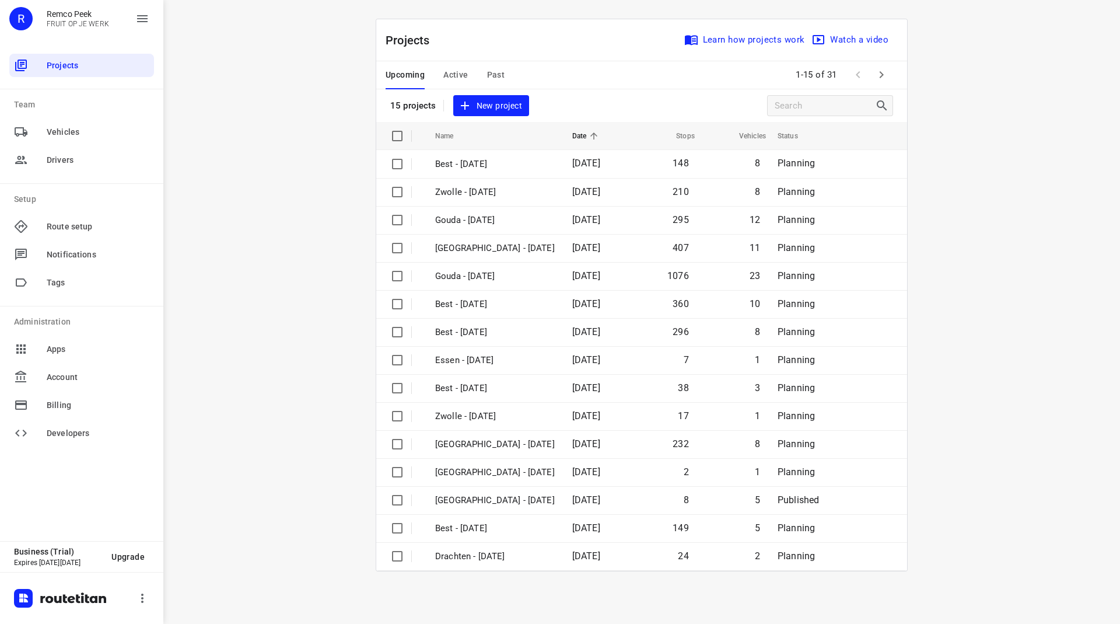
click at [459, 72] on span "Active" at bounding box center [455, 75] width 25 height 15
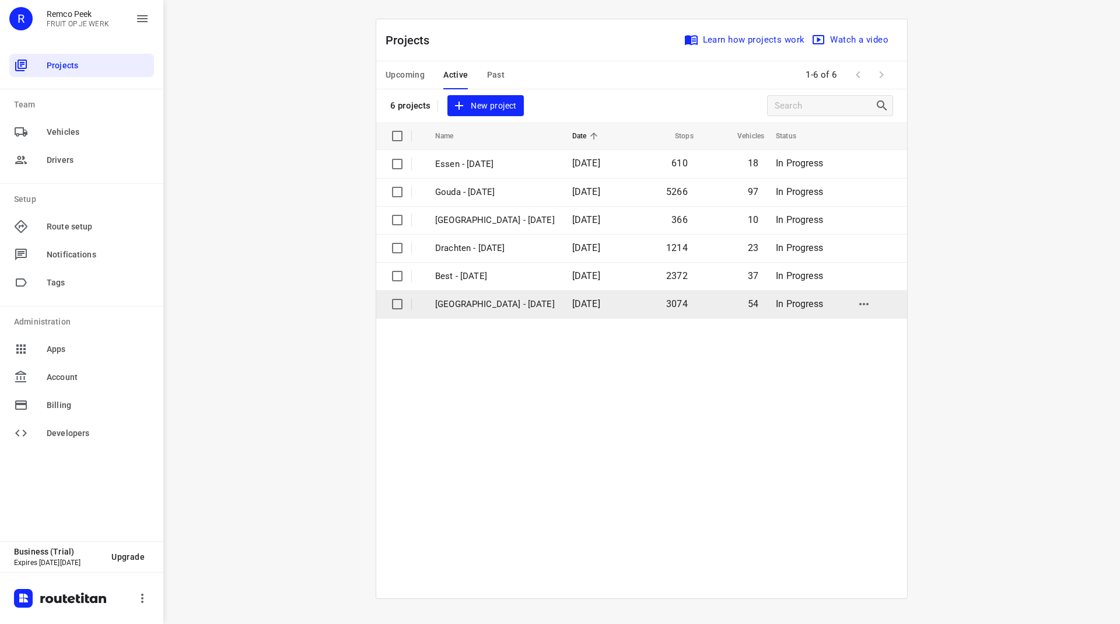
click at [449, 293] on td "[GEOGRAPHIC_DATA] - [DATE]" at bounding box center [493, 304] width 139 height 28
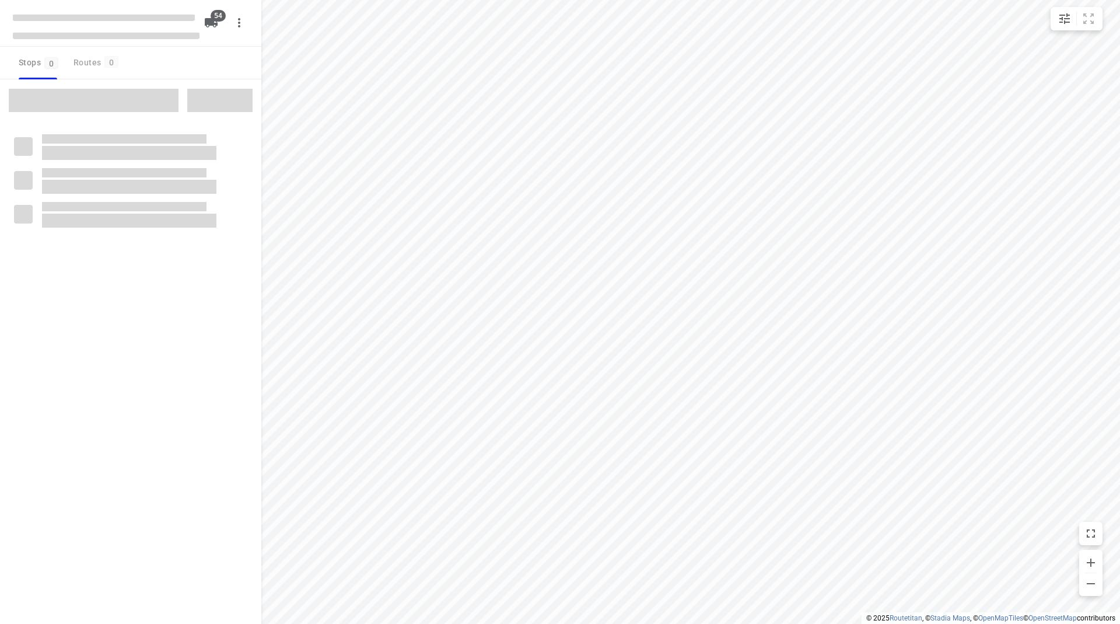
checkbox input "true"
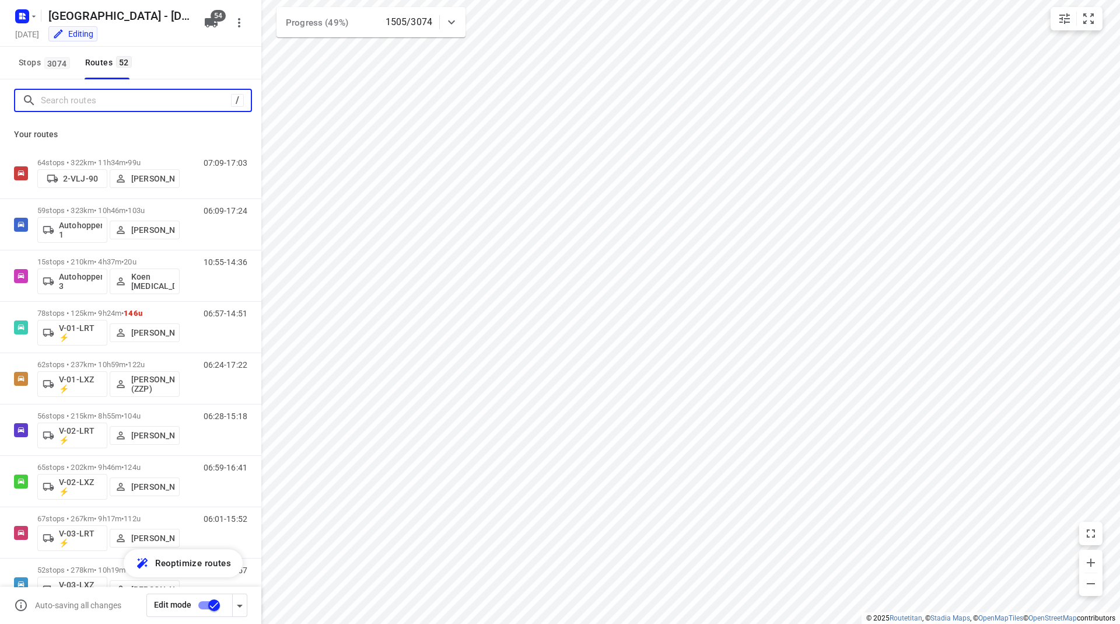
click at [98, 109] on input "Search routes" at bounding box center [136, 101] width 190 height 18
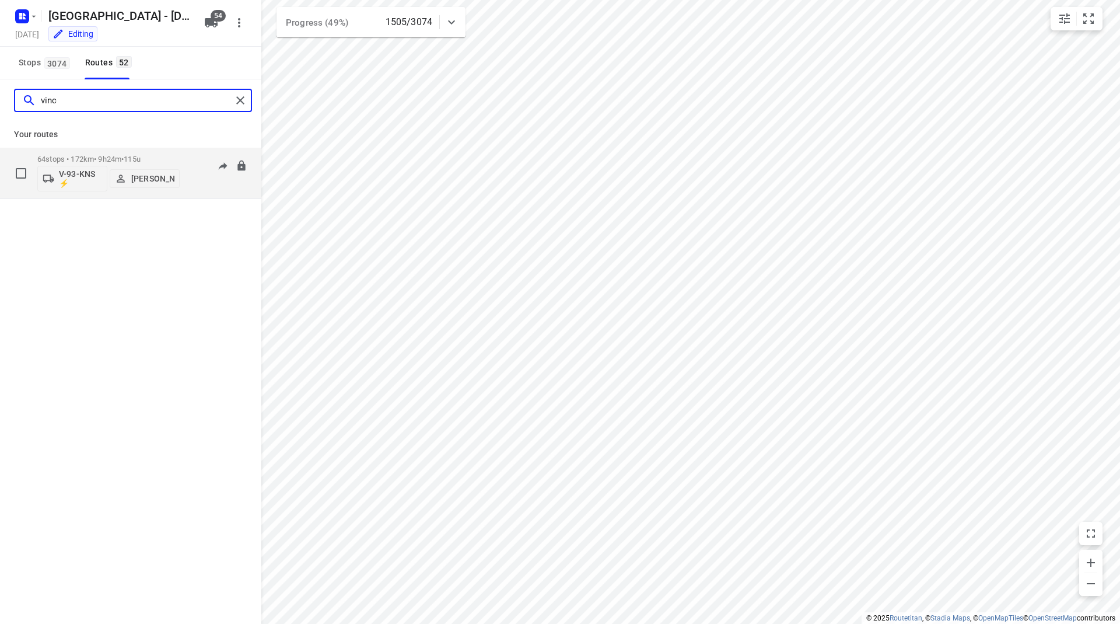
type input "vinc"
click at [114, 156] on p "64 stops • 172km • 9h24m • 115u" at bounding box center [108, 159] width 142 height 9
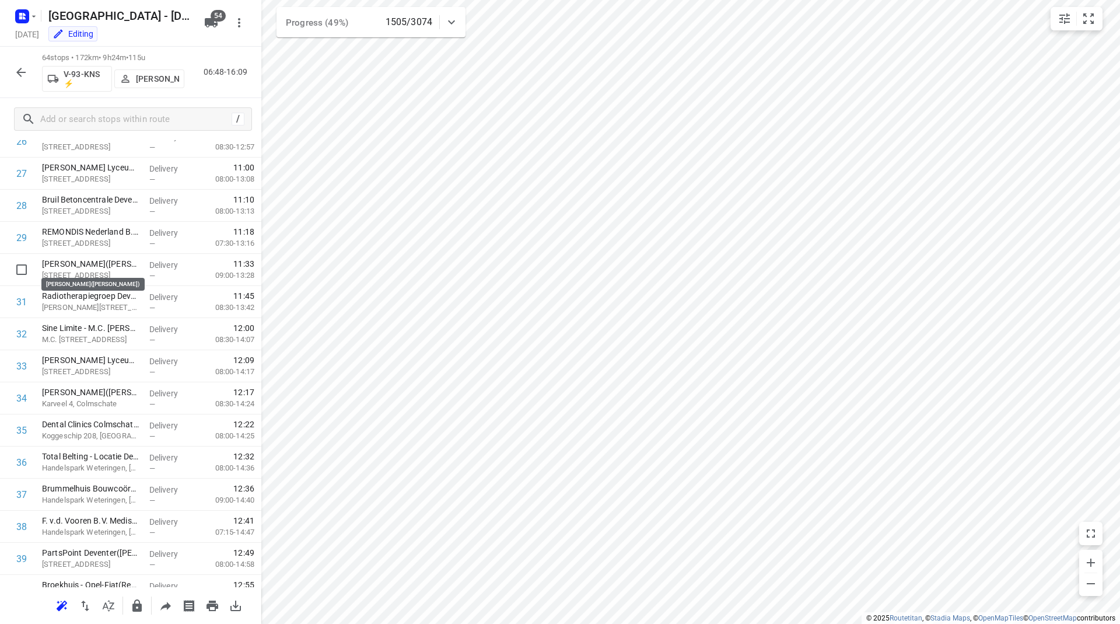
scroll to position [1677, 0]
click at [1093, 13] on icon "small contained button group" at bounding box center [1089, 19] width 14 height 14
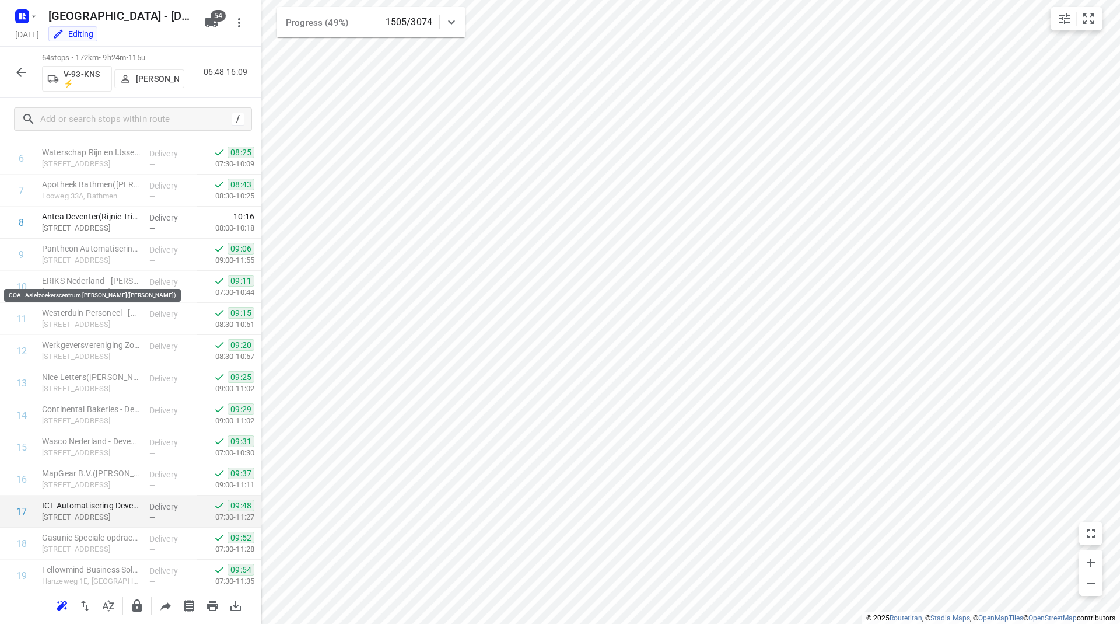
scroll to position [0, 0]
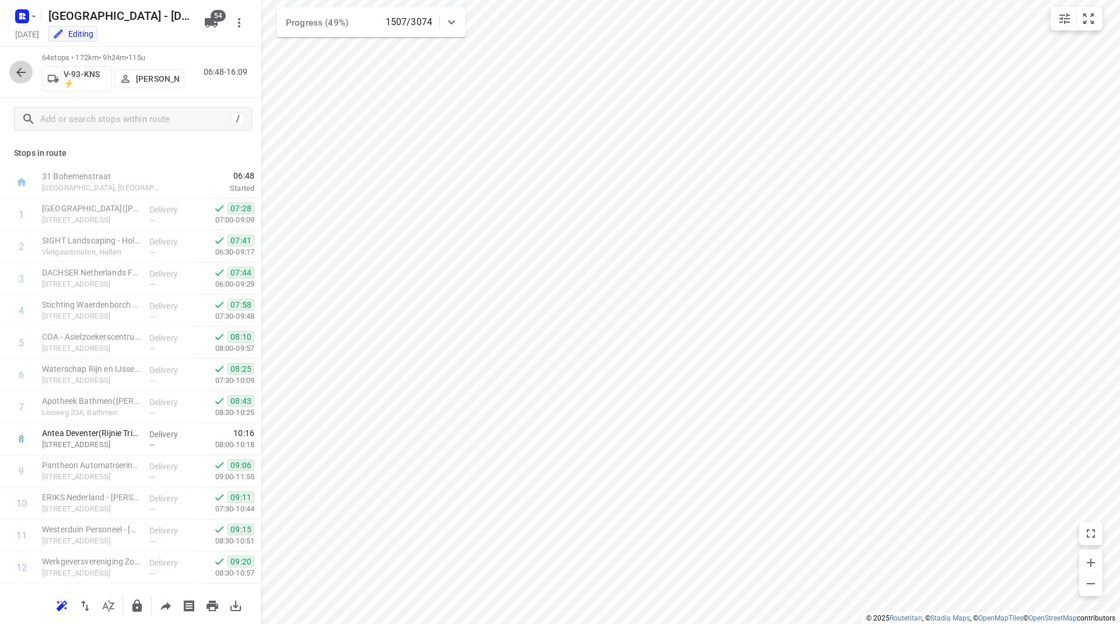
click at [15, 67] on icon "button" at bounding box center [21, 72] width 14 height 14
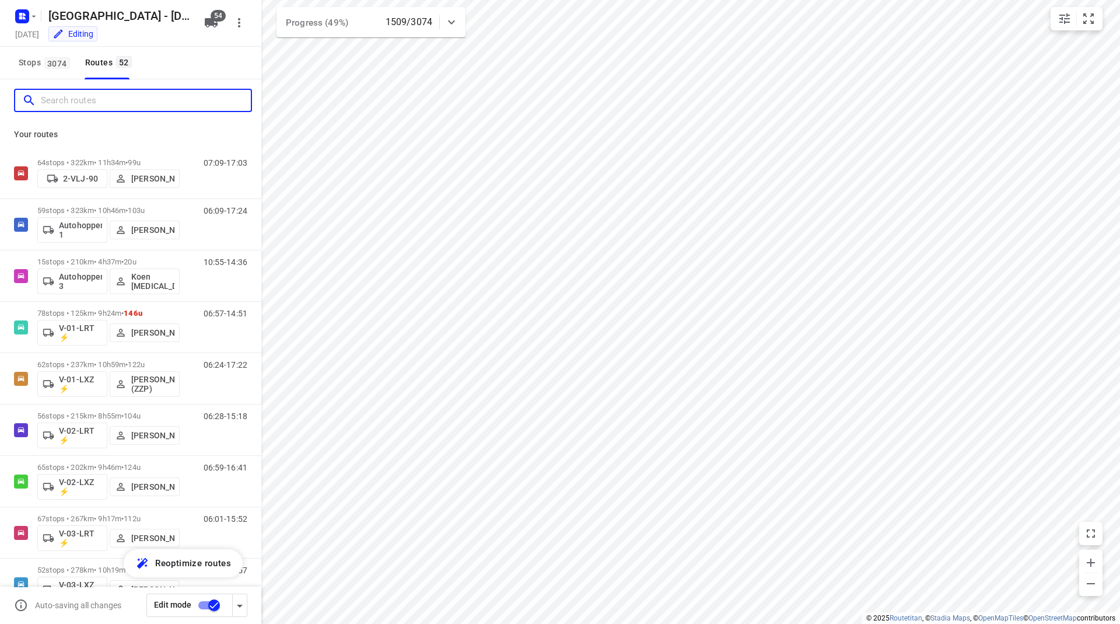
click at [154, 97] on input "Search routes" at bounding box center [146, 101] width 210 height 18
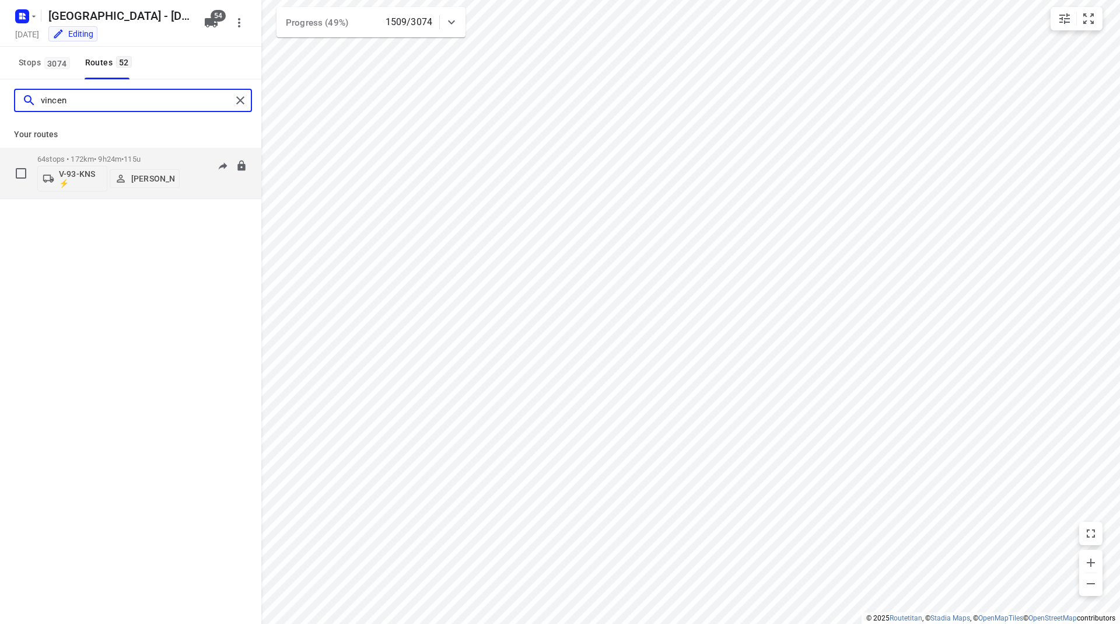
type input "vincen"
click at [144, 149] on div "64 stops • 172km • 9h24m • 115u V-93-KNS ⚡ Vincent Hersevoort" at bounding box center [108, 173] width 142 height 48
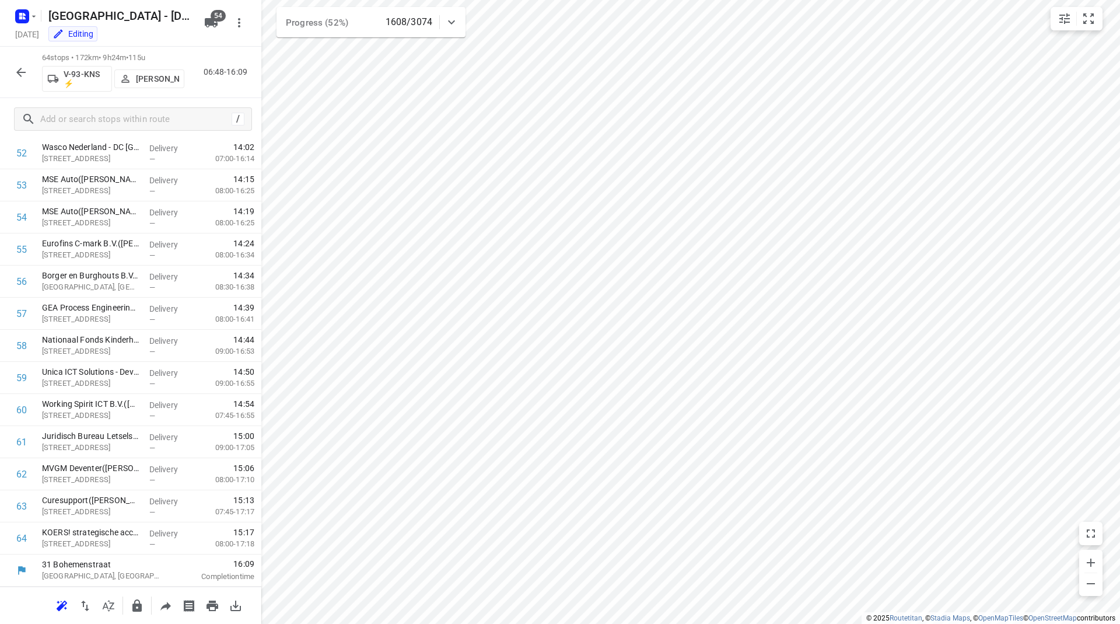
scroll to position [1698, 0]
click at [16, 77] on icon "button" at bounding box center [21, 72] width 14 height 14
